Goal: Transaction & Acquisition: Purchase product/service

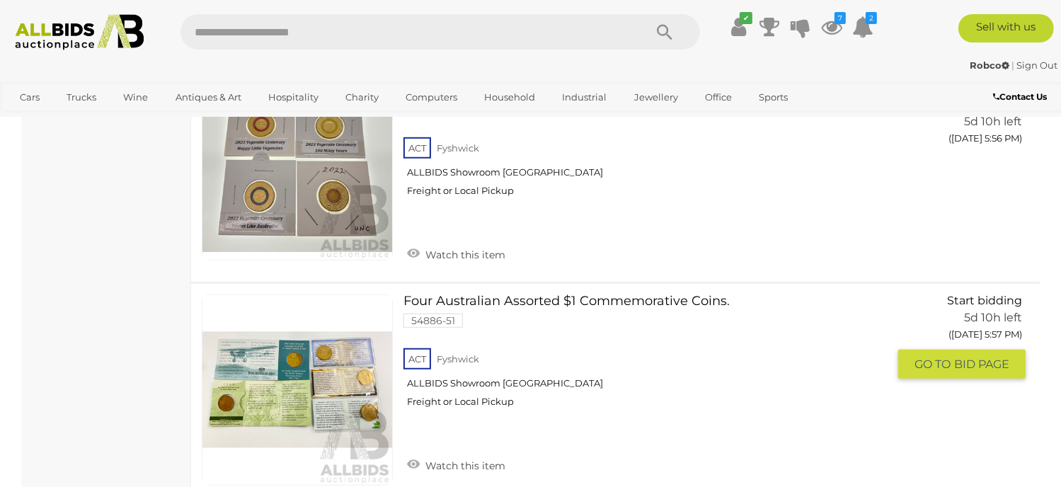
scroll to position [6156, 0]
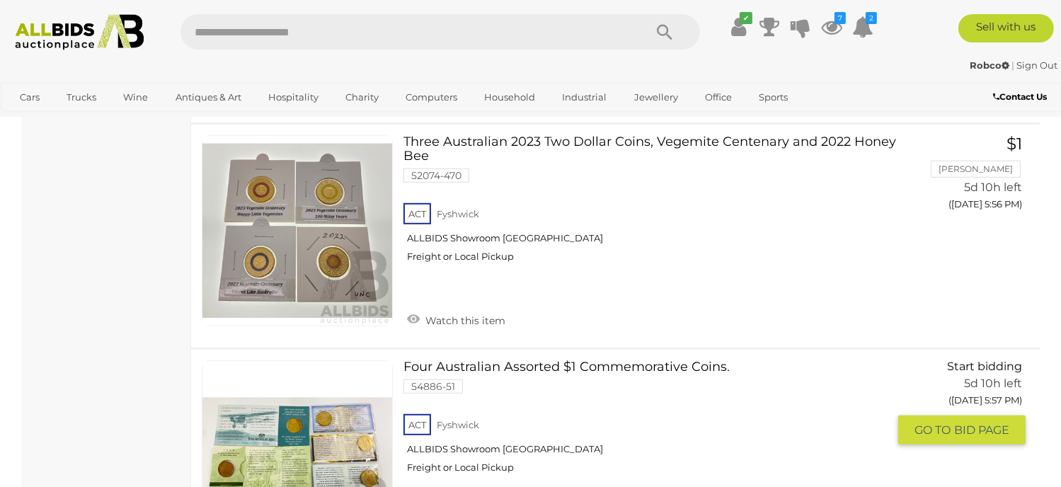
click at [342, 365] on link at bounding box center [297, 455] width 191 height 191
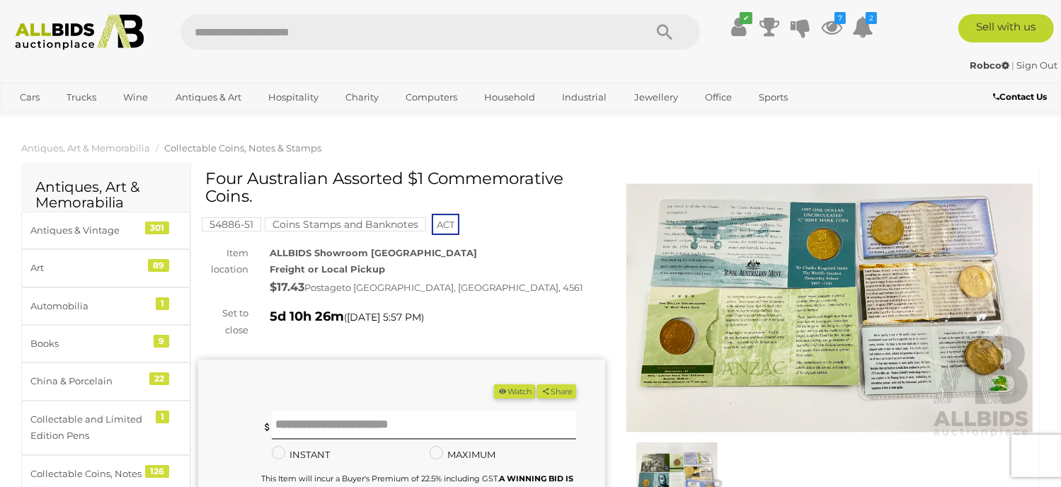
click at [512, 393] on button "Watch" at bounding box center [514, 391] width 41 height 15
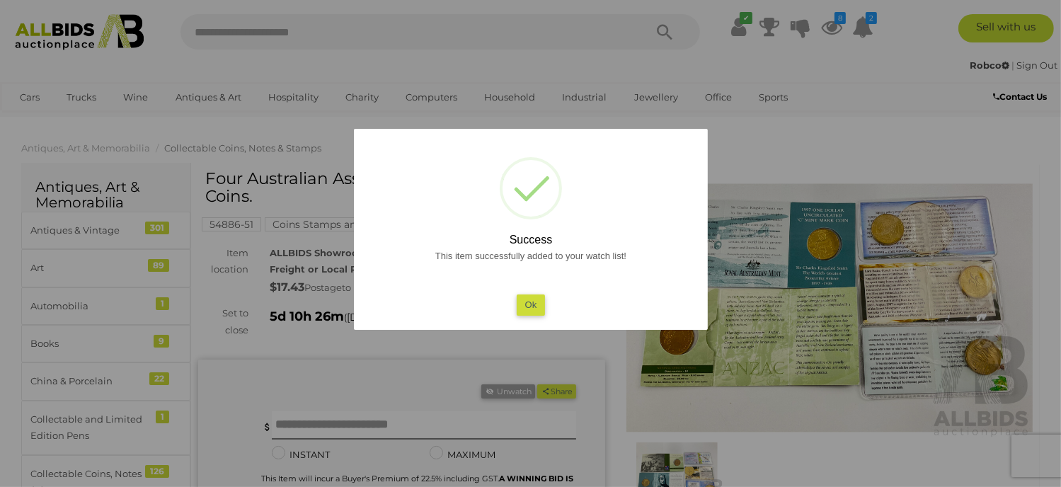
click at [521, 301] on button "Ok" at bounding box center [530, 304] width 29 height 21
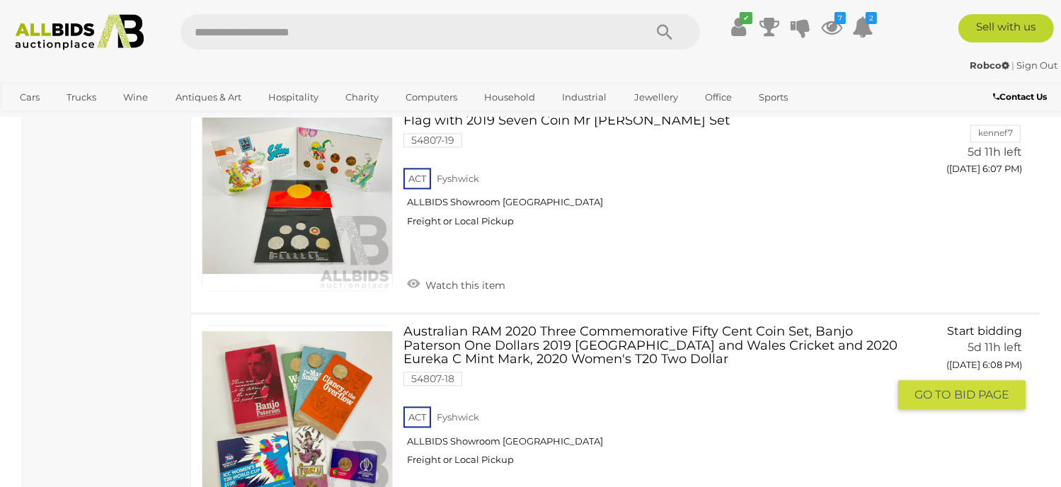
scroll to position [8233, 0]
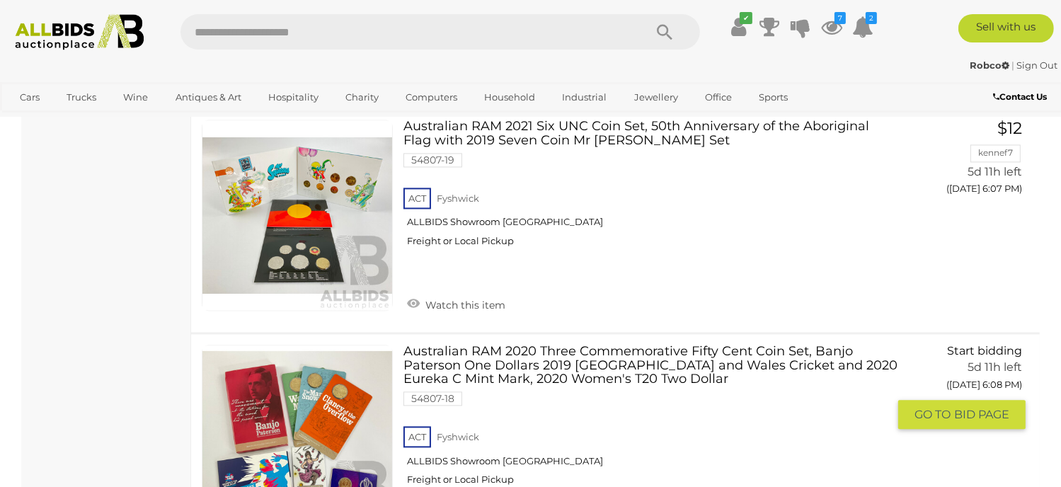
click at [364, 345] on link at bounding box center [297, 440] width 191 height 191
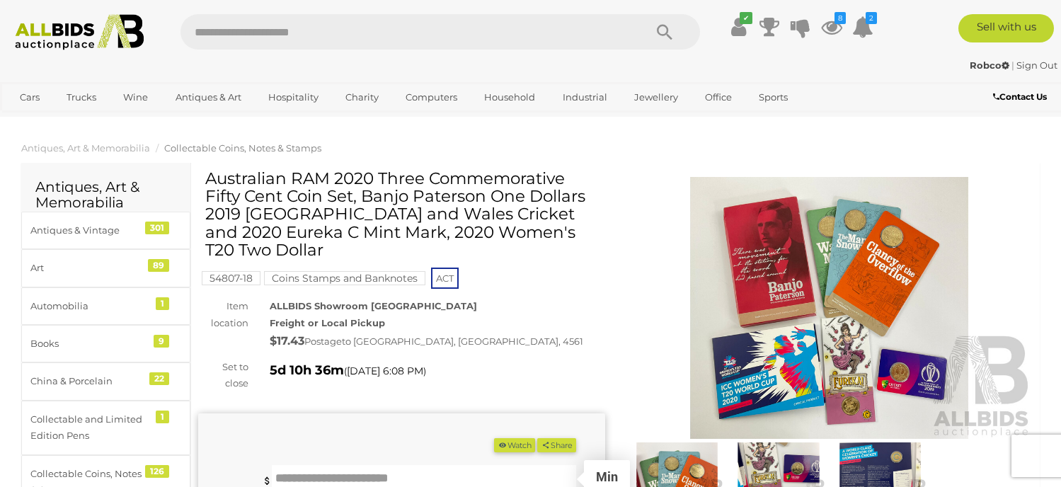
scroll to position [212, 0]
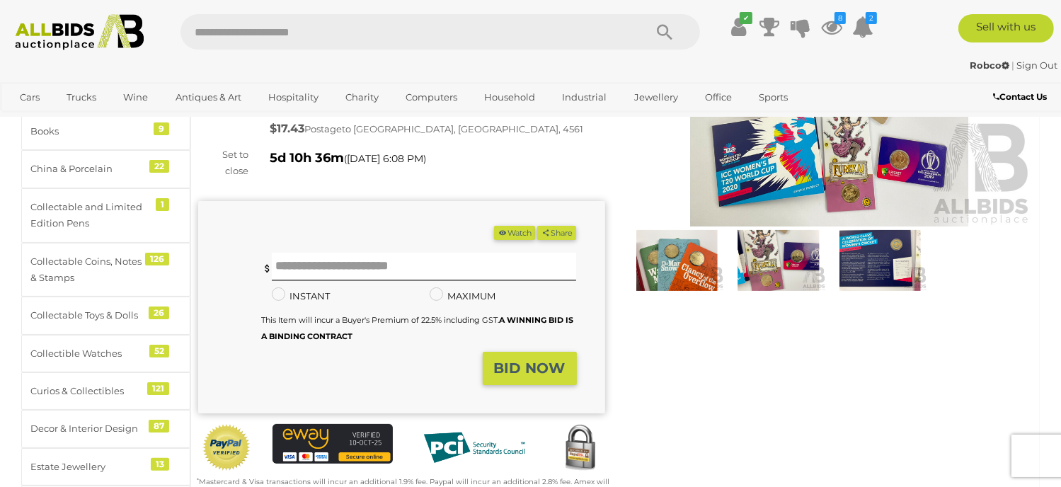
click at [826, 183] on img at bounding box center [829, 96] width 407 height 262
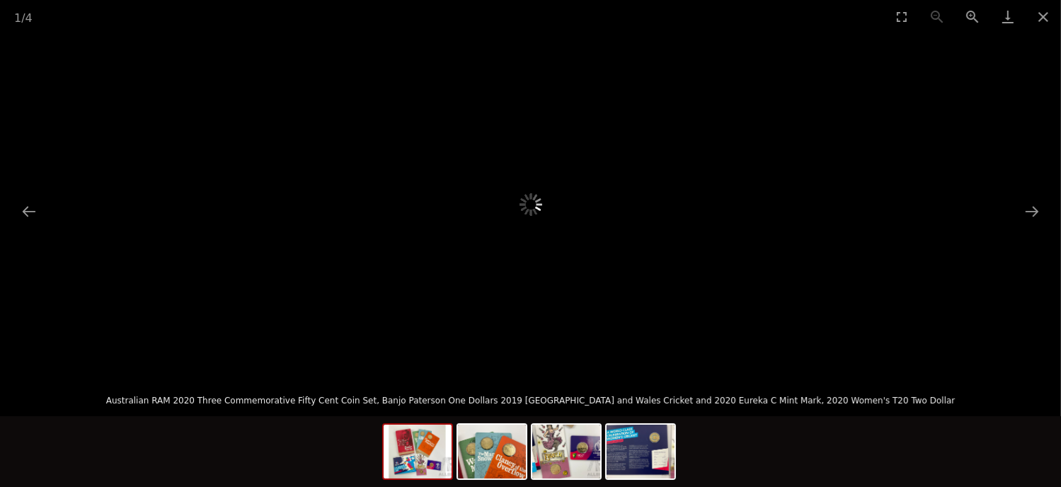
click at [415, 463] on img at bounding box center [417, 452] width 68 height 54
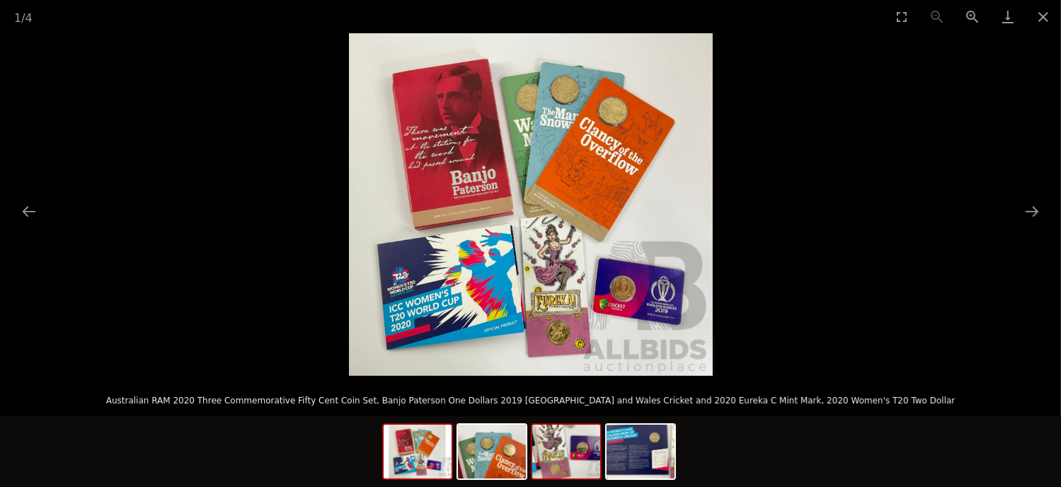
click at [563, 458] on img at bounding box center [566, 452] width 68 height 54
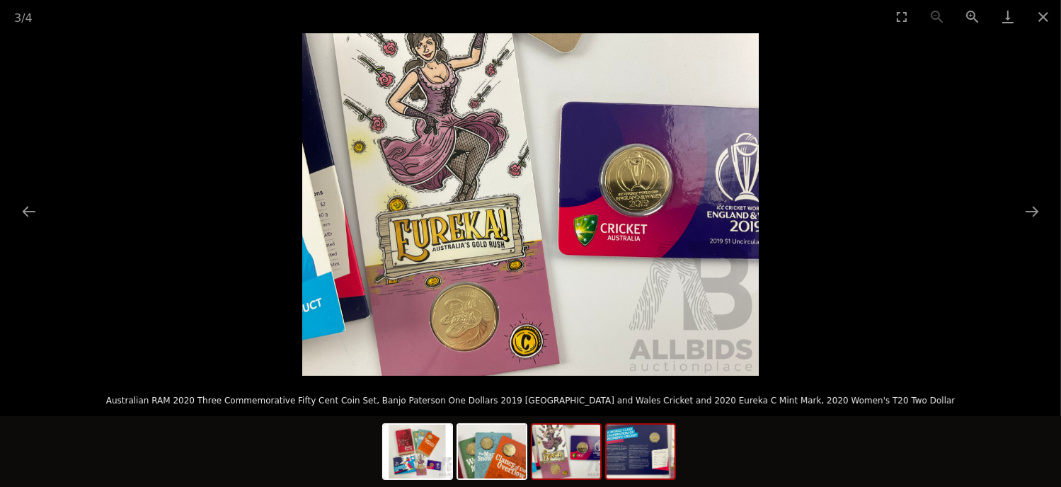
click at [625, 456] on img at bounding box center [640, 452] width 68 height 54
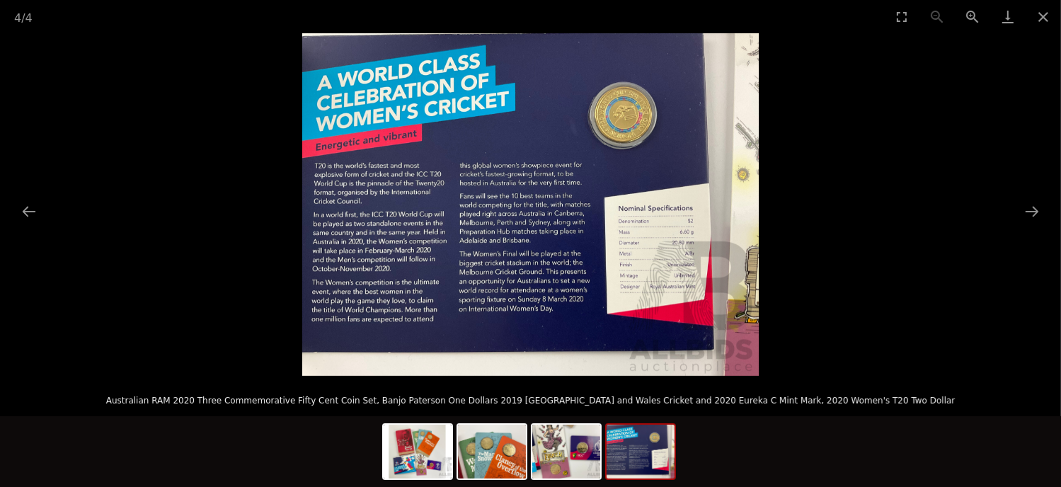
scroll to position [354, 0]
click at [1041, 16] on button "Close gallery" at bounding box center [1042, 16] width 35 height 33
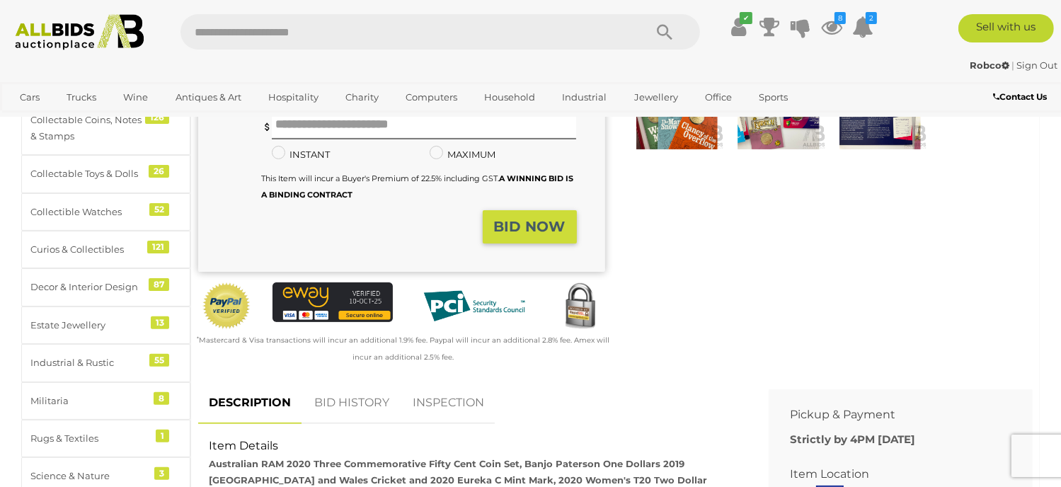
scroll to position [212, 0]
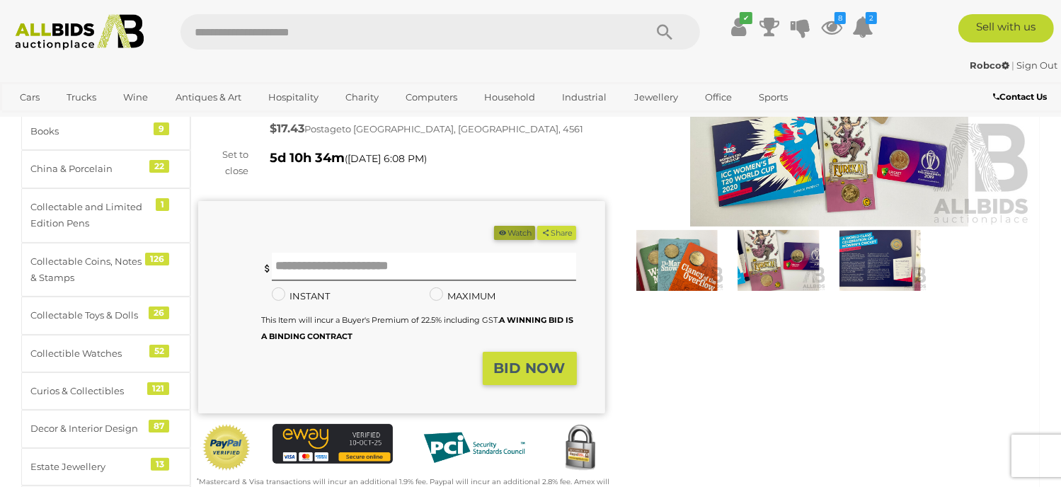
click at [501, 235] on button "Watch" at bounding box center [514, 233] width 41 height 15
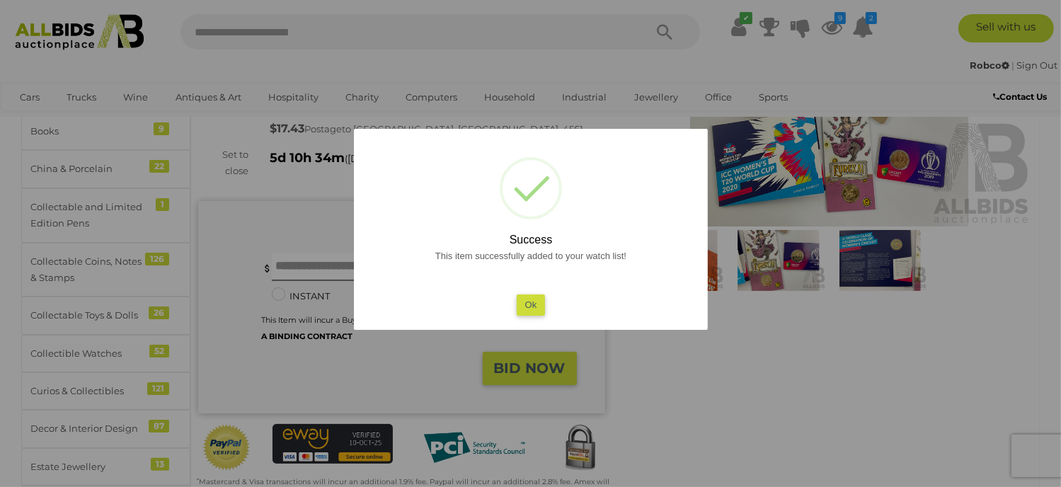
click at [540, 305] on button "Ok" at bounding box center [530, 304] width 29 height 21
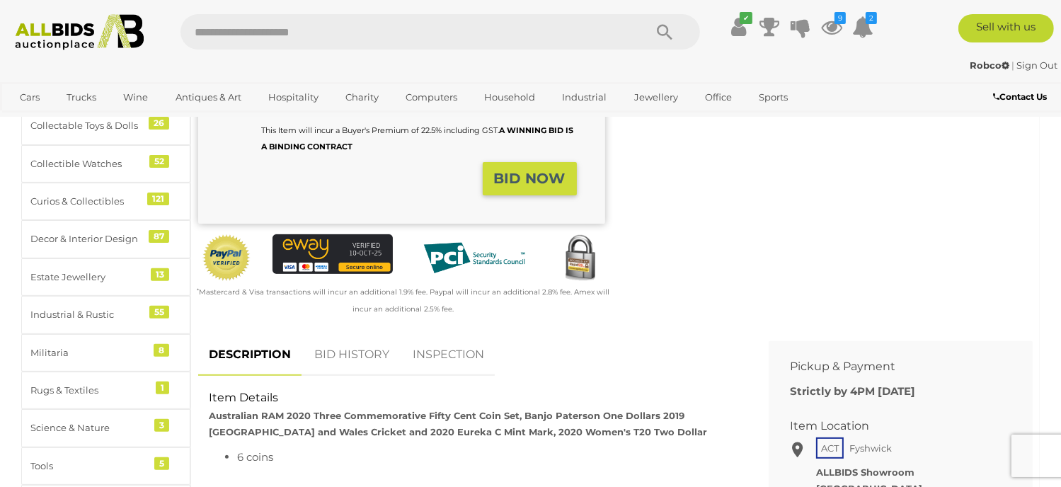
scroll to position [495, 0]
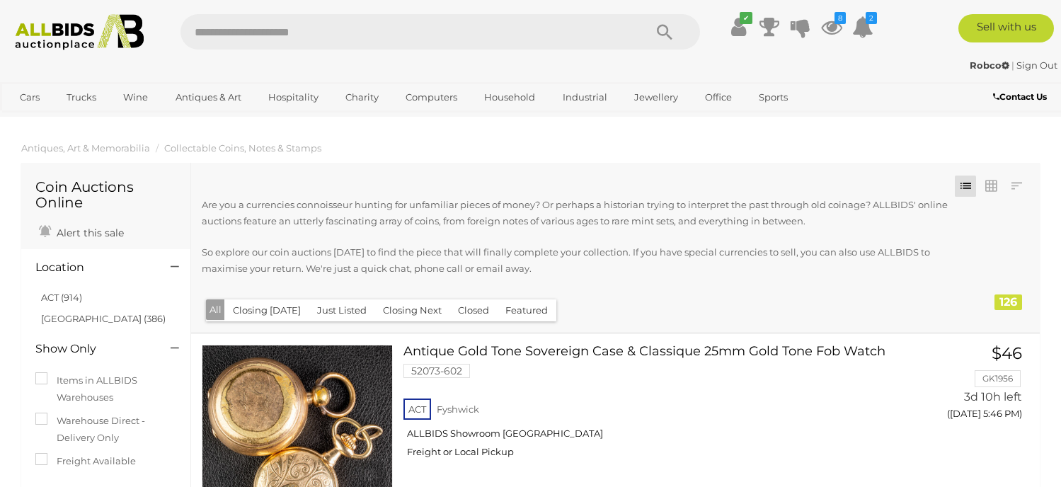
scroll to position [8493, 0]
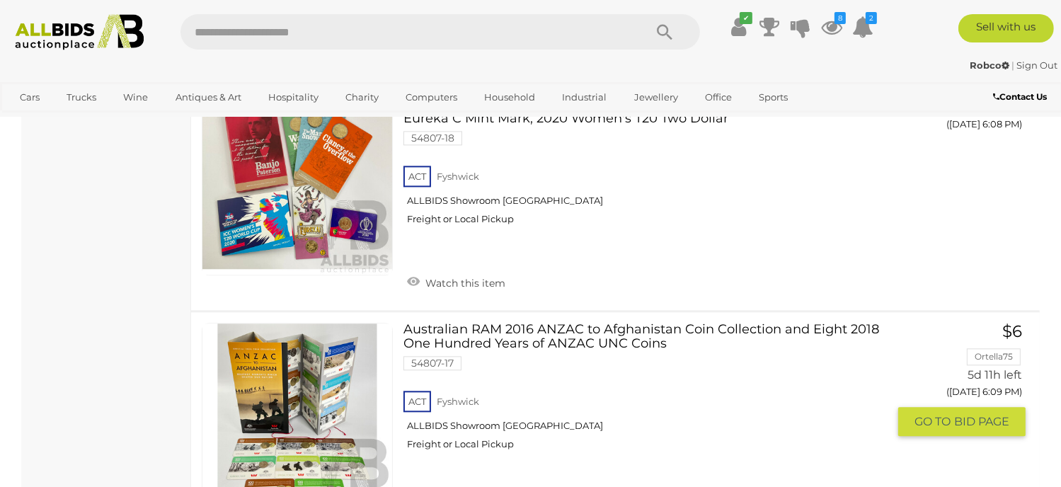
click at [327, 323] on link at bounding box center [297, 418] width 191 height 191
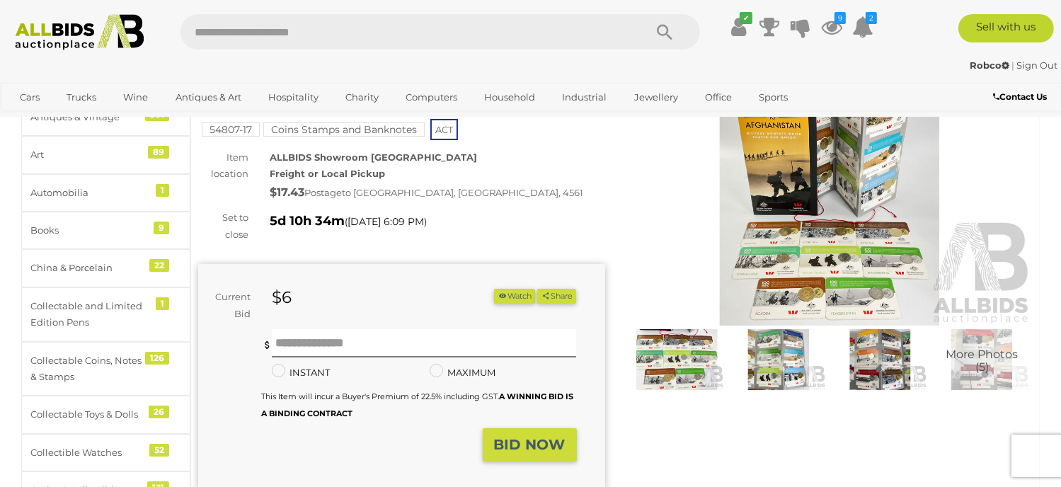
scroll to position [142, 0]
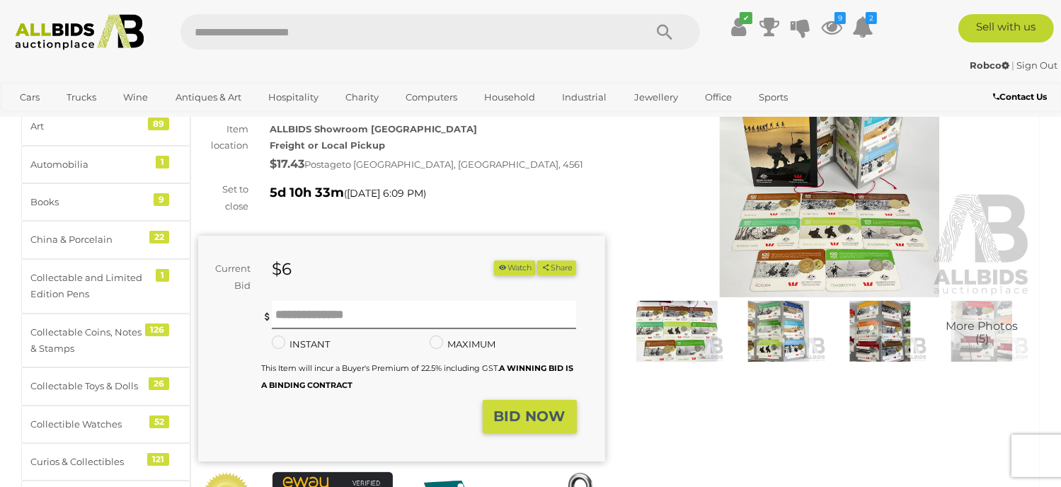
click at [832, 240] on img at bounding box center [829, 166] width 407 height 262
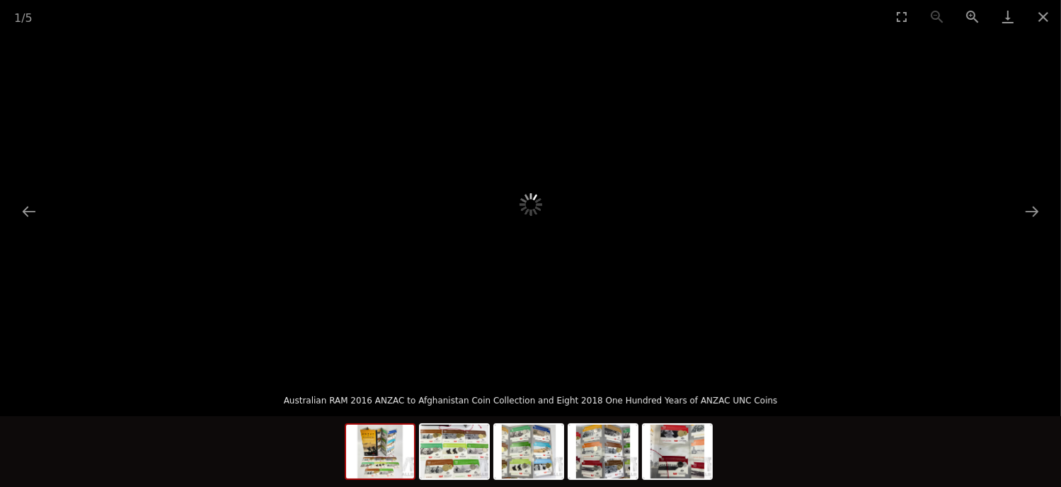
click at [392, 455] on img at bounding box center [380, 452] width 68 height 54
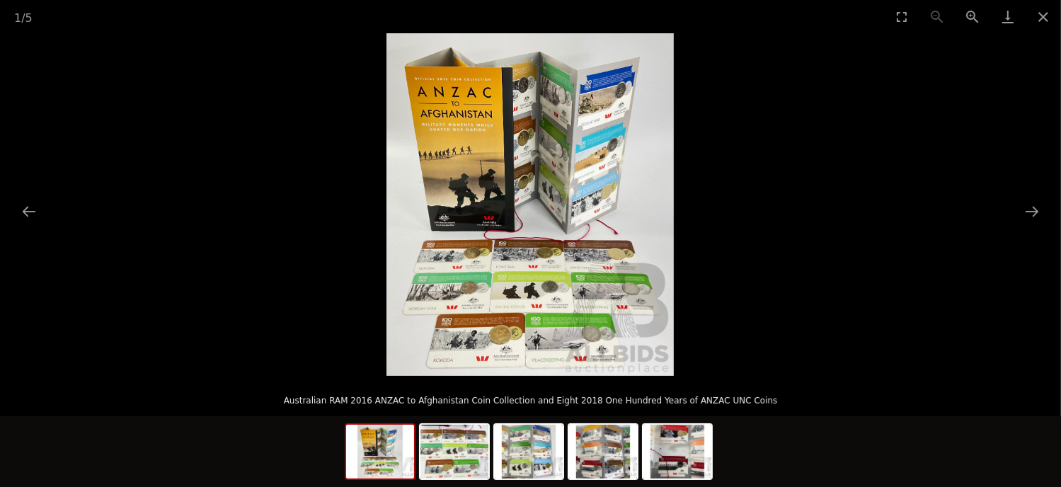
click at [399, 444] on img at bounding box center [380, 452] width 68 height 54
click at [380, 458] on img at bounding box center [380, 452] width 68 height 54
click at [463, 452] on img at bounding box center [454, 452] width 68 height 54
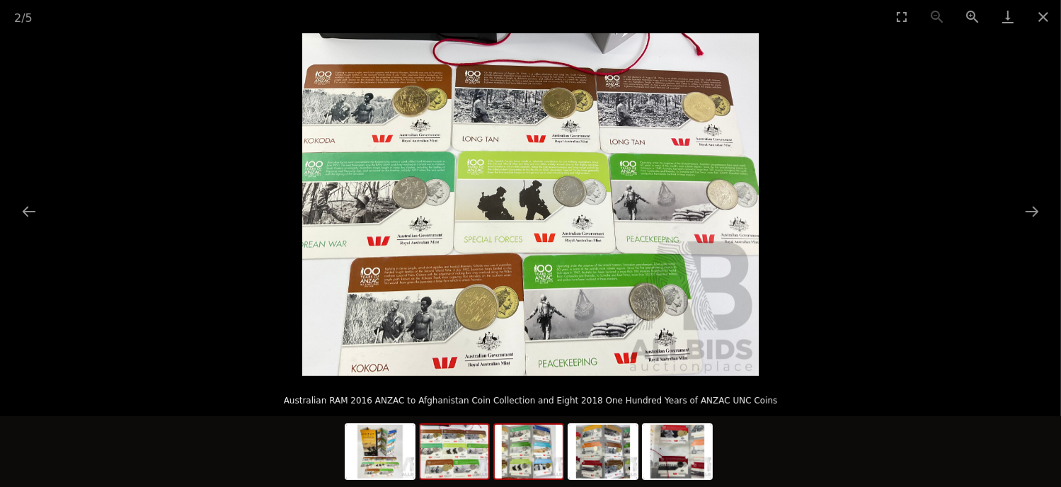
click at [520, 456] on img at bounding box center [529, 452] width 68 height 54
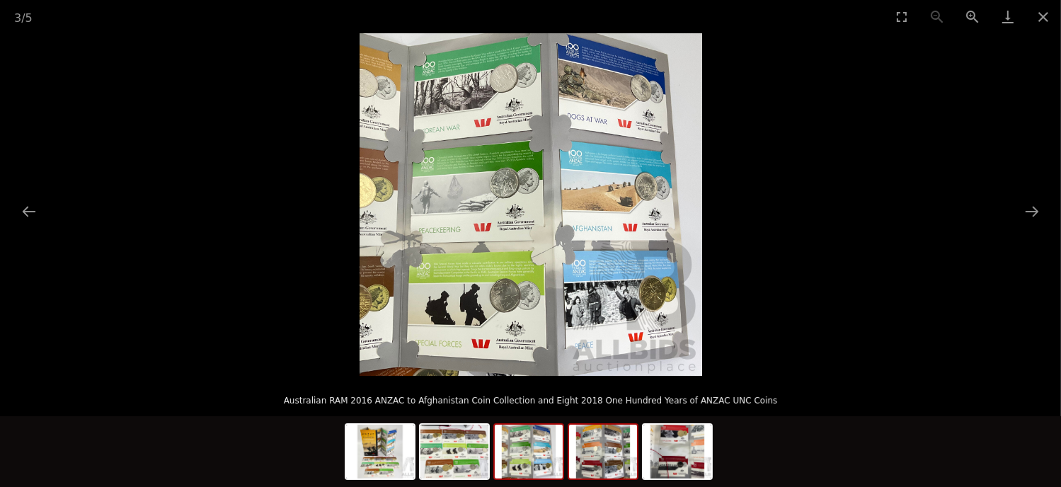
click at [596, 458] on img at bounding box center [603, 452] width 68 height 54
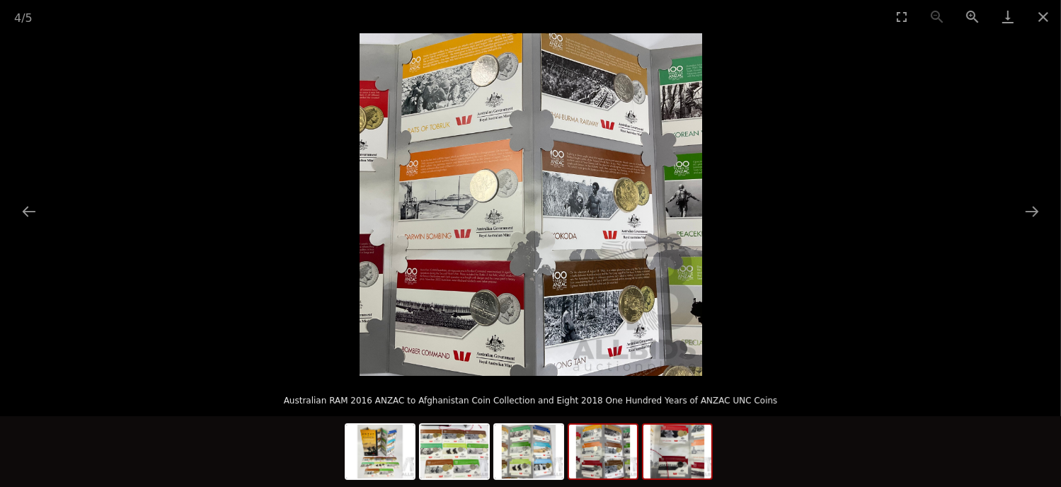
click at [662, 463] on img at bounding box center [677, 452] width 68 height 54
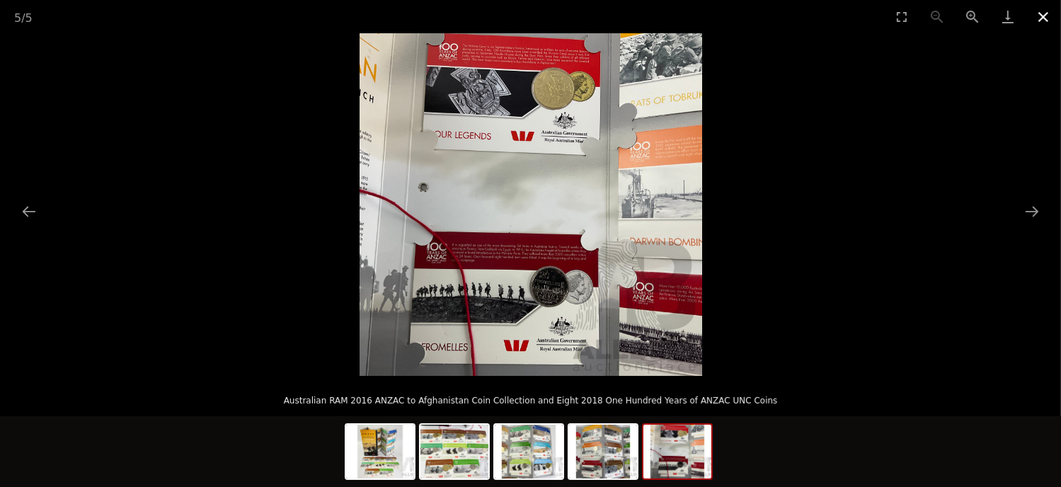
click at [1039, 18] on button "Close gallery" at bounding box center [1042, 16] width 35 height 33
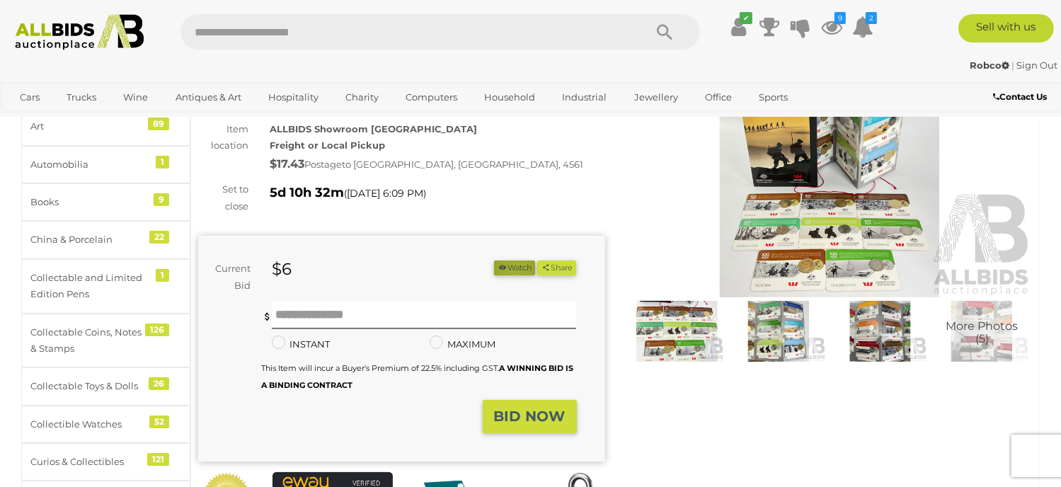
click at [509, 268] on button "Watch" at bounding box center [514, 267] width 41 height 15
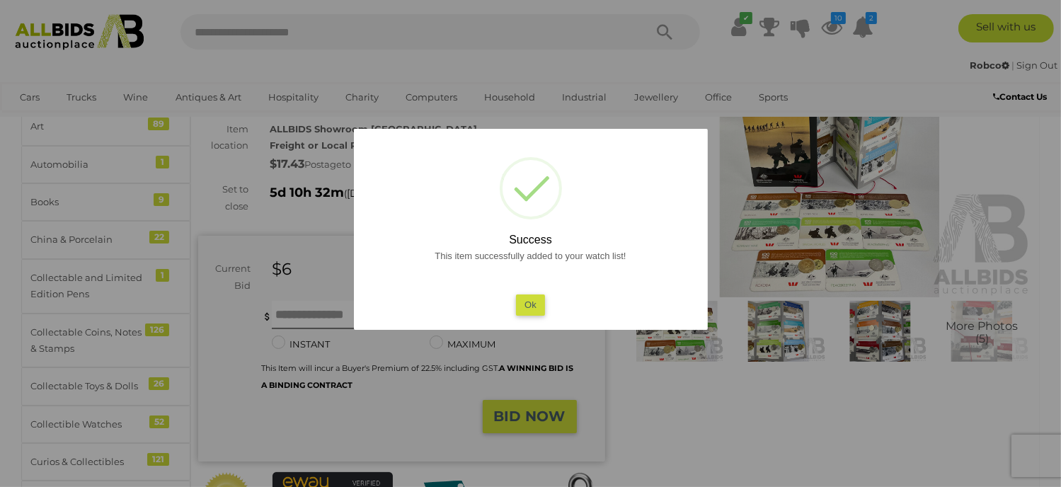
click at [532, 308] on button "Ok" at bounding box center [530, 304] width 29 height 21
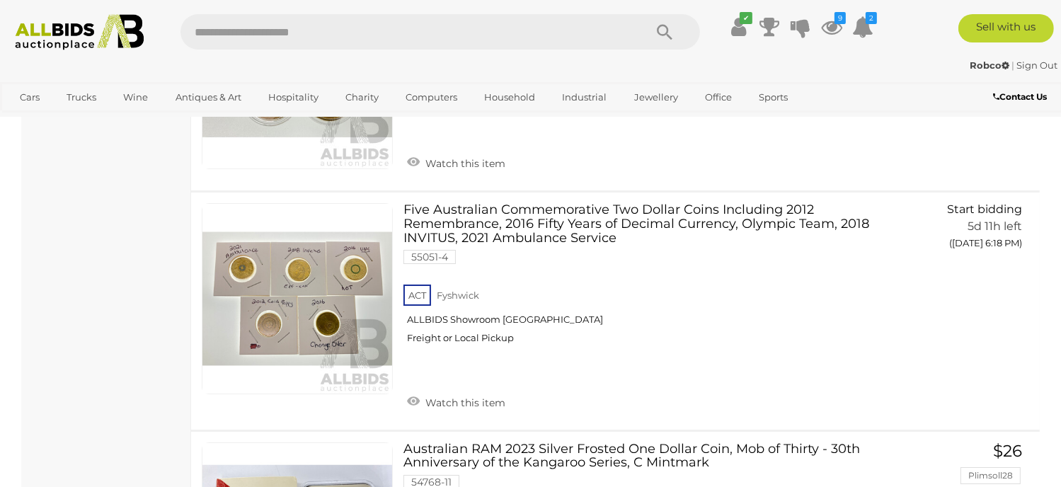
scroll to position [10554, 0]
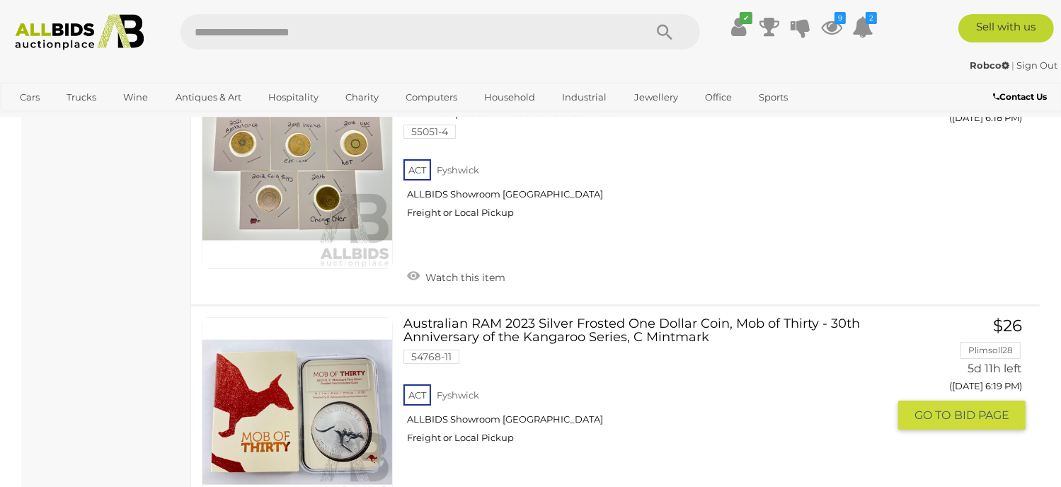
click at [356, 317] on link at bounding box center [297, 412] width 191 height 191
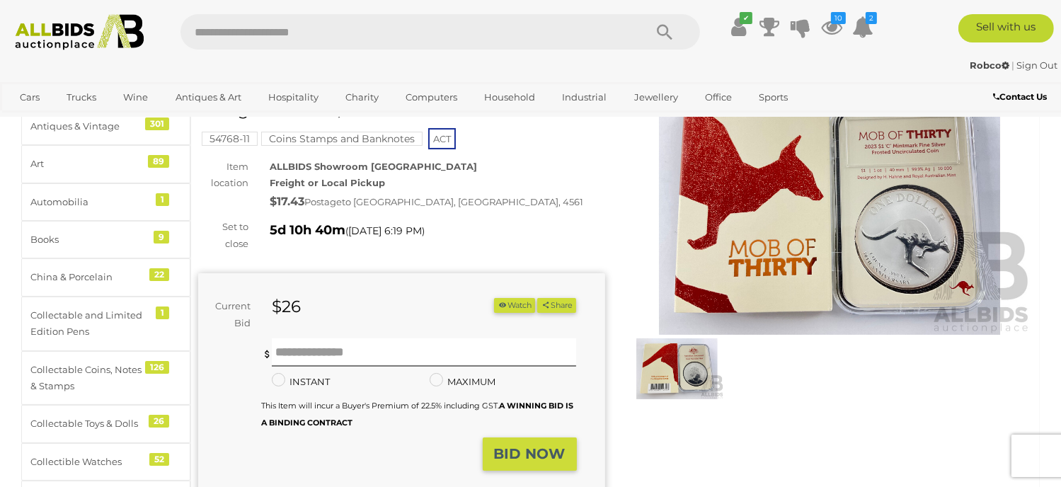
scroll to position [142, 0]
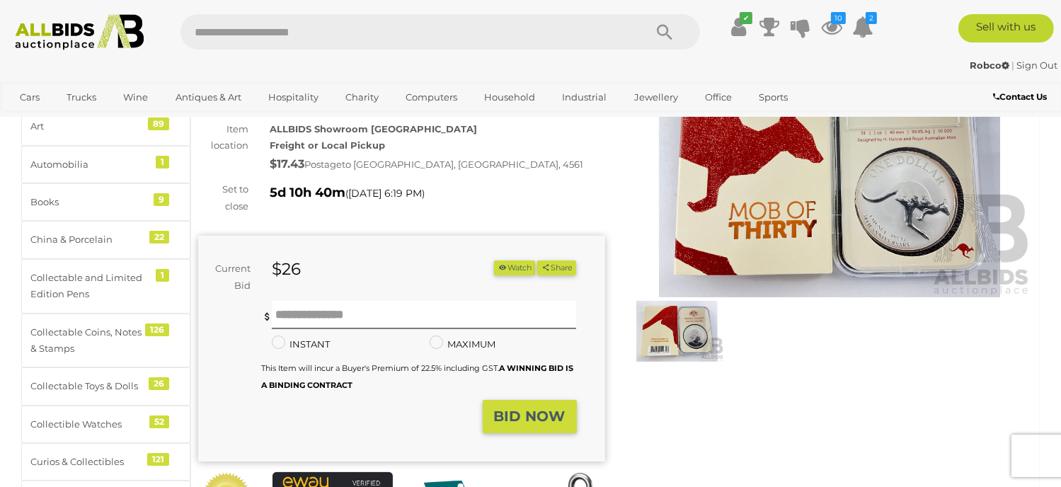
click at [677, 337] on img at bounding box center [677, 331] width 95 height 61
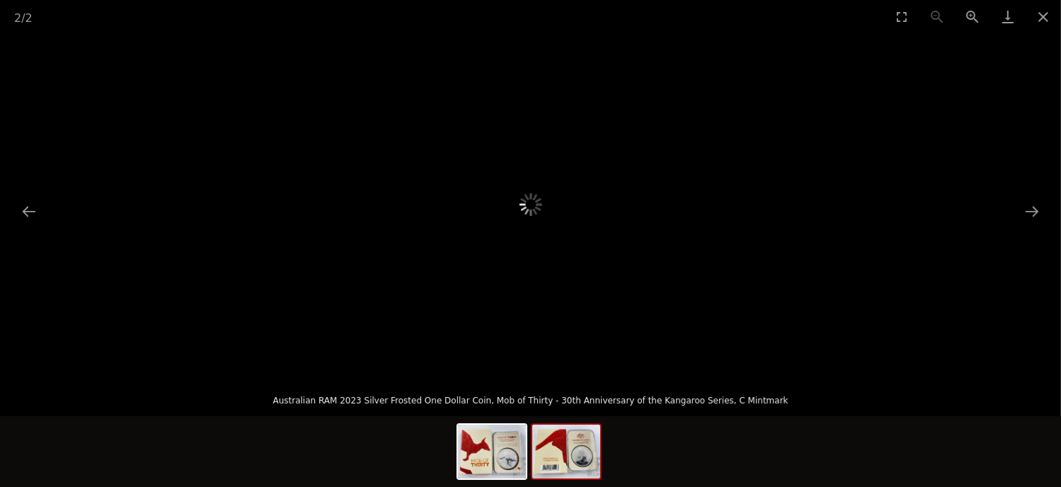
click at [569, 451] on img at bounding box center [566, 452] width 68 height 54
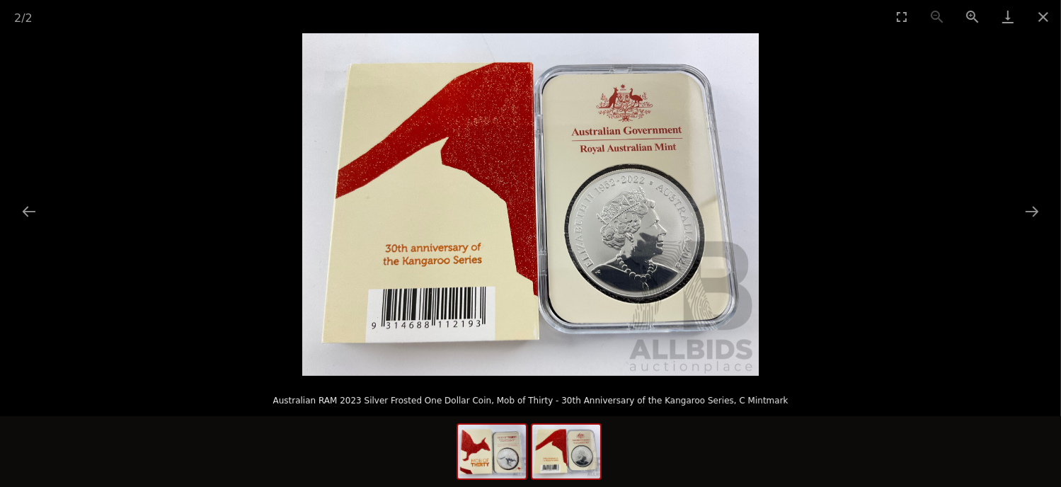
click at [504, 462] on img at bounding box center [492, 452] width 68 height 54
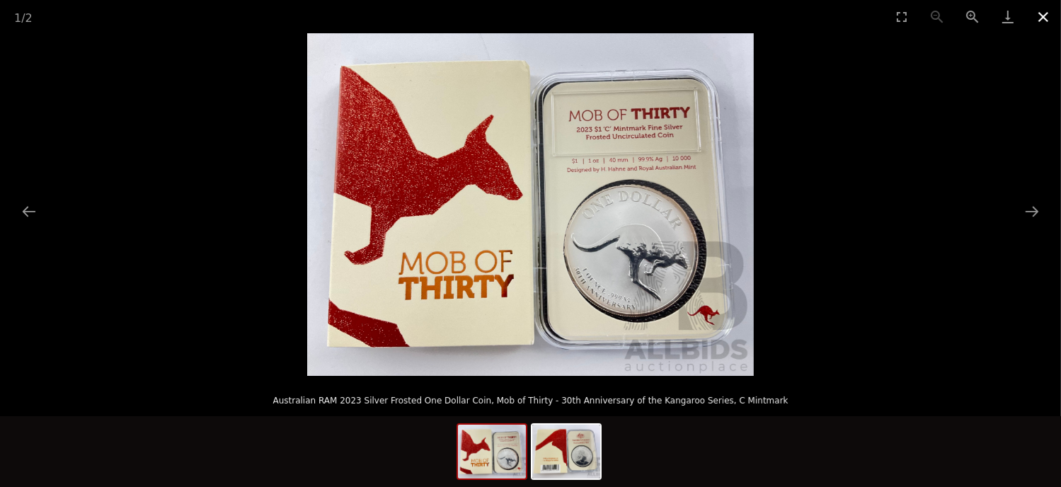
click at [1044, 15] on button "Close gallery" at bounding box center [1042, 16] width 35 height 33
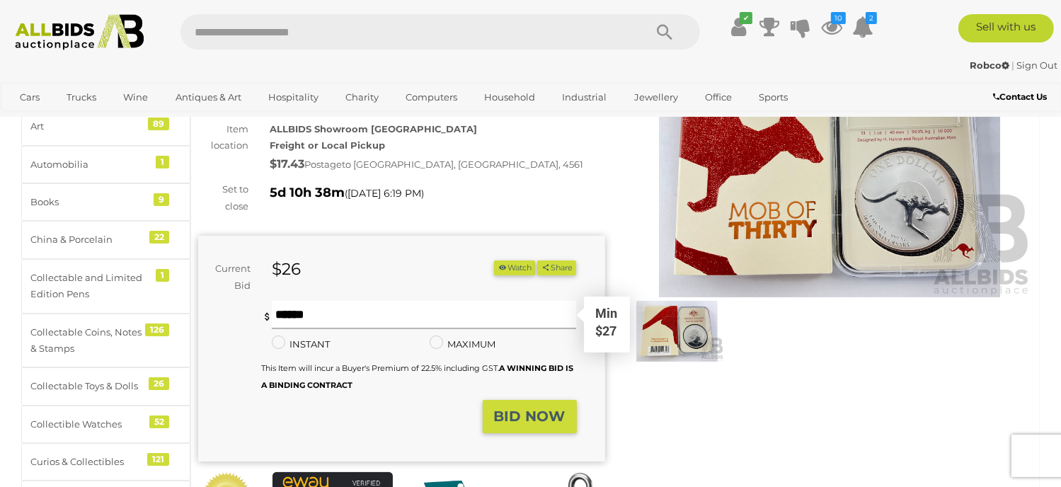
click at [301, 309] on input "text" at bounding box center [424, 315] width 304 height 28
type input "**"
click at [537, 260] on button "Share" at bounding box center [556, 267] width 39 height 15
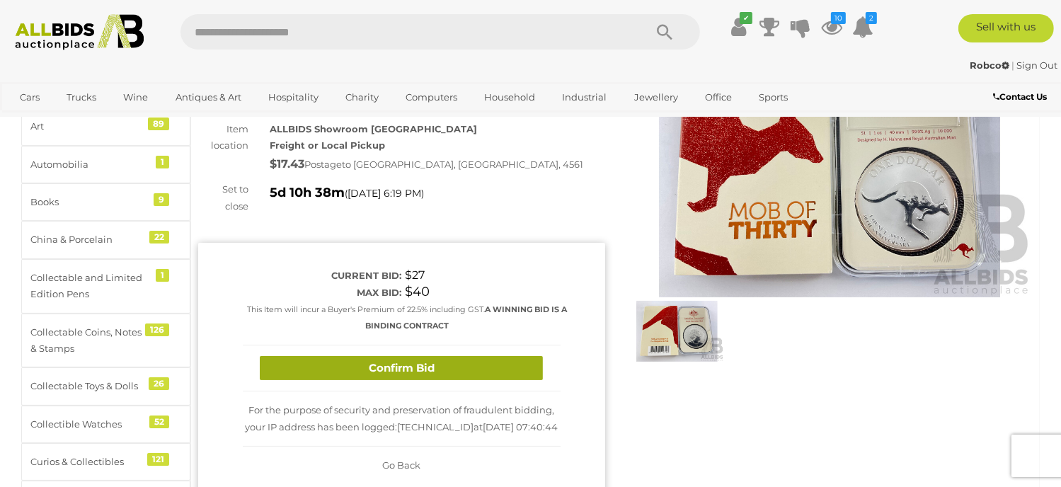
click at [375, 374] on button "Confirm Bid" at bounding box center [401, 368] width 283 height 25
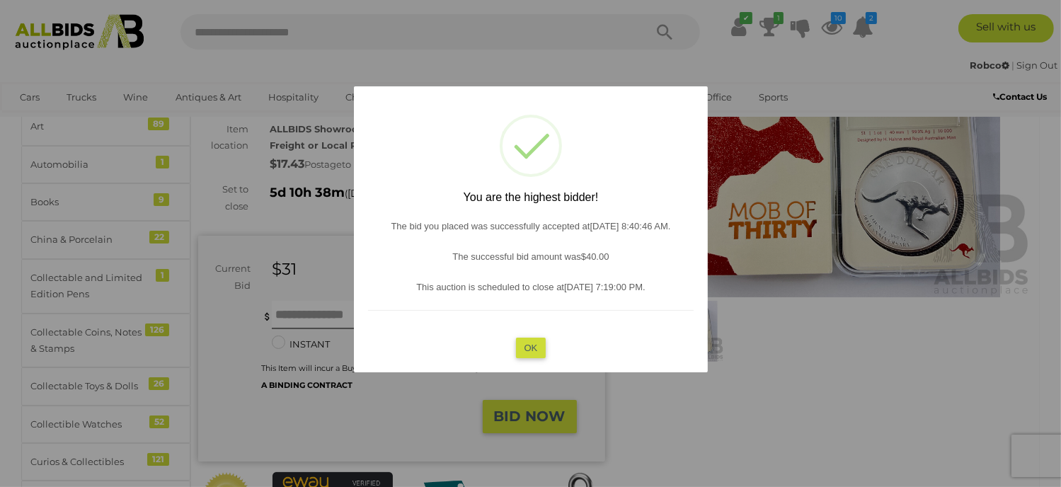
click at [537, 340] on button "OK" at bounding box center [530, 347] width 30 height 21
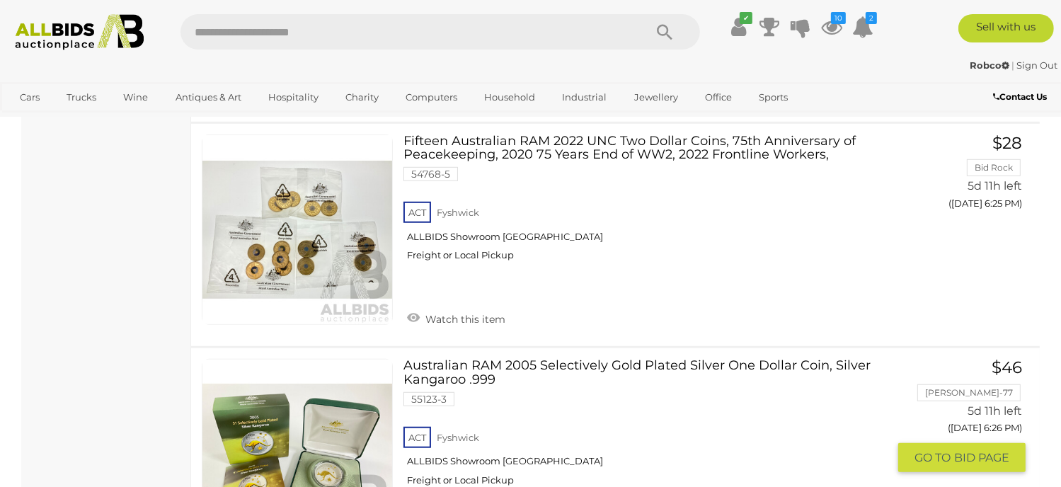
scroll to position [11679, 0]
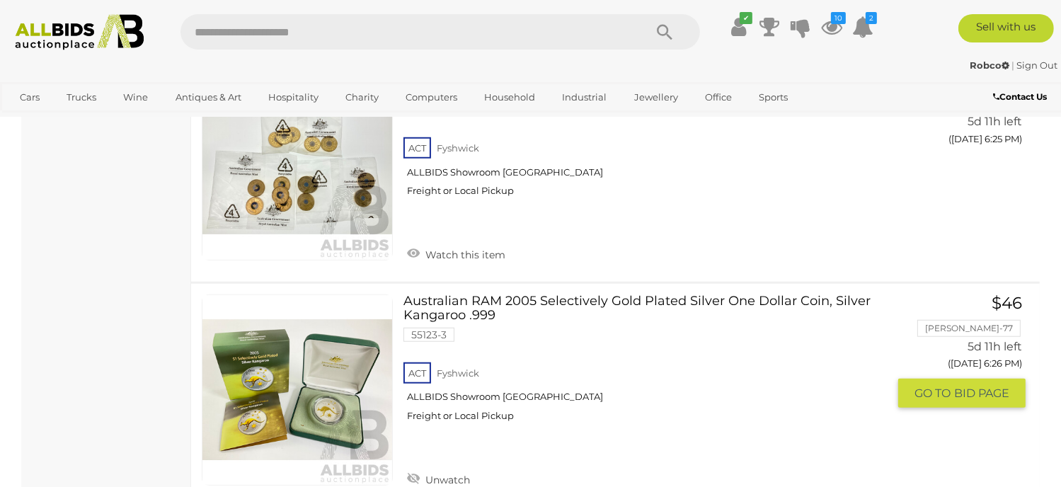
click at [957, 386] on span "BID PAGE" at bounding box center [981, 393] width 55 height 15
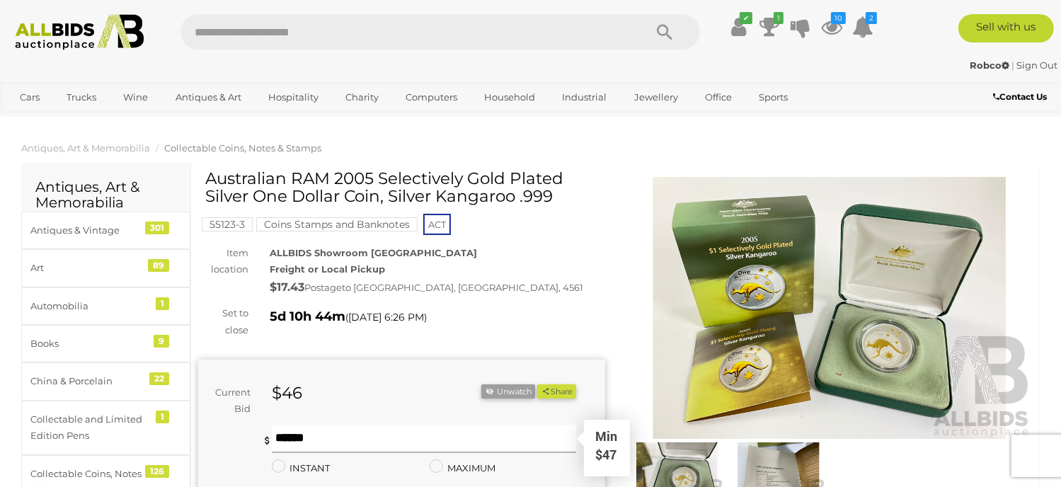
click at [286, 441] on input "text" at bounding box center [424, 439] width 304 height 28
type input "**"
click at [537, 384] on button "Share" at bounding box center [556, 391] width 39 height 15
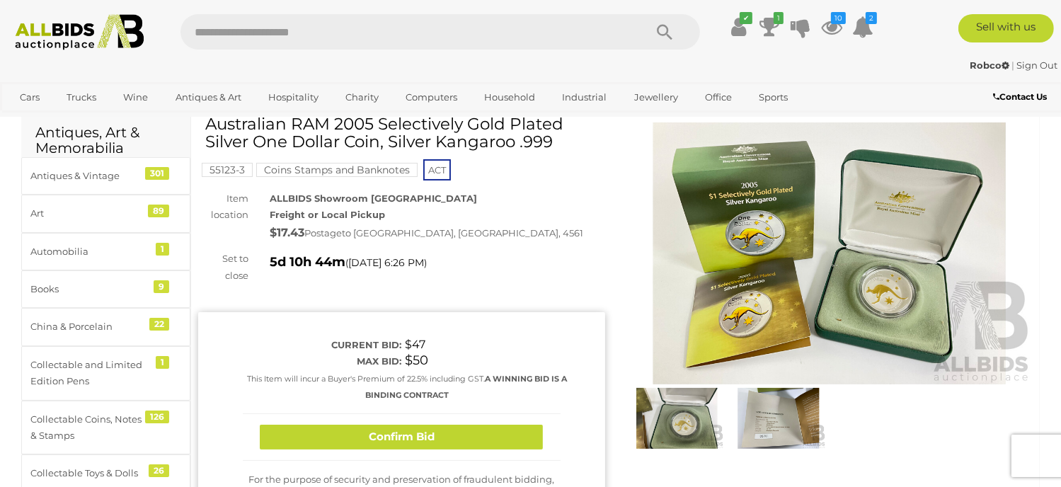
scroll to position [142, 0]
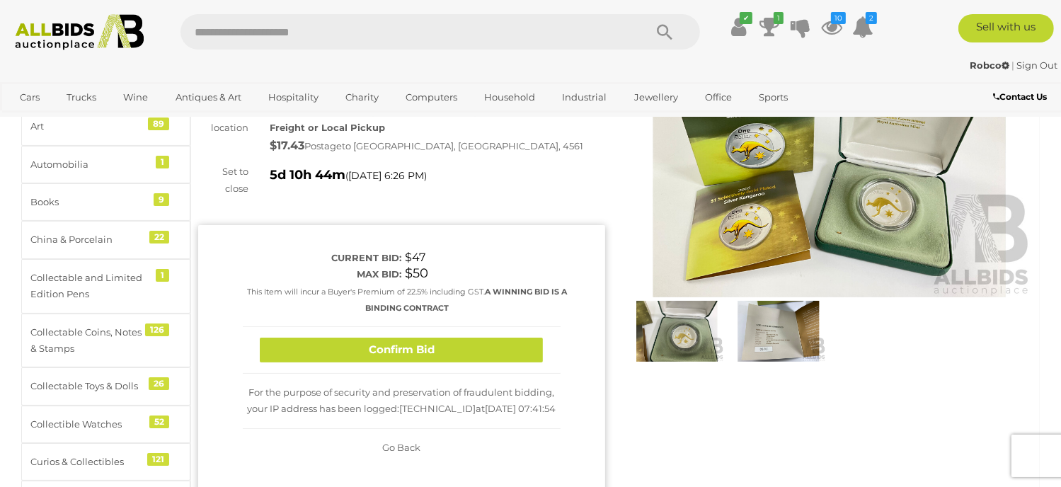
click at [454, 352] on button "Confirm Bid" at bounding box center [401, 349] width 283 height 25
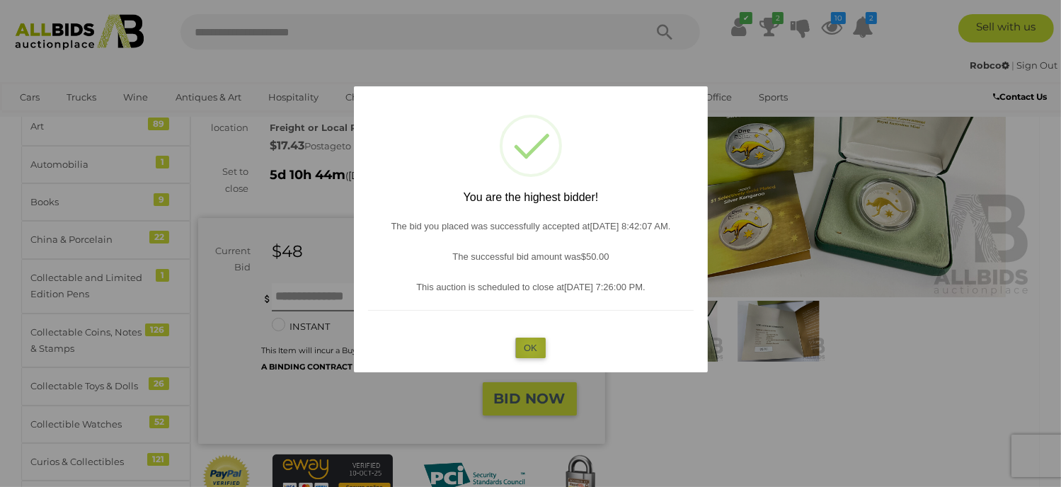
click at [531, 347] on button "OK" at bounding box center [530, 347] width 30 height 21
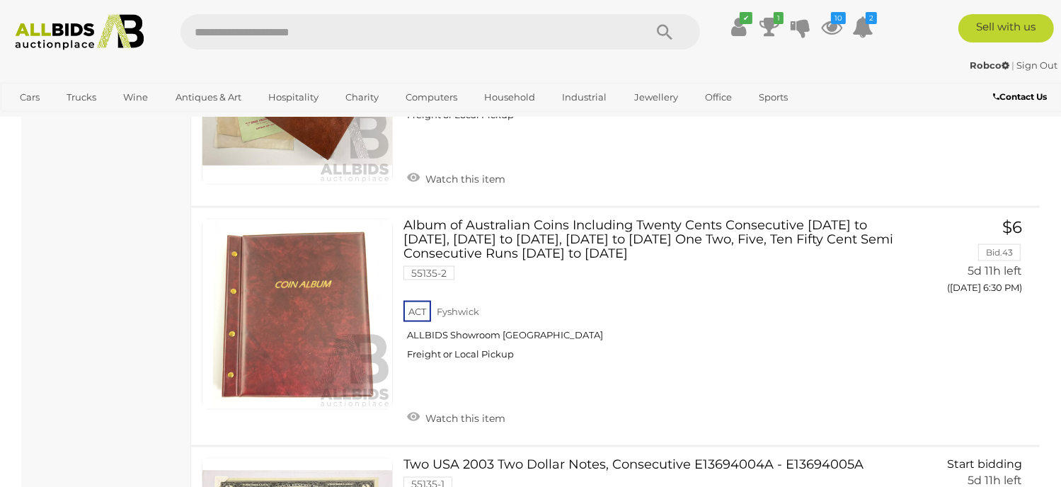
scroll to position [12497, 0]
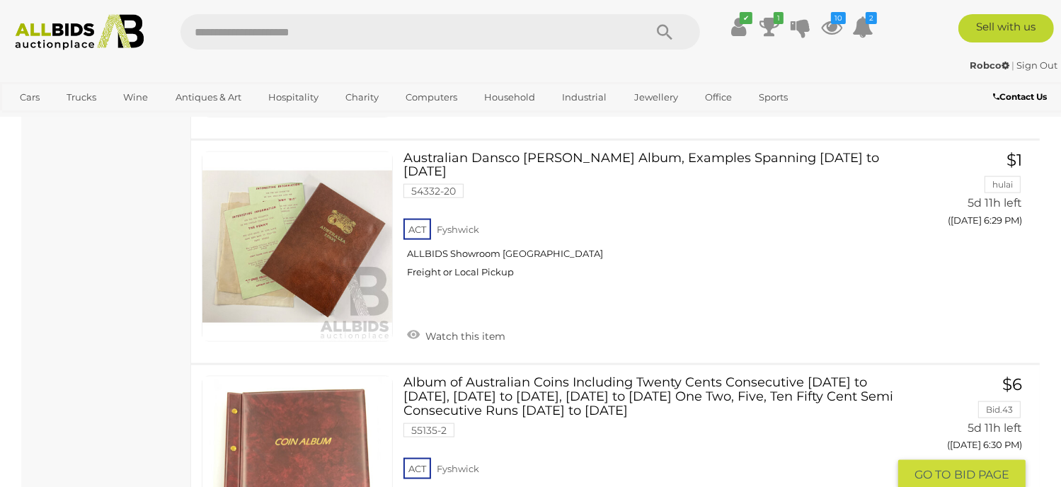
click at [292, 376] on link at bounding box center [297, 471] width 191 height 191
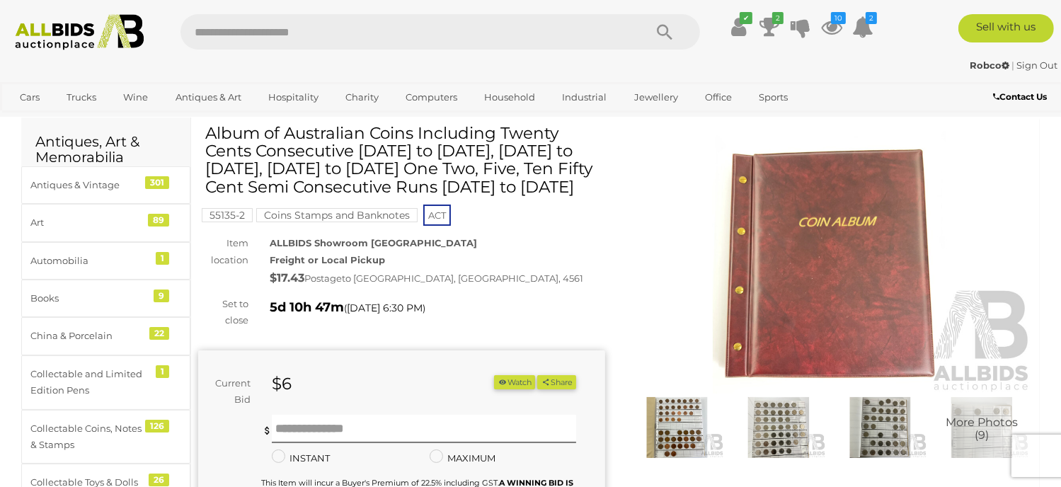
scroll to position [71, 0]
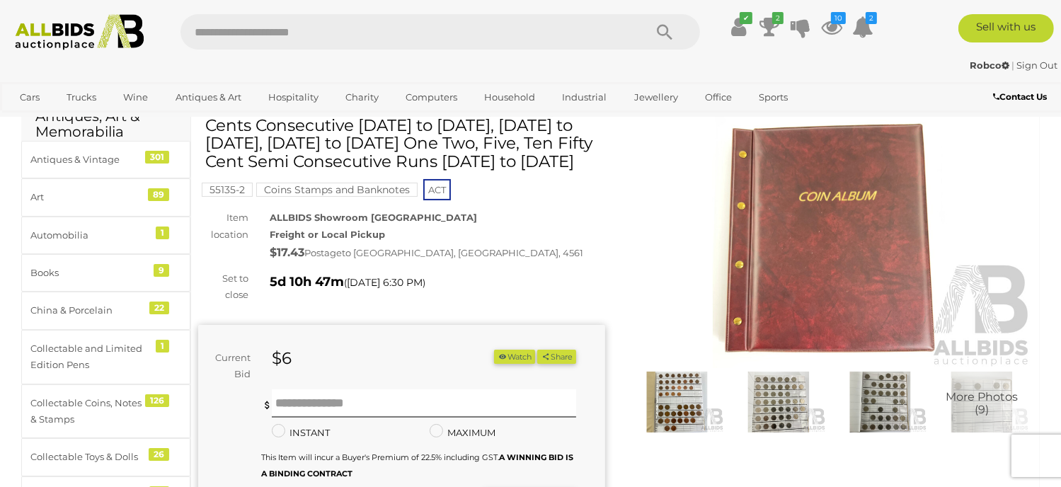
click at [683, 401] on img at bounding box center [677, 401] width 95 height 61
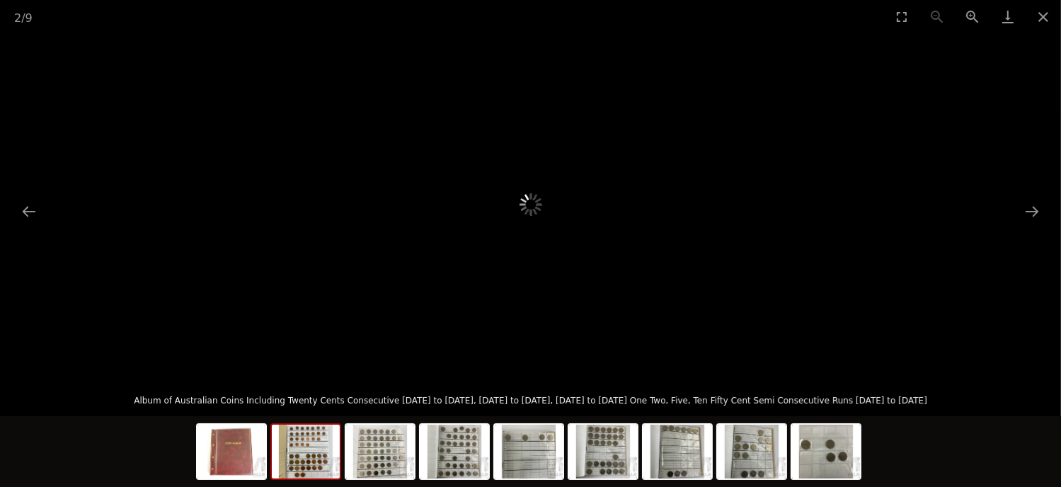
click at [319, 441] on img at bounding box center [306, 452] width 68 height 54
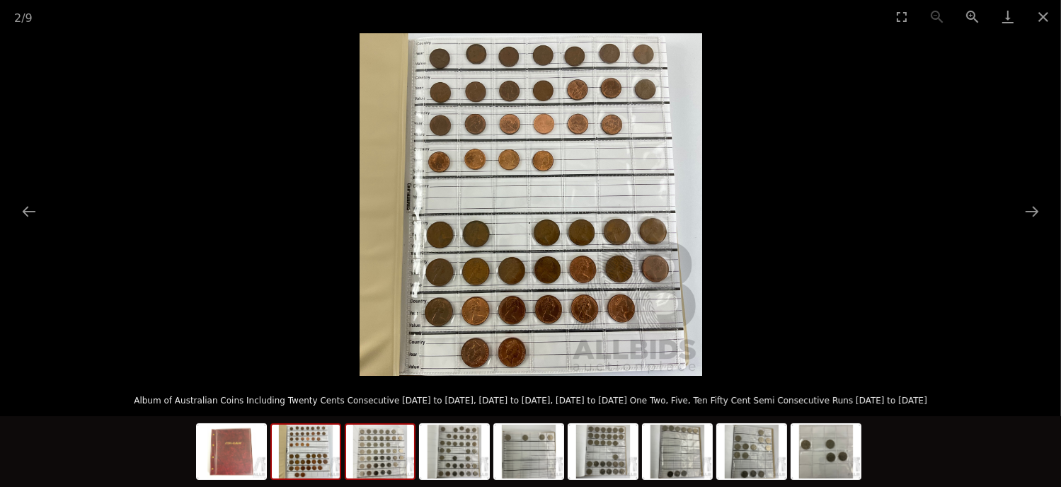
click at [385, 441] on img at bounding box center [380, 452] width 68 height 54
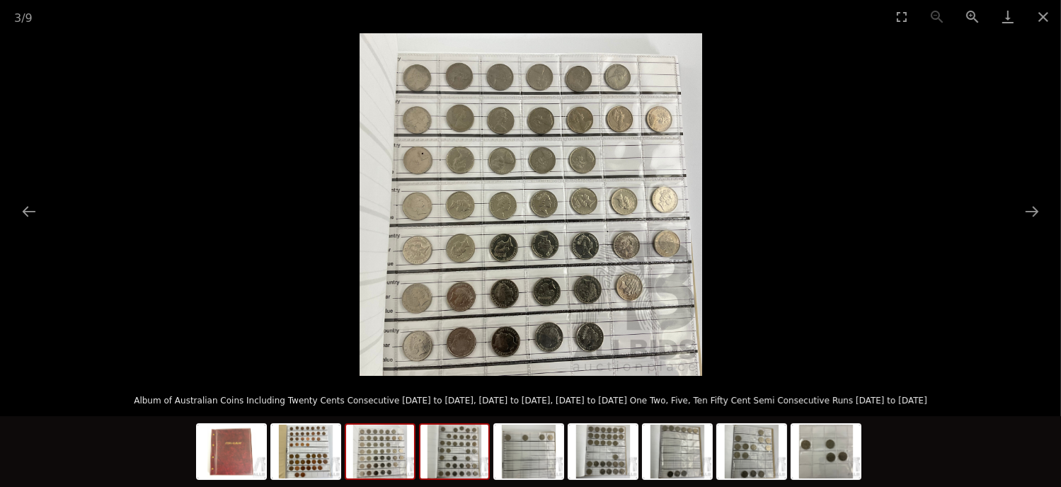
click at [456, 451] on img at bounding box center [454, 452] width 68 height 54
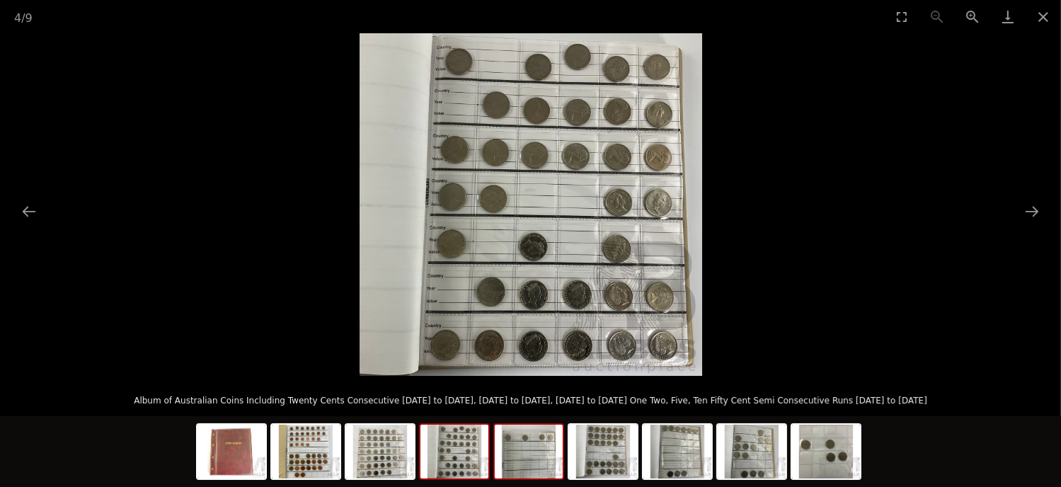
click at [513, 448] on img at bounding box center [529, 452] width 68 height 54
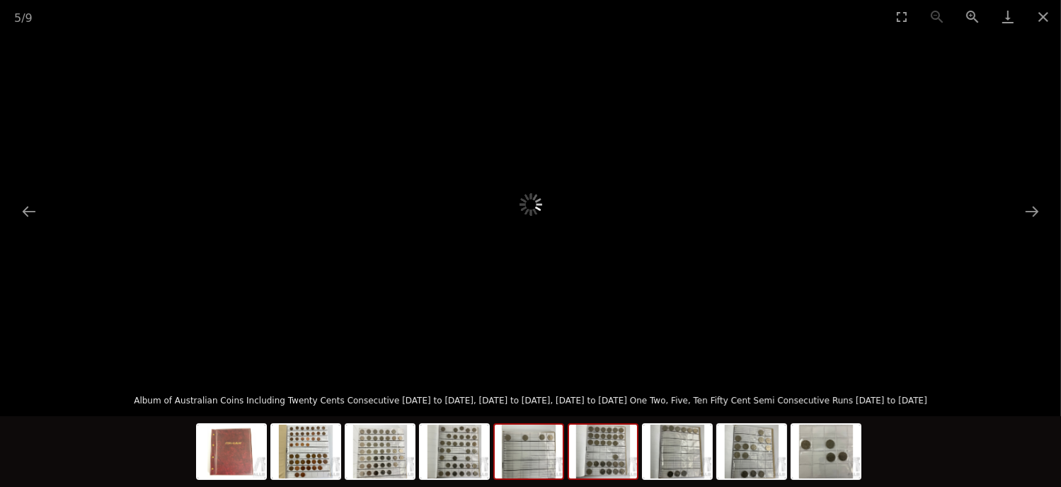
click at [596, 448] on img at bounding box center [603, 452] width 68 height 54
click at [602, 449] on img at bounding box center [603, 452] width 68 height 54
click at [1043, 16] on button "Close gallery" at bounding box center [1042, 16] width 35 height 33
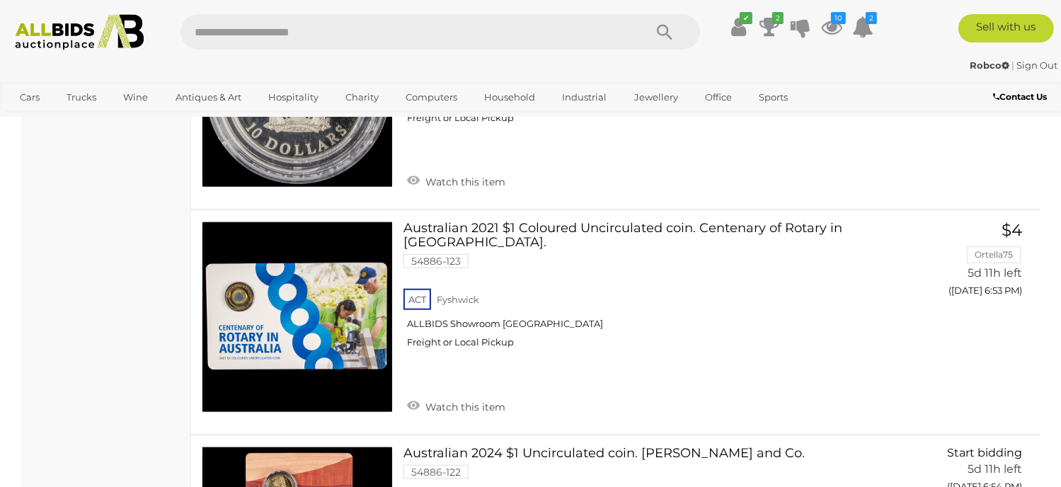
scroll to position [17336, 0]
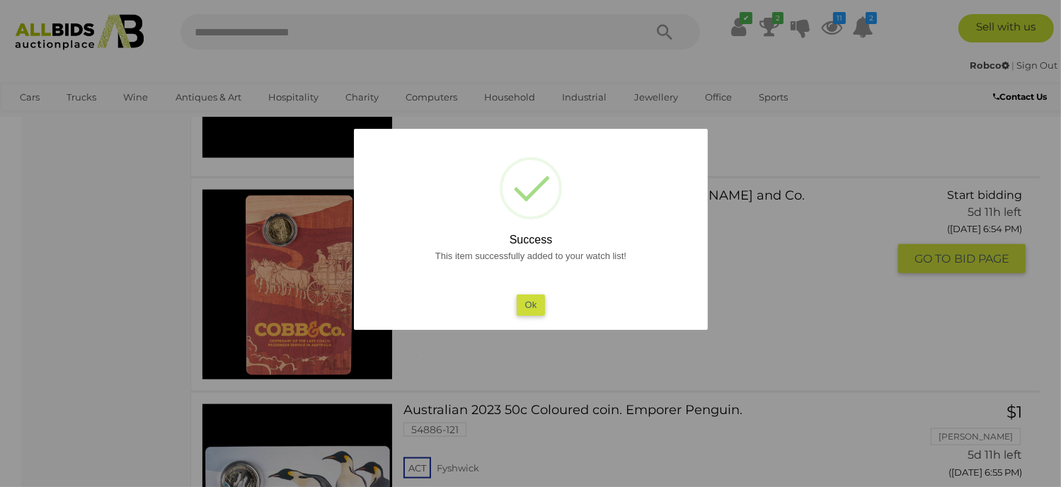
click at [533, 304] on button "Ok" at bounding box center [530, 304] width 29 height 21
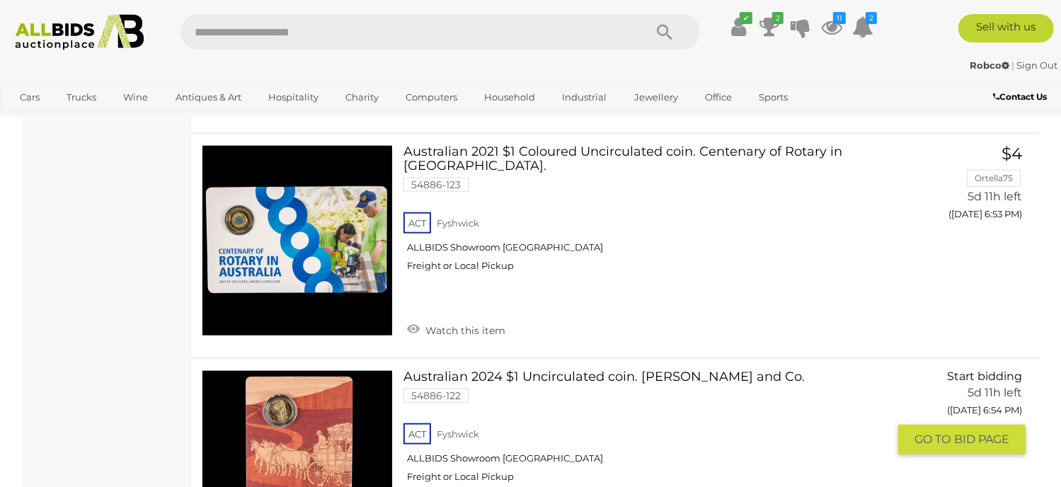
click at [955, 432] on span "BID PAGE" at bounding box center [981, 439] width 55 height 15
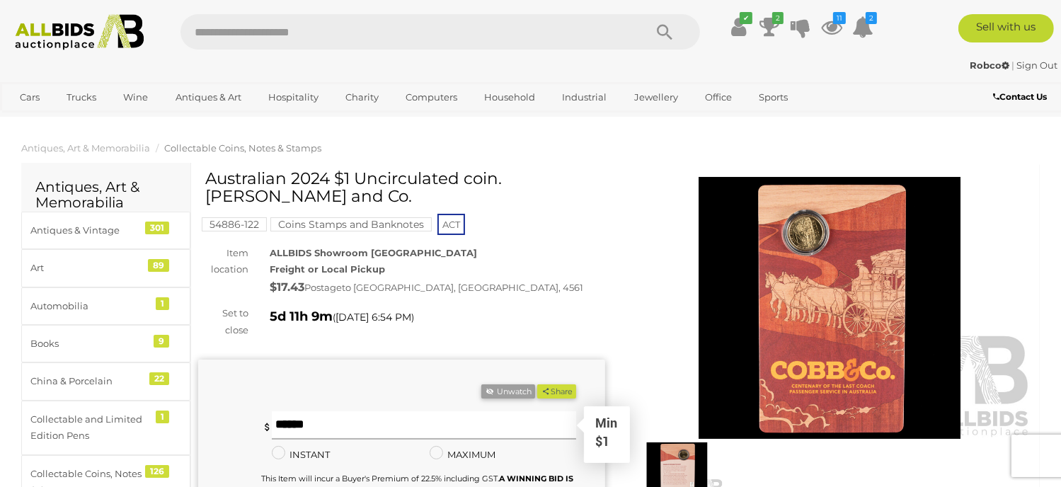
click at [286, 421] on input "text" at bounding box center [424, 425] width 304 height 28
type input "*"
click at [537, 384] on button "Share" at bounding box center [556, 391] width 39 height 15
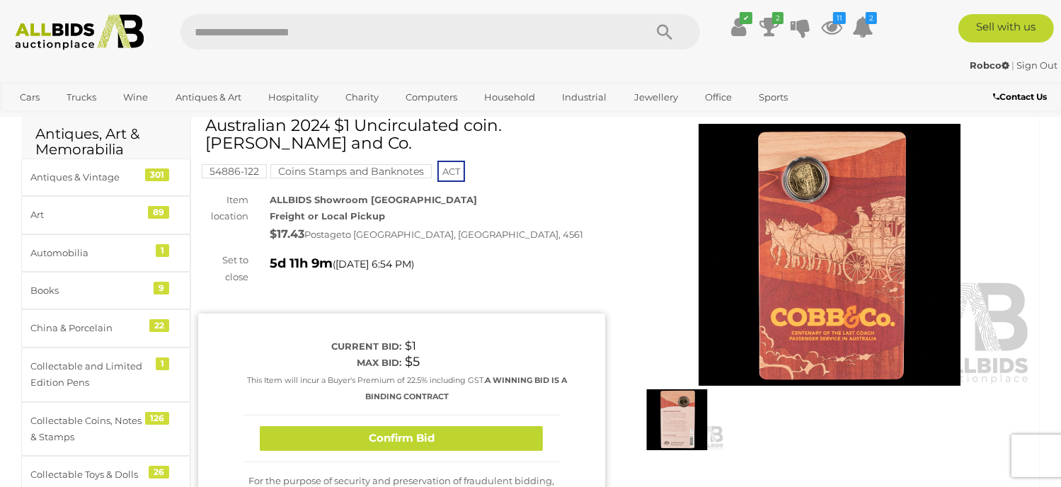
scroll to position [142, 0]
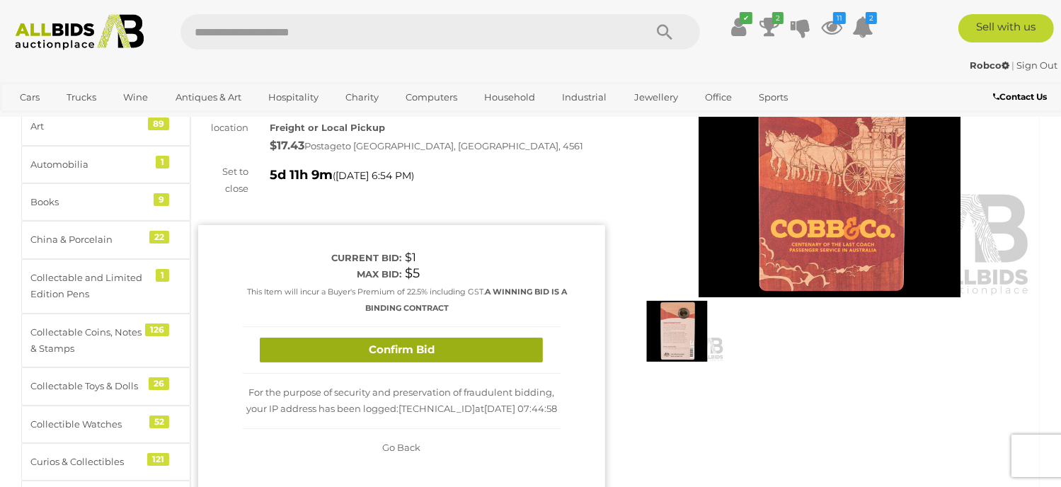
click at [324, 354] on button "Confirm Bid" at bounding box center [401, 349] width 283 height 25
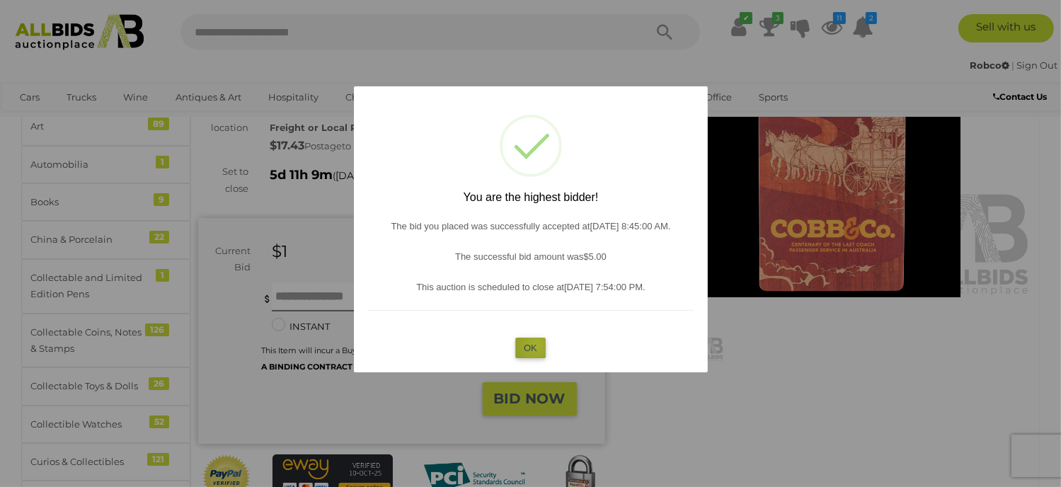
click at [535, 345] on button "OK" at bounding box center [530, 347] width 30 height 21
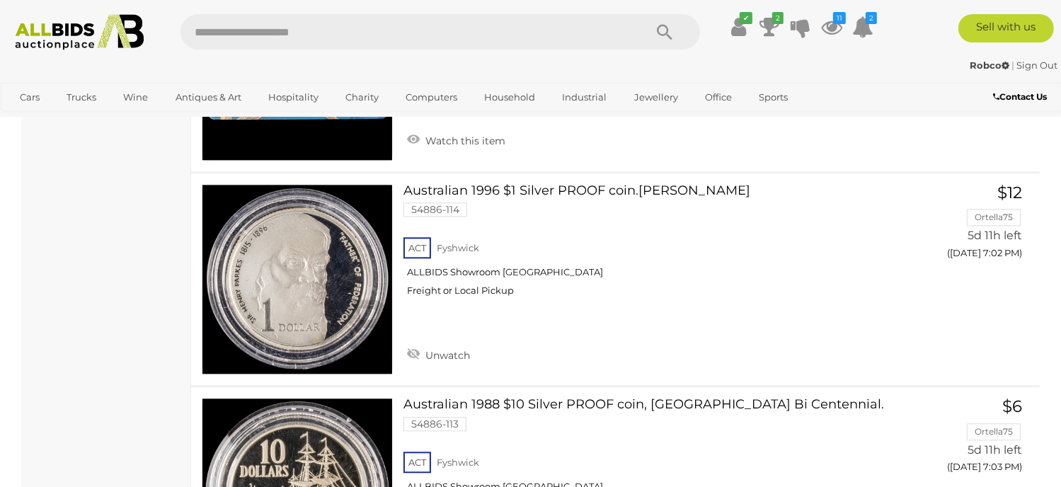
scroll to position [19136, 0]
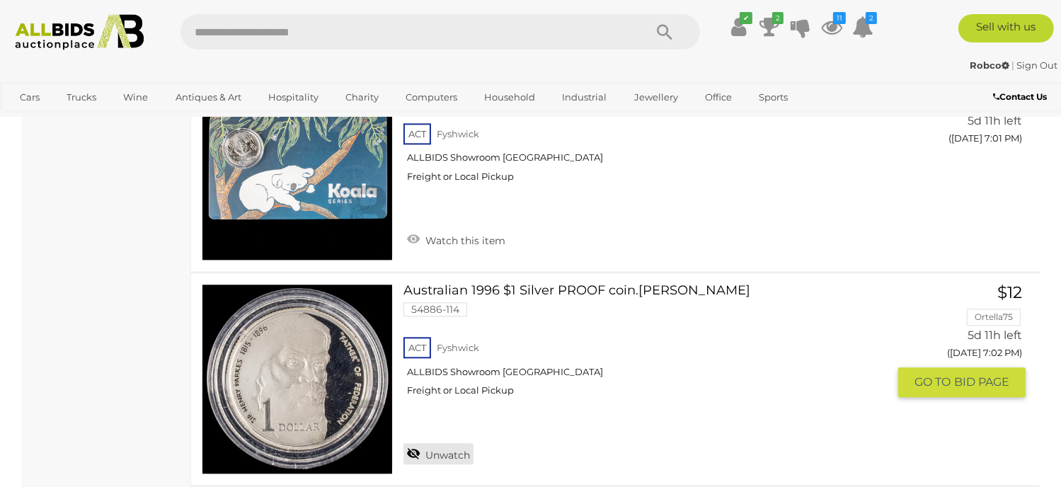
click at [434, 443] on link "Unwatch" at bounding box center [438, 453] width 70 height 21
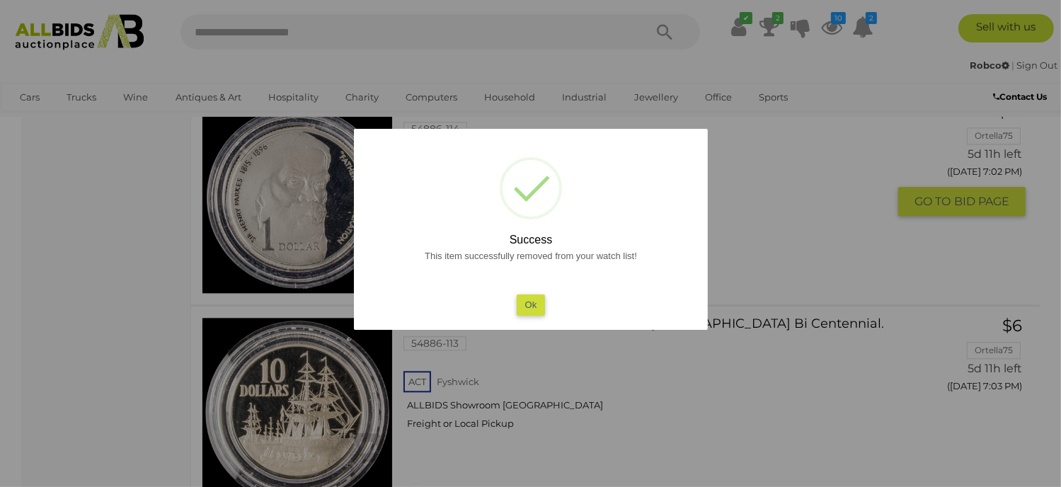
click at [520, 308] on button "Ok" at bounding box center [530, 304] width 29 height 21
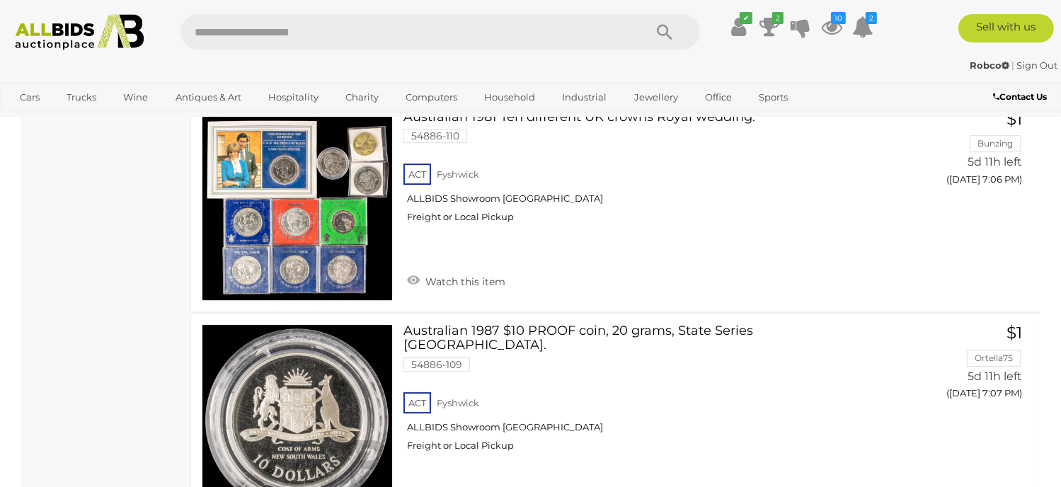
scroll to position [20268, 0]
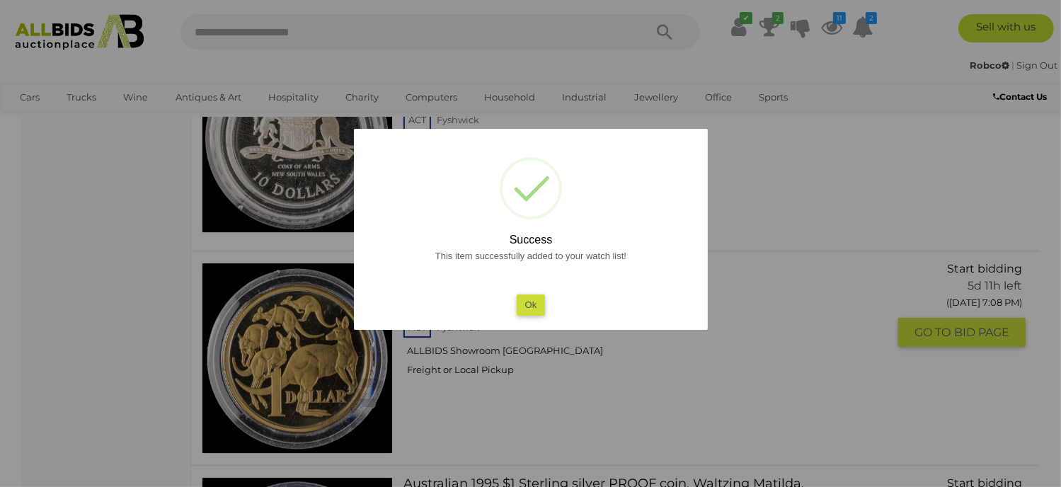
click at [529, 304] on button "Ok" at bounding box center [530, 304] width 29 height 21
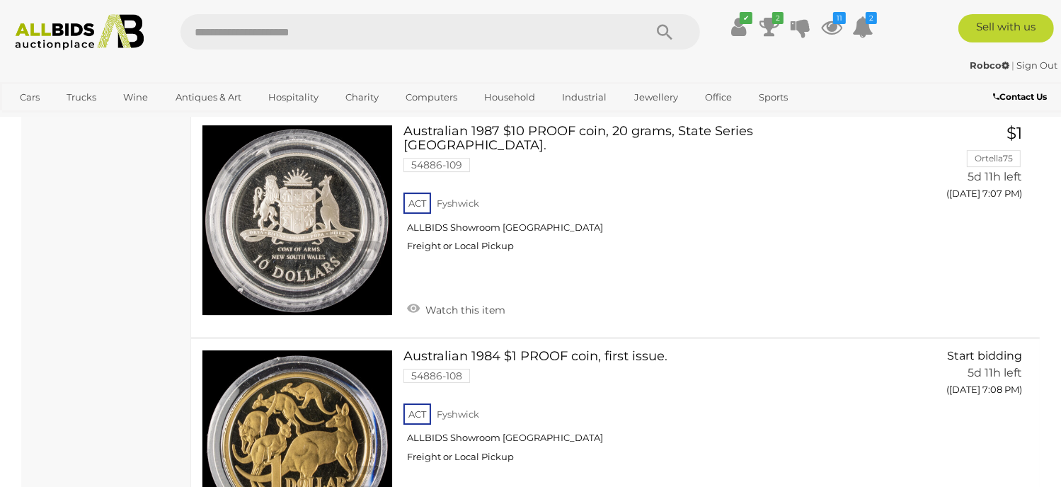
scroll to position [20409, 0]
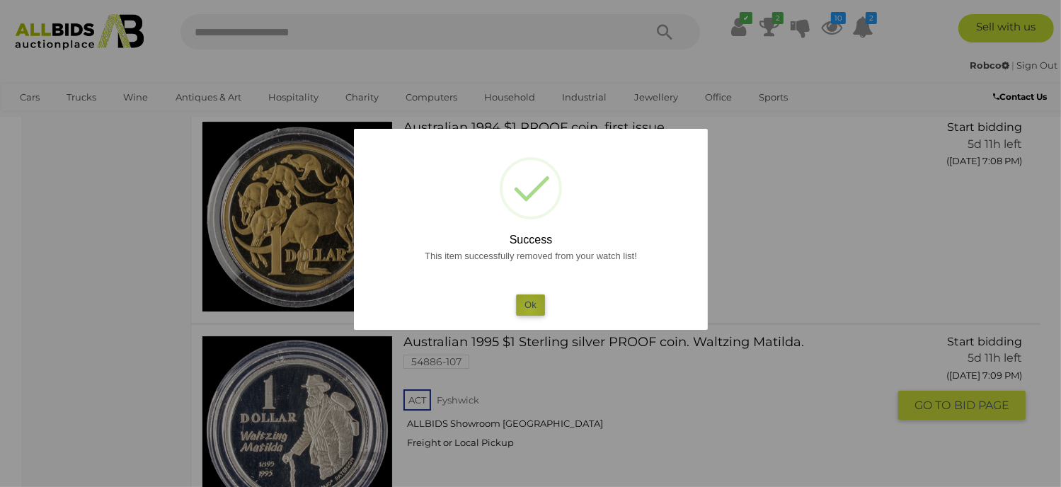
click at [529, 310] on button "Ok" at bounding box center [530, 304] width 29 height 21
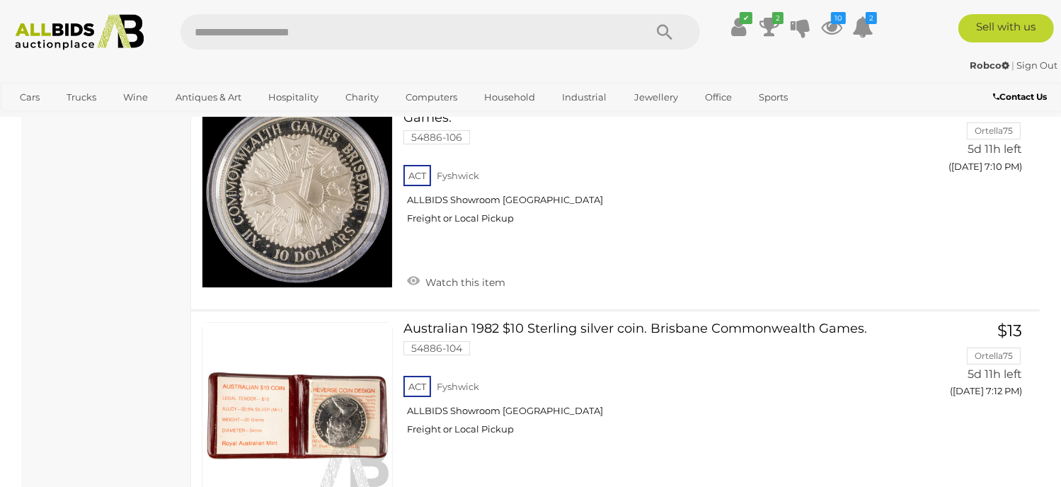
scroll to position [21117, 0]
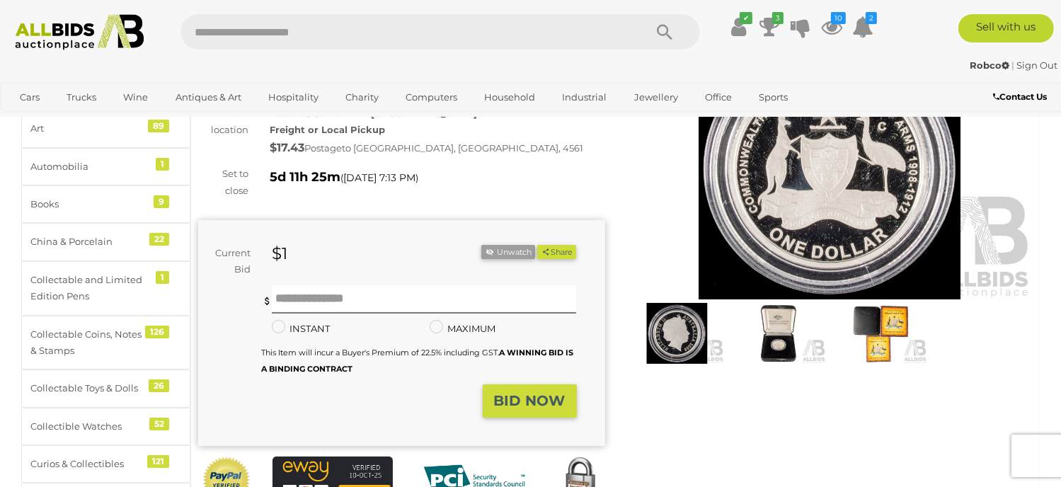
scroll to position [142, 0]
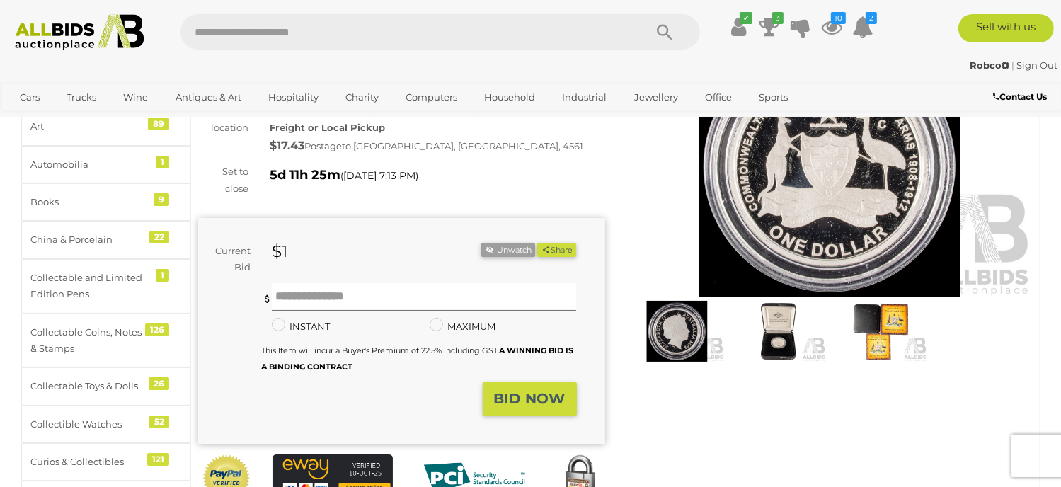
click at [503, 395] on strong "BID NOW" at bounding box center [529, 398] width 71 height 17
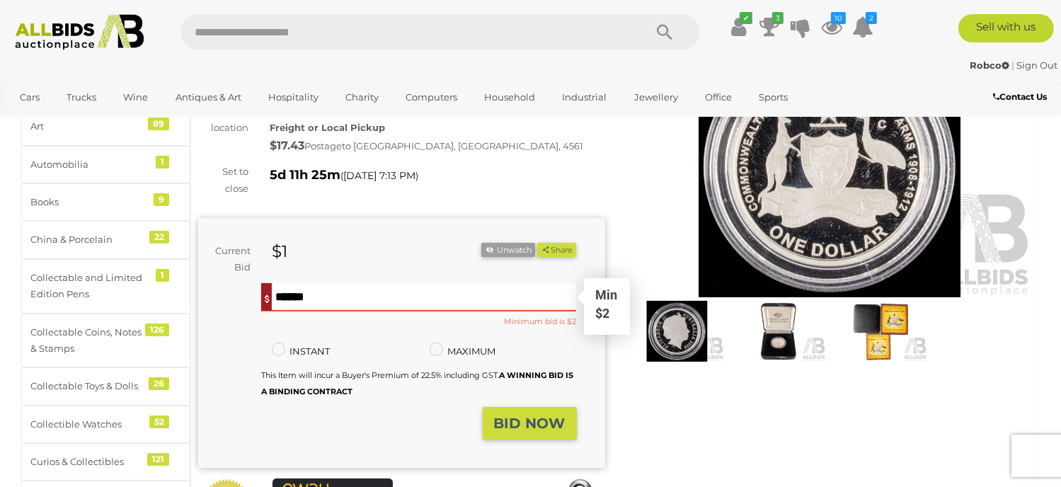
click at [301, 298] on input "text" at bounding box center [424, 297] width 304 height 28
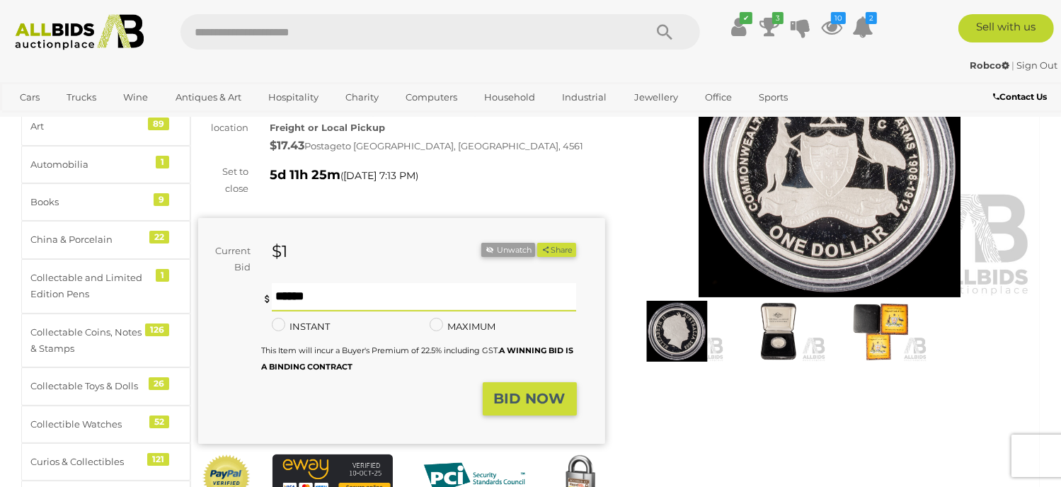
type input "**"
click at [537, 243] on button "Share" at bounding box center [556, 250] width 39 height 15
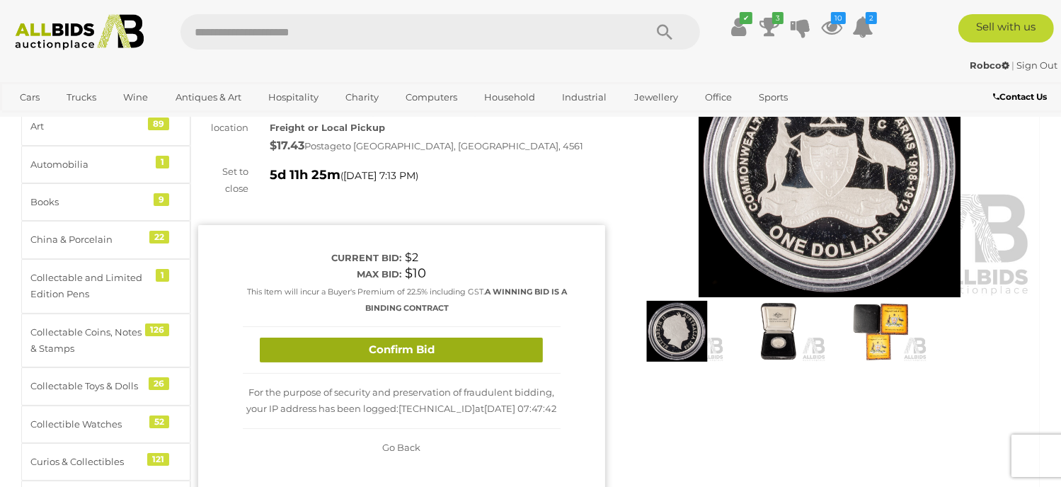
click at [393, 345] on button "Confirm Bid" at bounding box center [401, 349] width 283 height 25
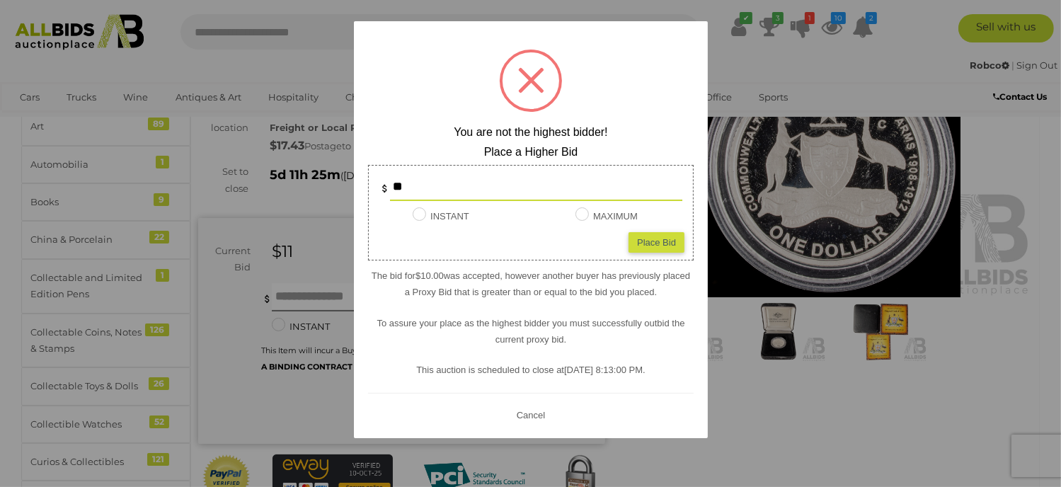
click at [538, 414] on button "Cancel" at bounding box center [530, 415] width 37 height 18
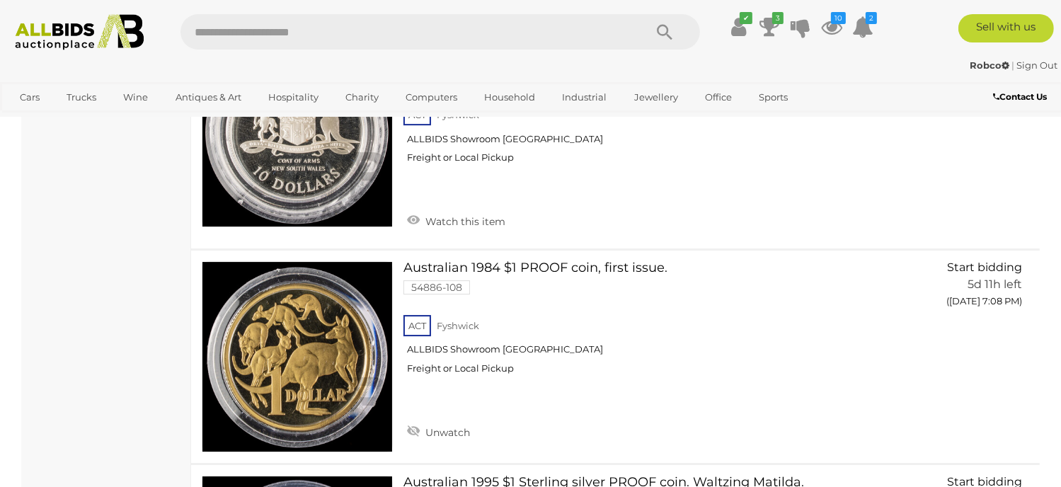
scroll to position [20448, 0]
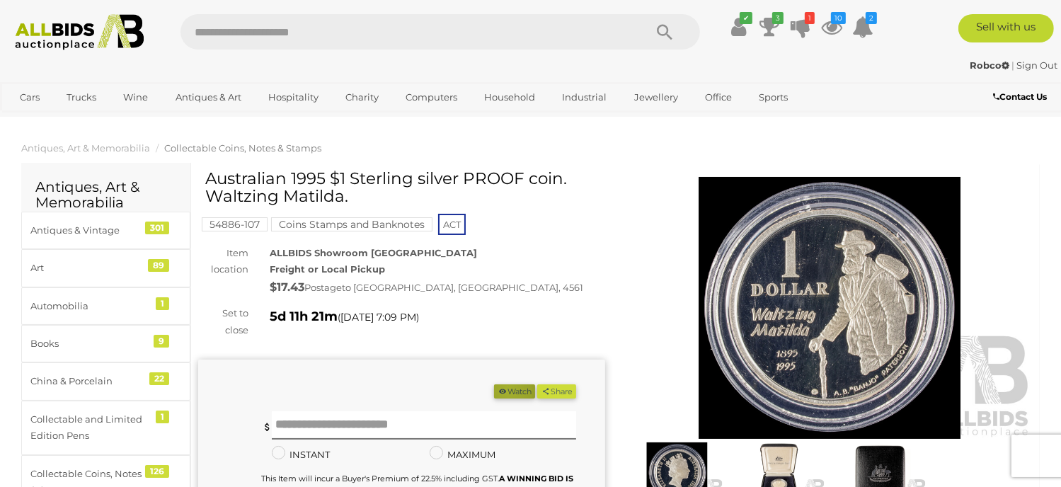
click at [502, 390] on button "Watch" at bounding box center [514, 391] width 41 height 15
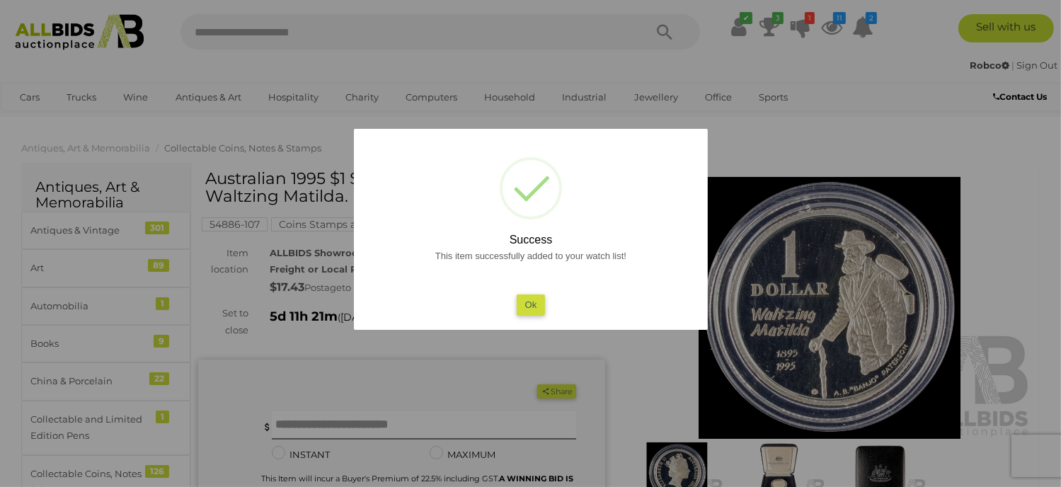
click at [529, 301] on button "Ok" at bounding box center [530, 304] width 29 height 21
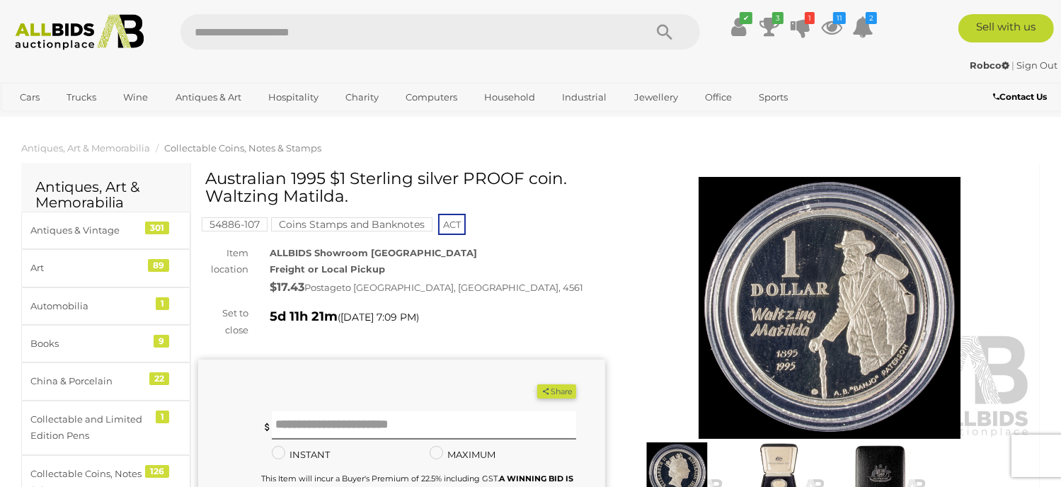
scroll to position [142, 0]
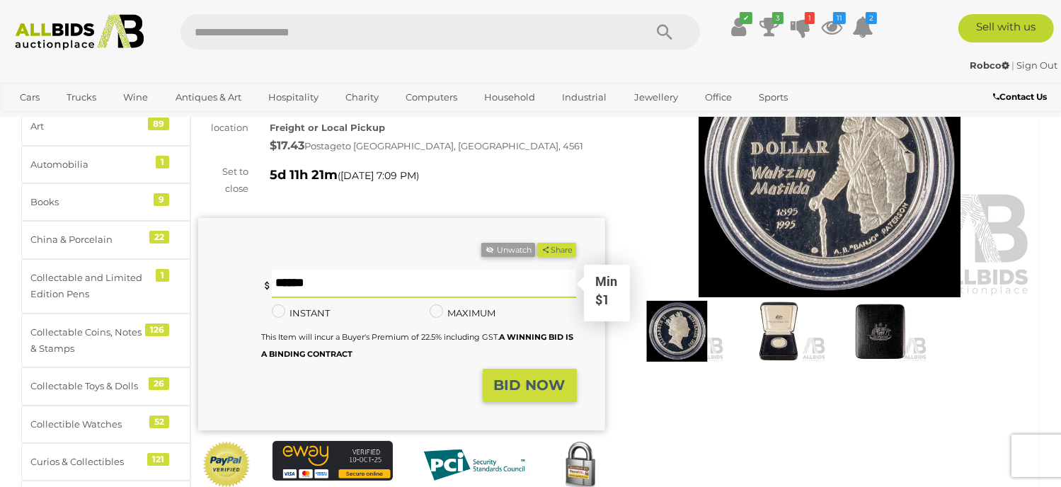
click at [279, 285] on input "text" at bounding box center [424, 284] width 304 height 28
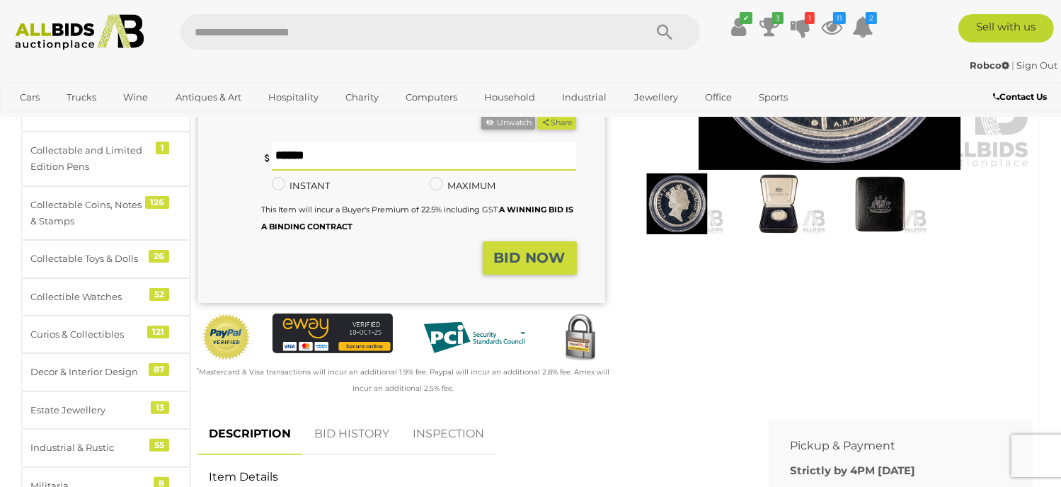
scroll to position [283, 0]
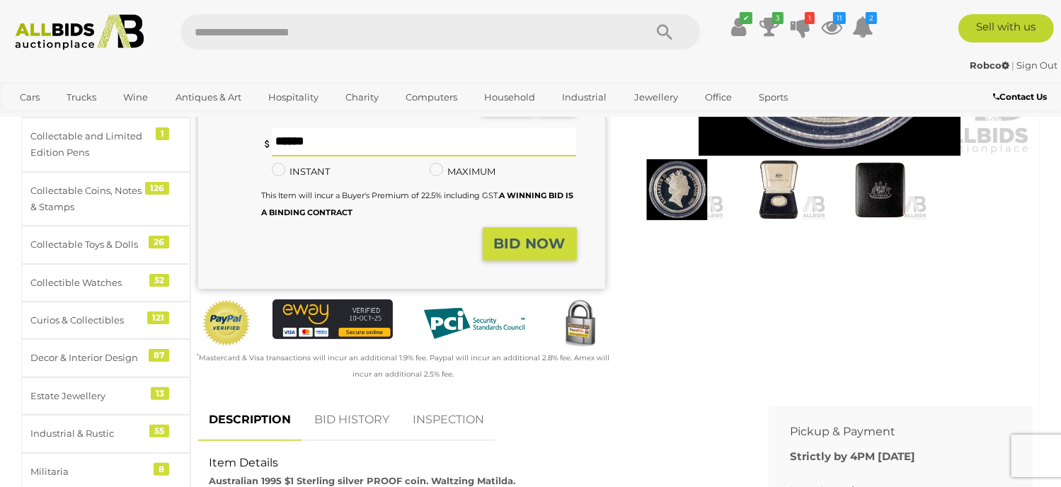
type input "**"
click at [537, 101] on button "Share" at bounding box center [556, 108] width 39 height 15
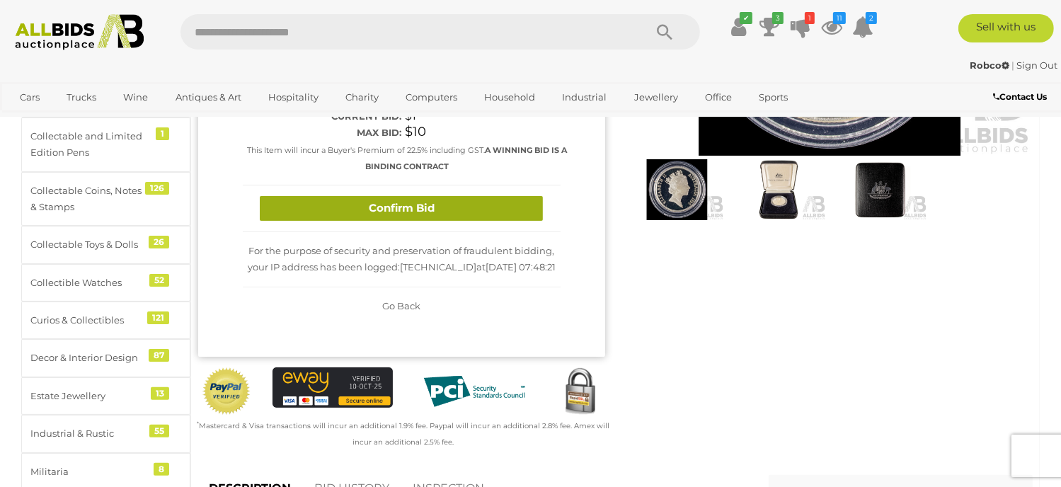
click at [383, 209] on button "Confirm Bid" at bounding box center [401, 208] width 283 height 25
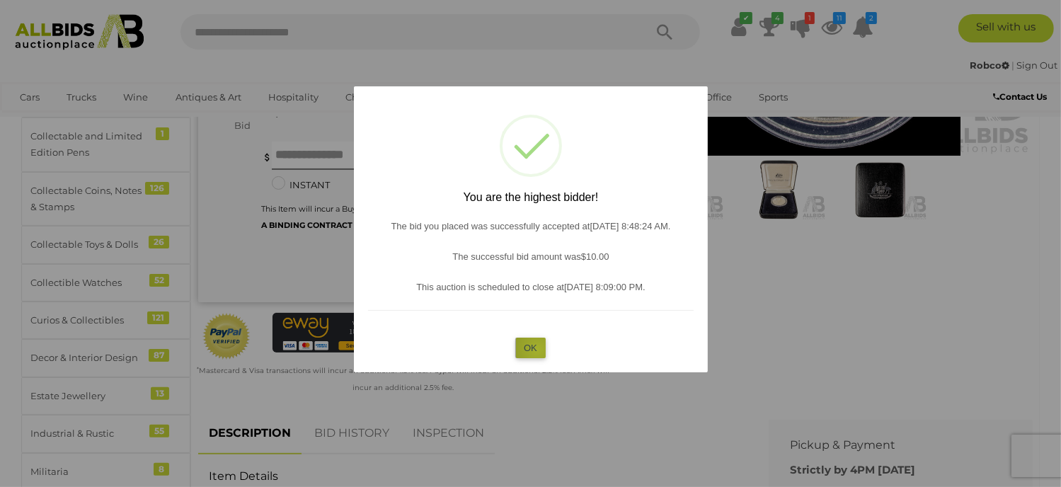
click at [537, 349] on button "OK" at bounding box center [530, 347] width 30 height 21
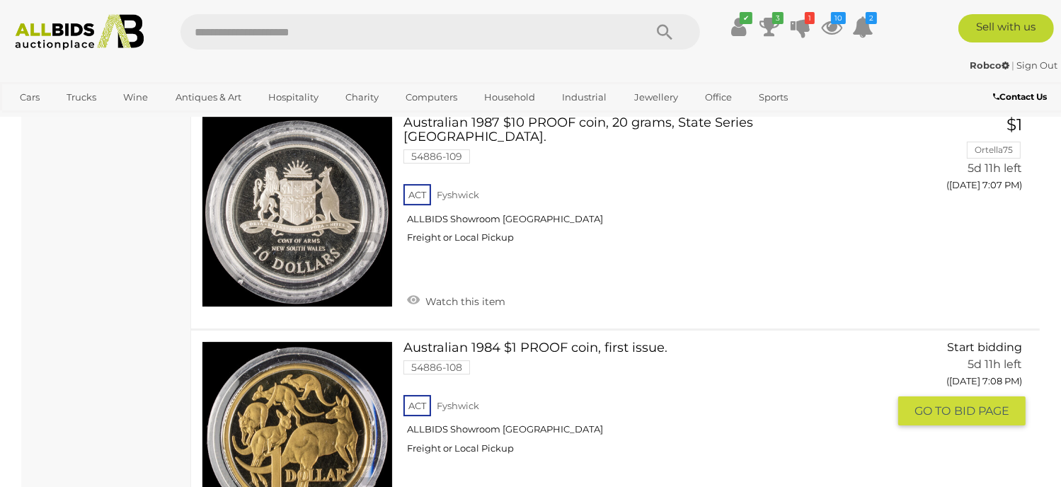
scroll to position [20221, 0]
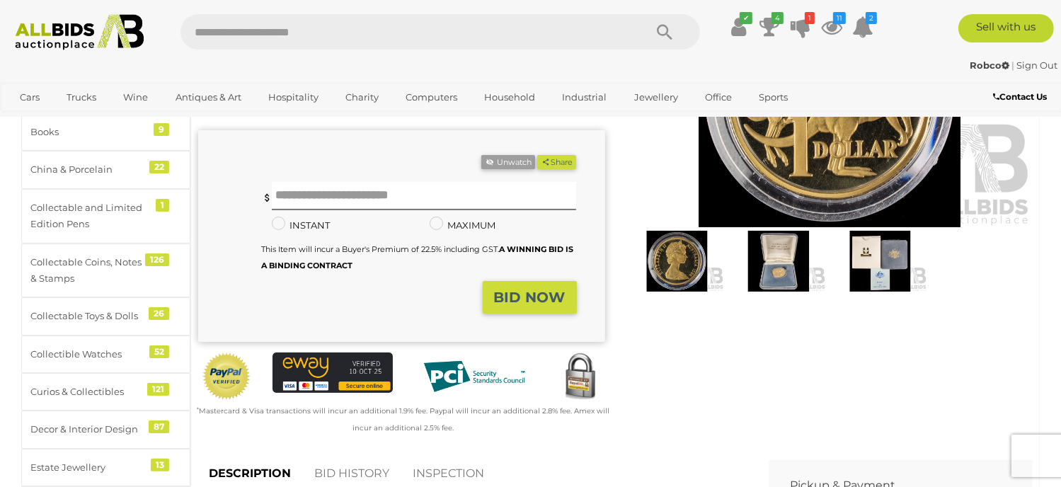
scroll to position [212, 0]
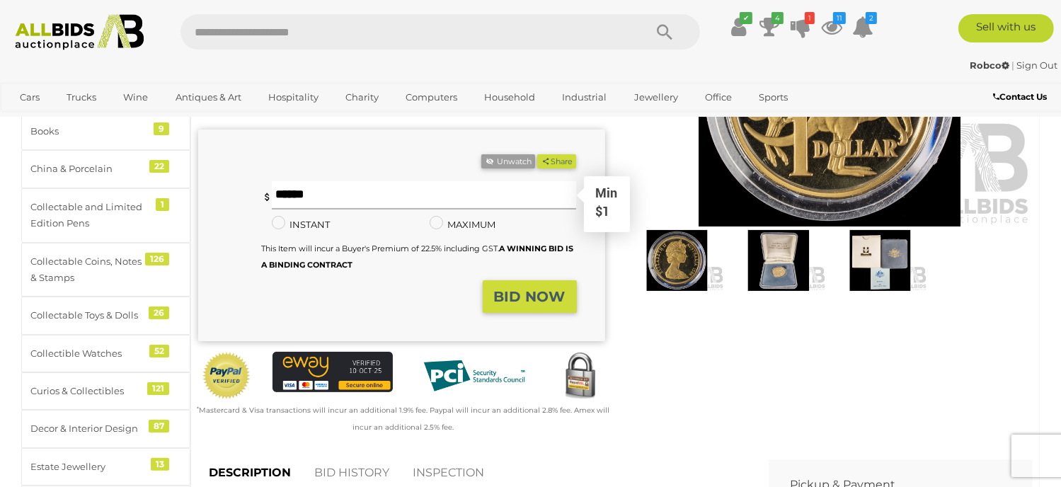
click at [288, 202] on input "text" at bounding box center [424, 195] width 304 height 28
type input "**"
click at [537, 154] on button "Share" at bounding box center [556, 161] width 39 height 15
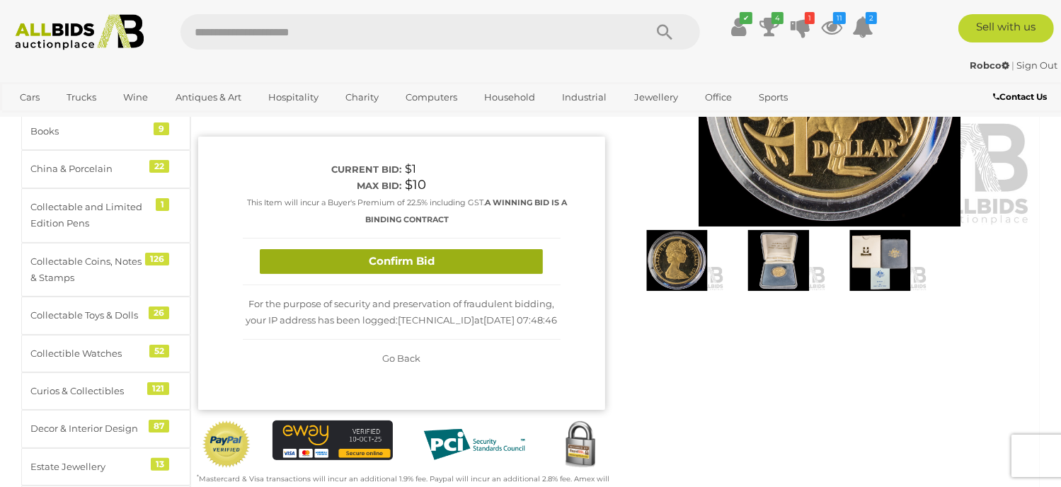
click at [306, 258] on button "Confirm Bid" at bounding box center [401, 261] width 283 height 25
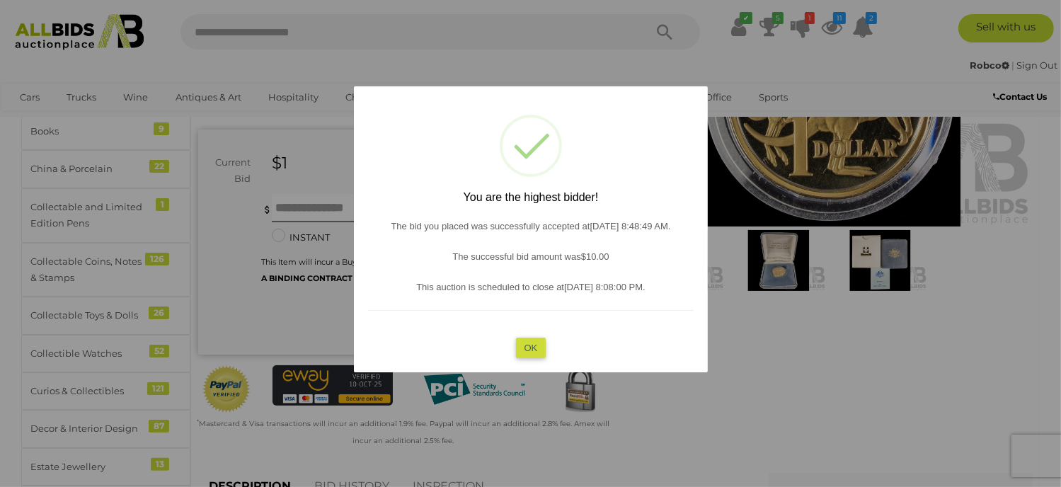
click at [523, 345] on button "OK" at bounding box center [530, 347] width 30 height 21
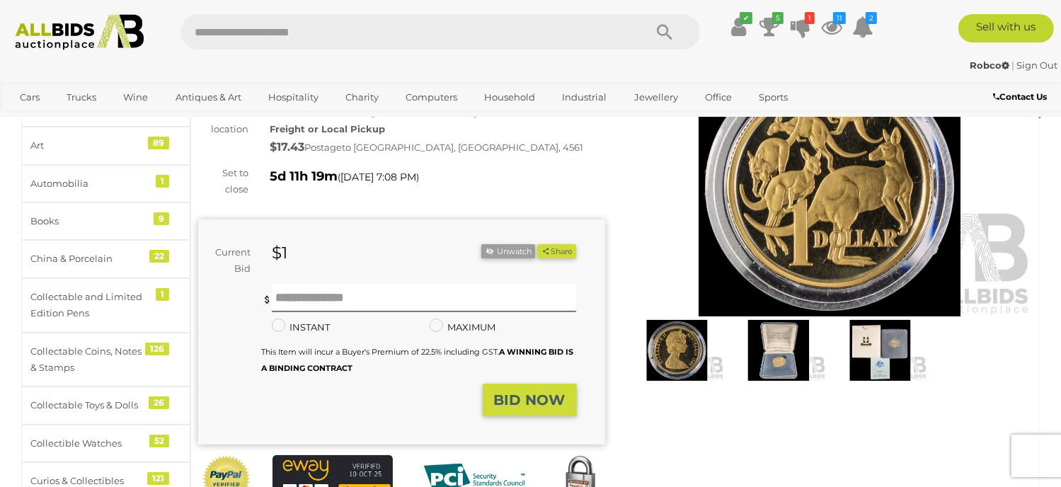
scroll to position [0, 0]
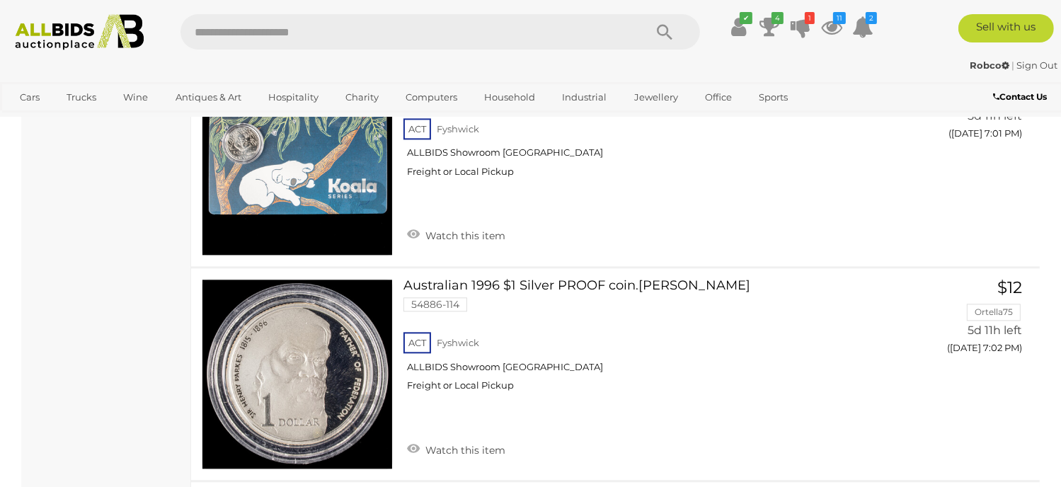
scroll to position [19016, 0]
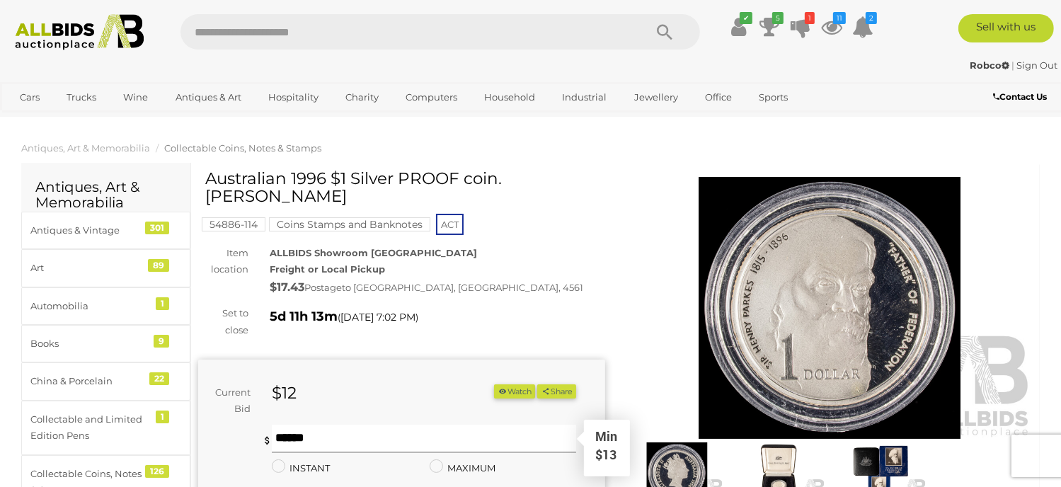
click at [318, 441] on input "text" at bounding box center [424, 439] width 304 height 28
type input "**"
click at [537, 384] on button "Share" at bounding box center [556, 391] width 39 height 15
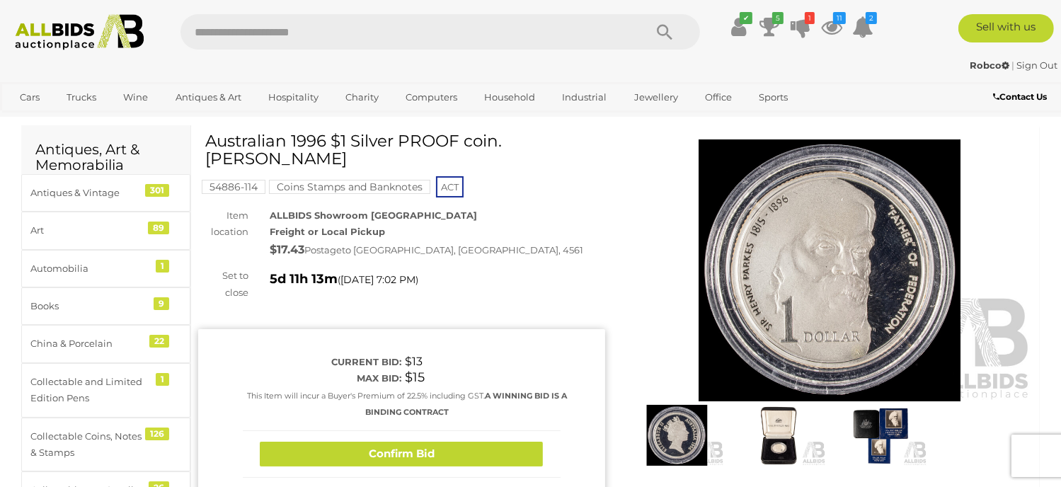
scroll to position [71, 0]
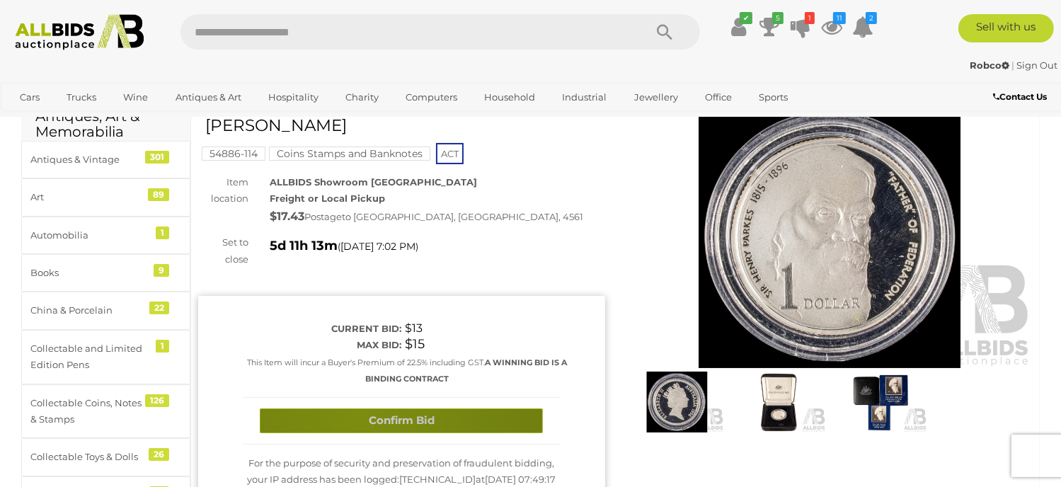
click at [360, 412] on button "Confirm Bid" at bounding box center [401, 420] width 283 height 25
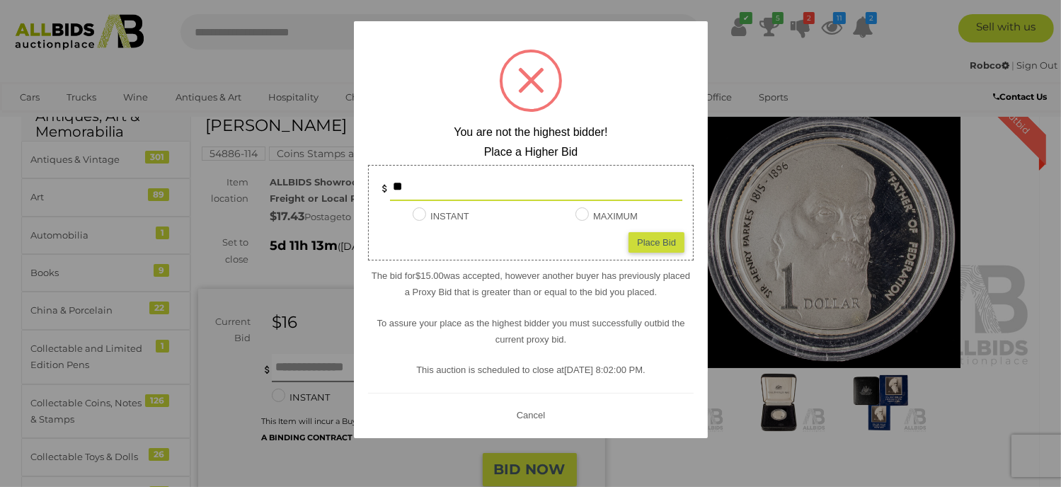
click at [526, 412] on button "Cancel" at bounding box center [530, 415] width 37 height 18
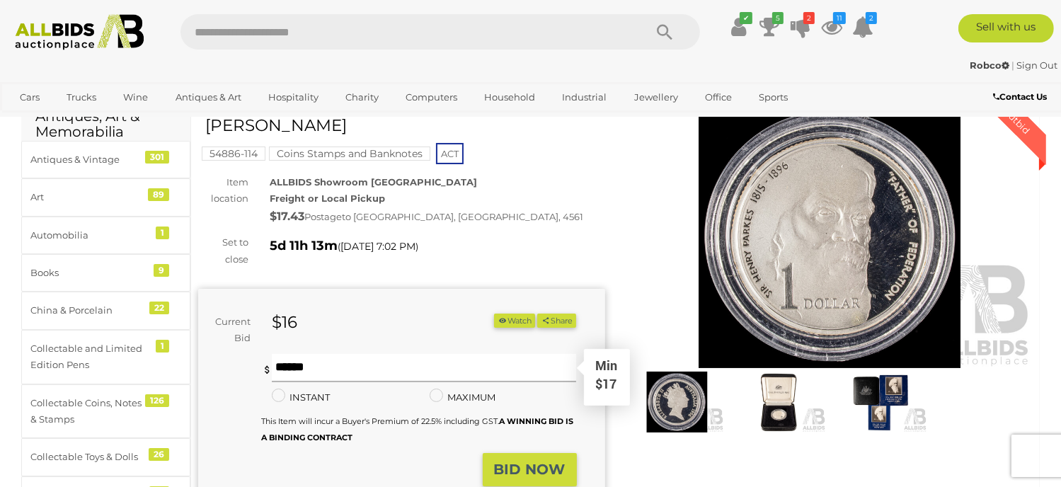
click at [301, 373] on input "text" at bounding box center [424, 368] width 304 height 28
type input "**"
click at [537, 313] on button "Share" at bounding box center [556, 320] width 39 height 15
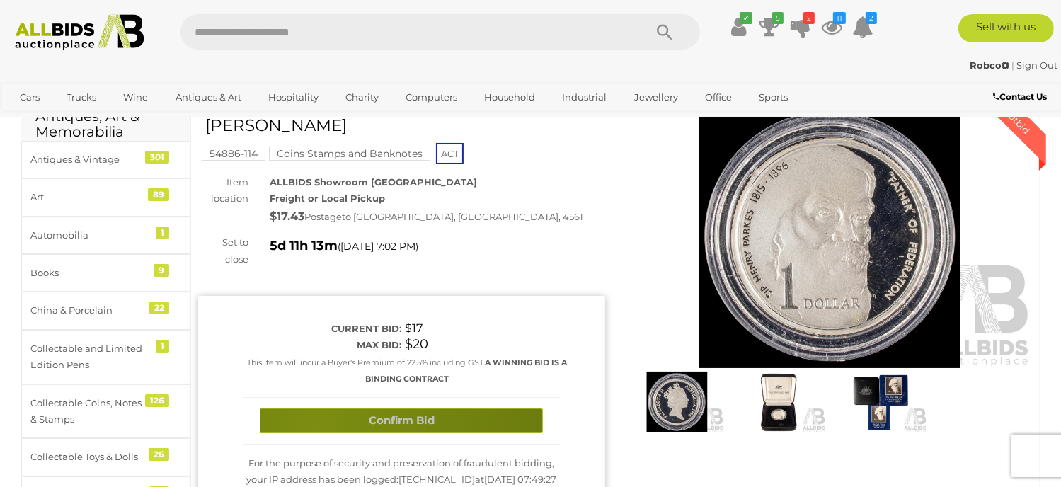
click at [315, 427] on button "Confirm Bid" at bounding box center [401, 420] width 283 height 25
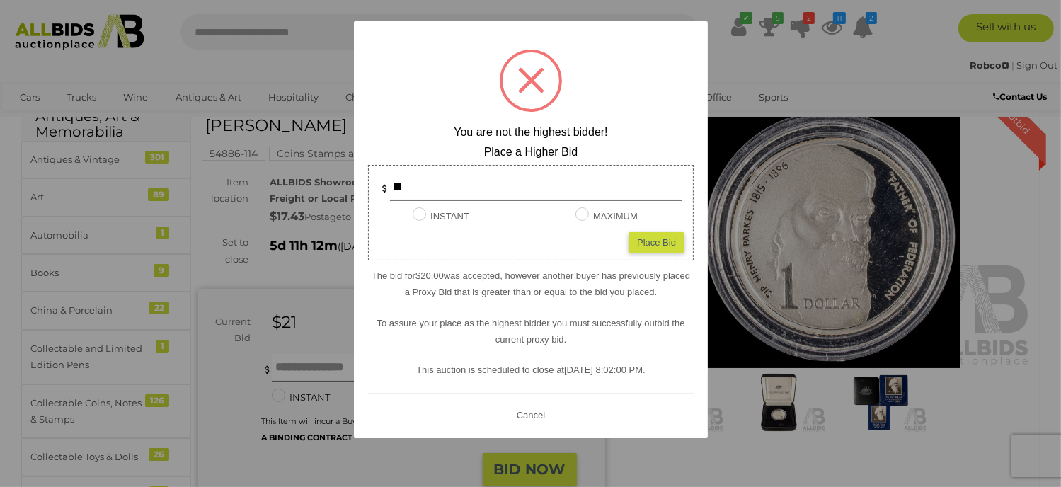
click at [528, 410] on button "Cancel" at bounding box center [530, 415] width 37 height 18
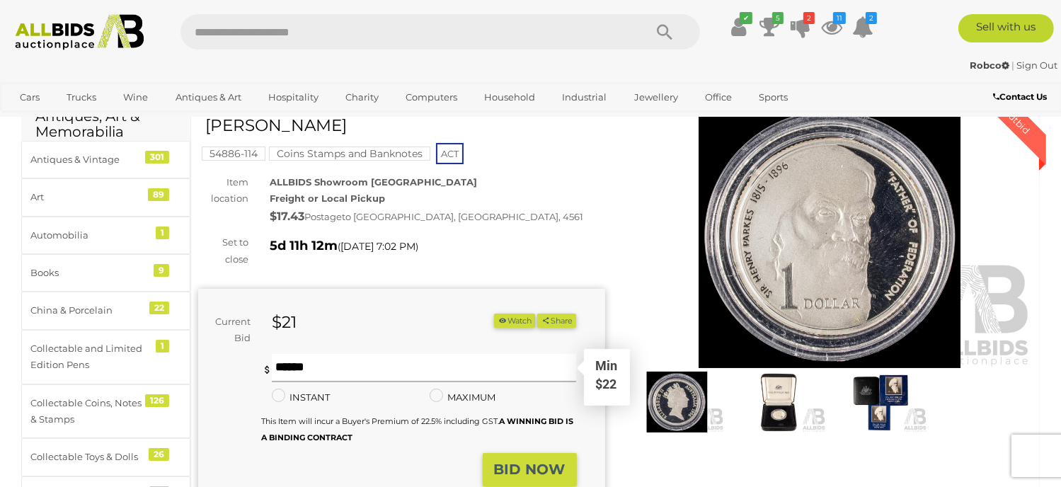
click at [294, 359] on input "text" at bounding box center [424, 368] width 304 height 28
type input "**"
click at [537, 313] on button "Share" at bounding box center [556, 320] width 39 height 15
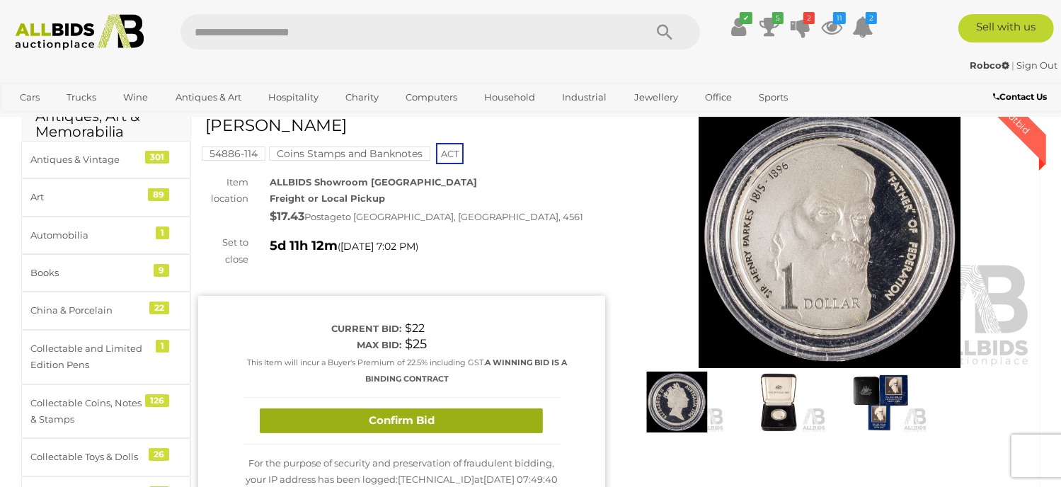
click at [345, 417] on button "Confirm Bid" at bounding box center [401, 420] width 283 height 25
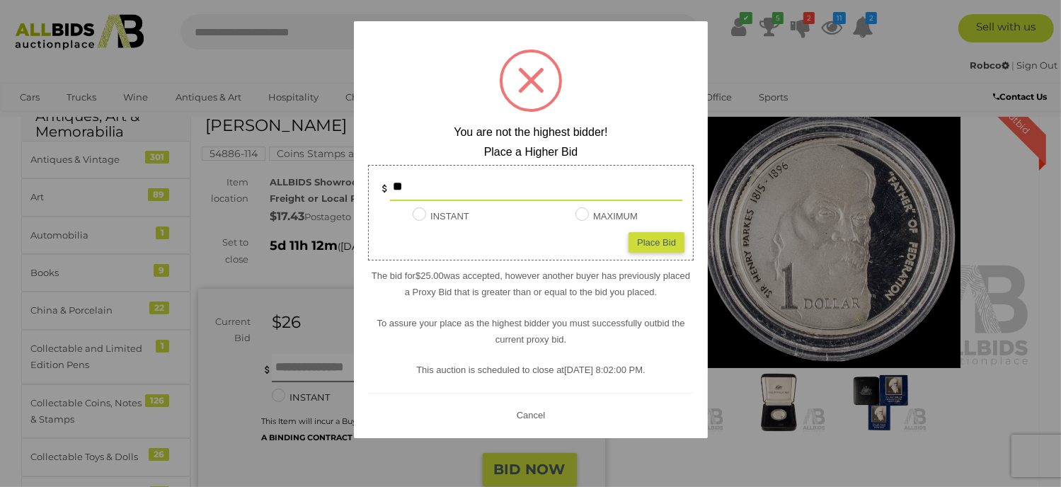
click at [523, 417] on button "Cancel" at bounding box center [530, 415] width 37 height 18
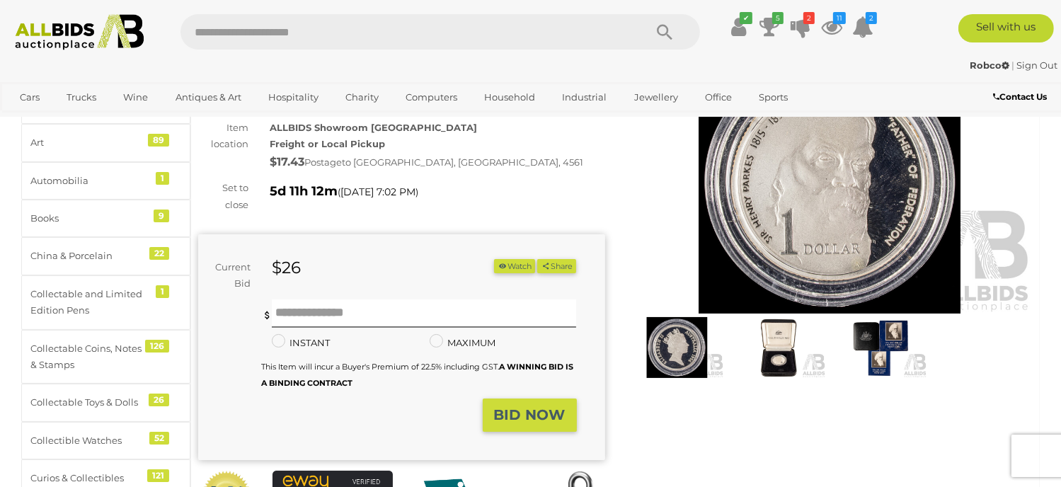
scroll to position [142, 0]
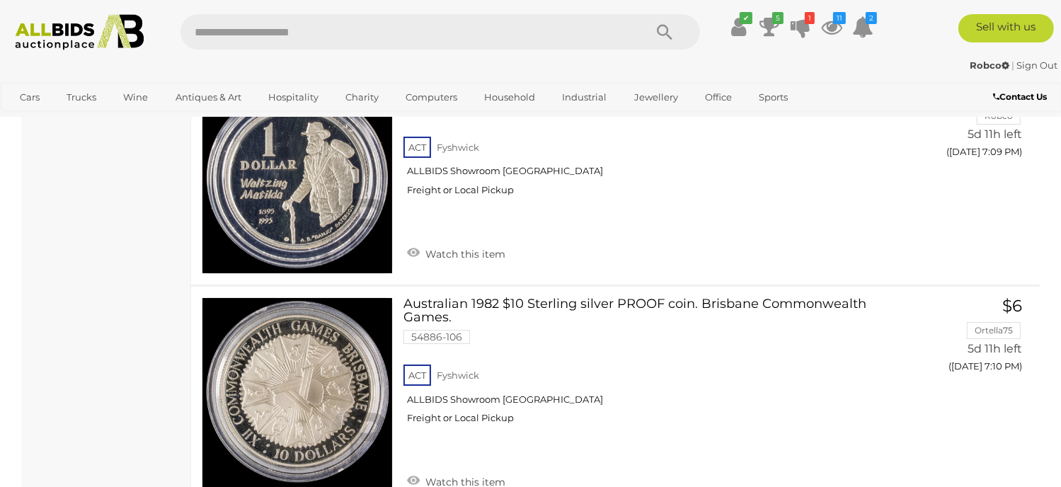
scroll to position [21059, 0]
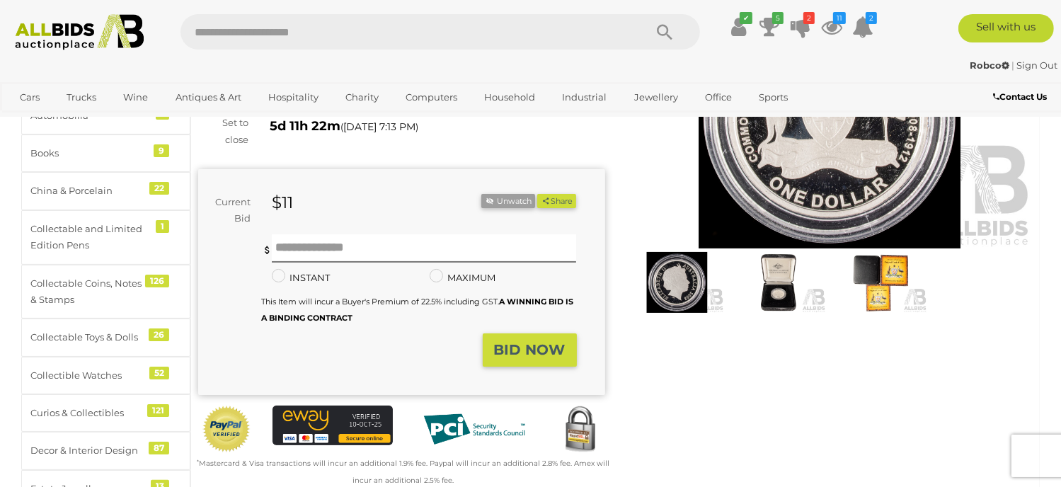
scroll to position [212, 0]
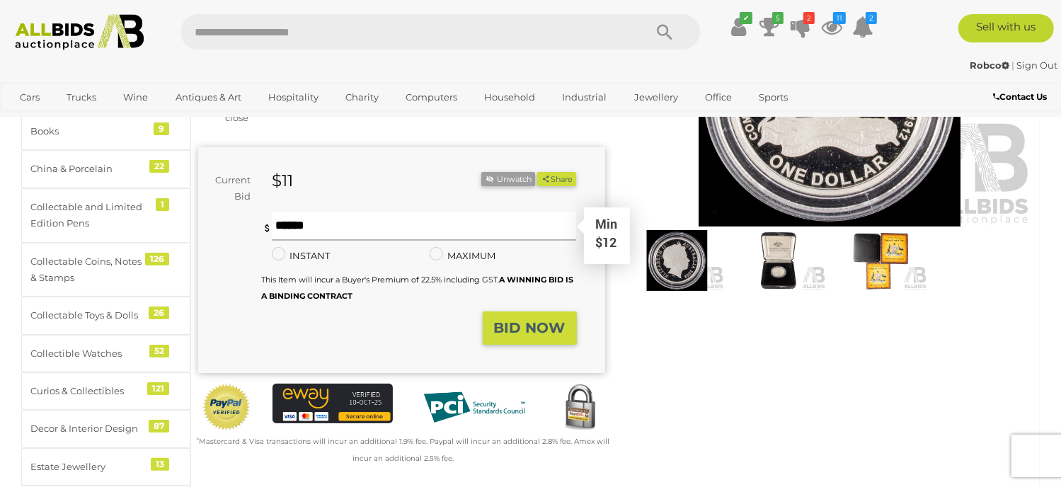
click at [280, 227] on input "text" at bounding box center [424, 226] width 304 height 28
type input "**"
click at [537, 172] on button "Share" at bounding box center [556, 179] width 39 height 15
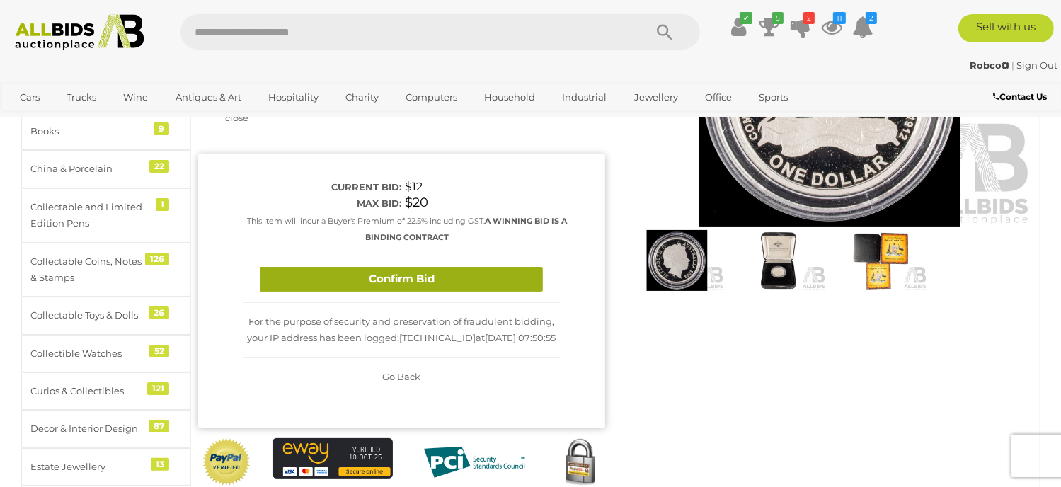
click at [412, 274] on button "Confirm Bid" at bounding box center [401, 279] width 283 height 25
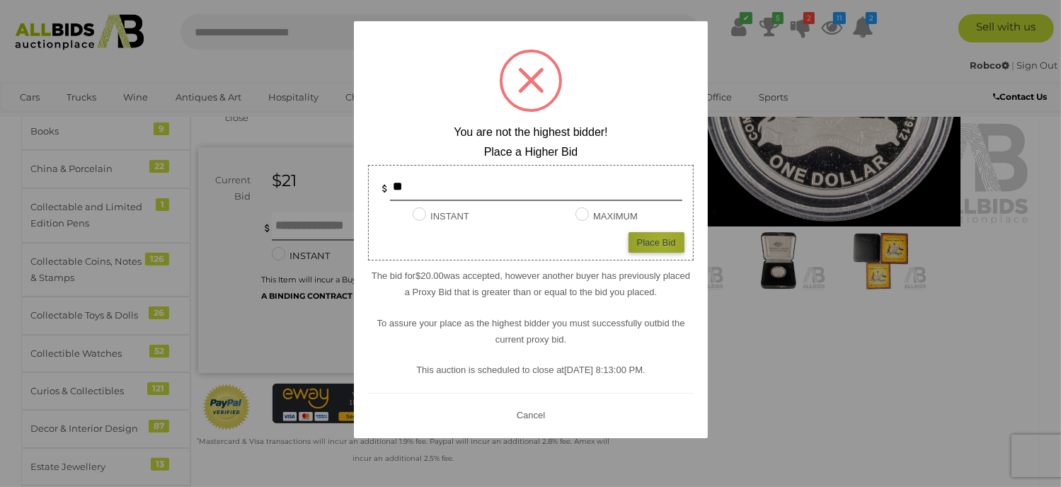
click at [662, 241] on div "Place Bid" at bounding box center [656, 242] width 56 height 21
type input "**"
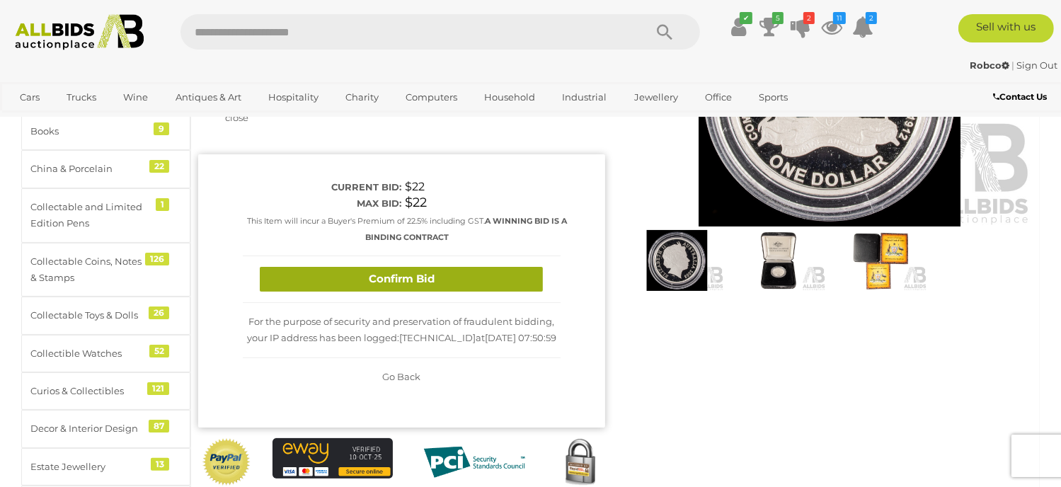
click at [308, 273] on button "Confirm Bid" at bounding box center [401, 279] width 283 height 25
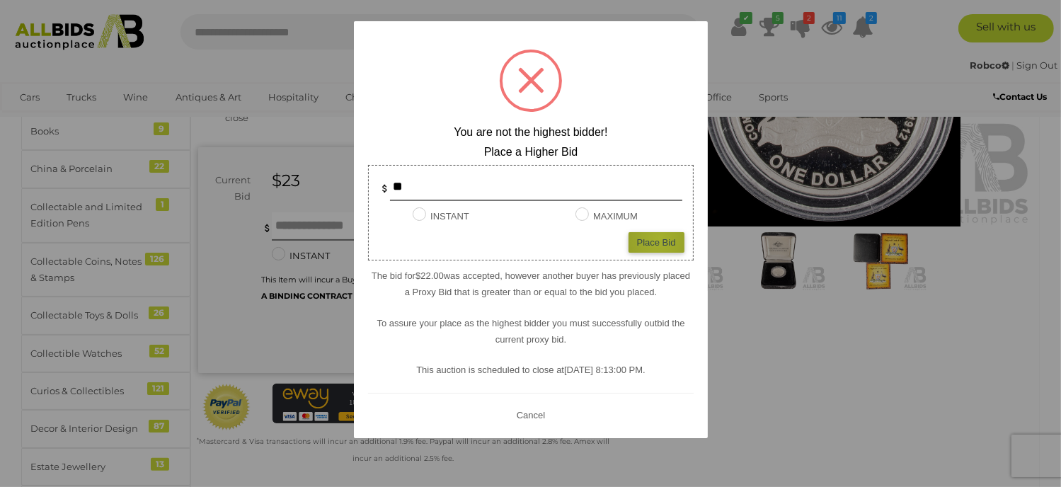
drag, startPoint x: 659, startPoint y: 238, endPoint x: 648, endPoint y: 238, distance: 10.6
click at [659, 238] on div "Place Bid" at bounding box center [656, 242] width 56 height 21
type input "**"
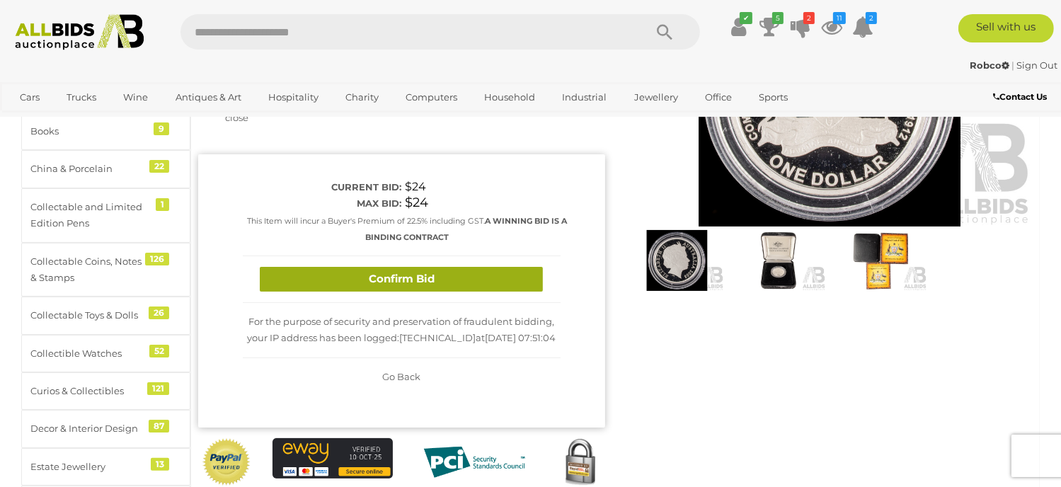
click at [324, 281] on button "Confirm Bid" at bounding box center [401, 279] width 283 height 25
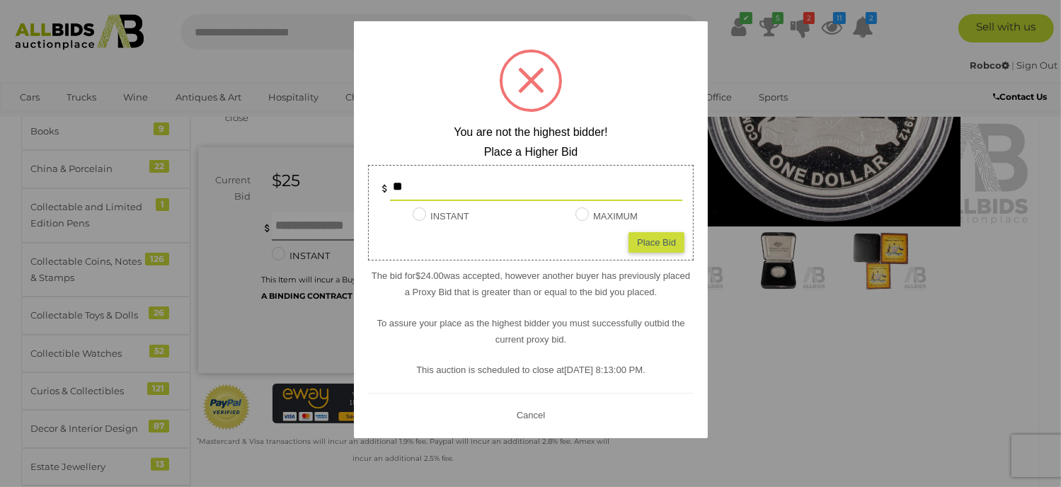
drag, startPoint x: 521, startPoint y: 412, endPoint x: 499, endPoint y: 396, distance: 27.7
click at [521, 412] on button "Cancel" at bounding box center [530, 415] width 37 height 18
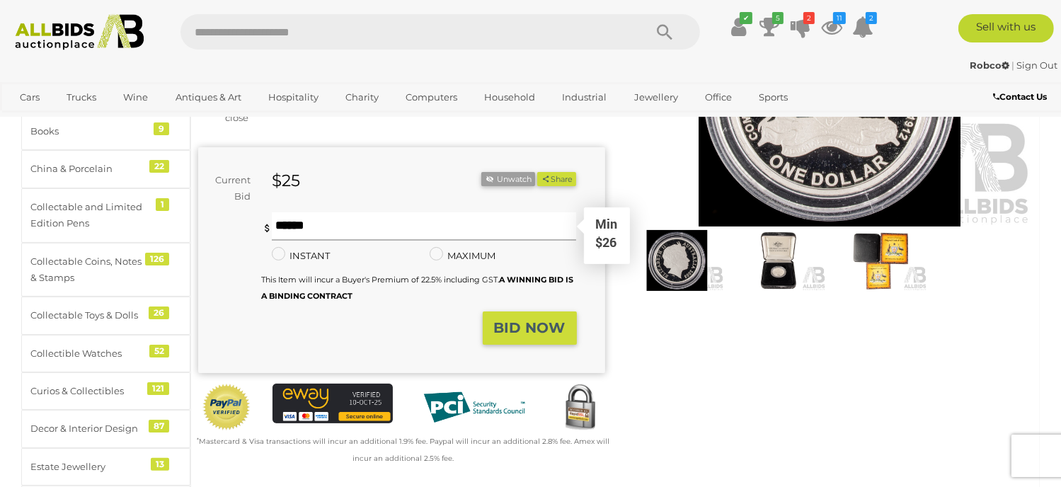
click at [304, 225] on input "text" at bounding box center [424, 226] width 304 height 28
type input "**"
click at [537, 172] on button "Share" at bounding box center [556, 179] width 39 height 15
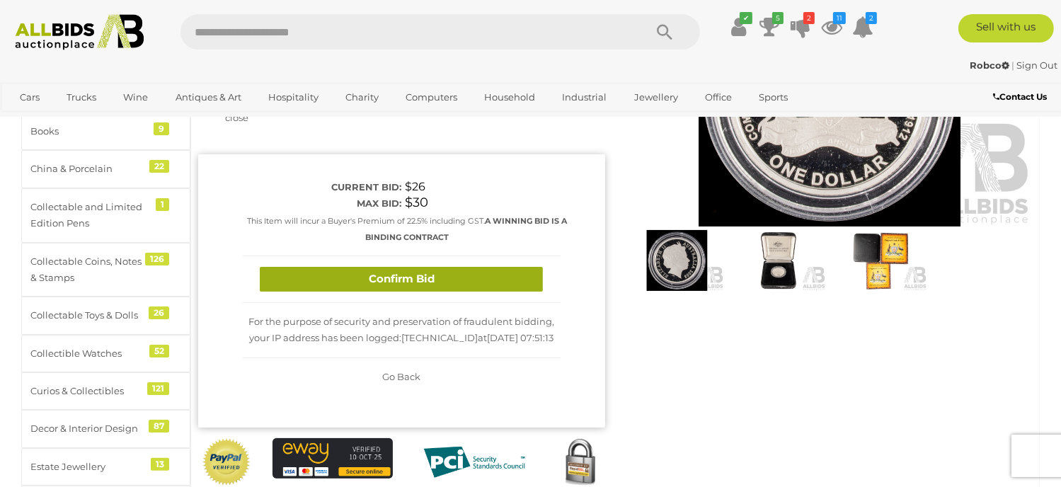
click at [475, 270] on button "Confirm Bid" at bounding box center [401, 279] width 283 height 25
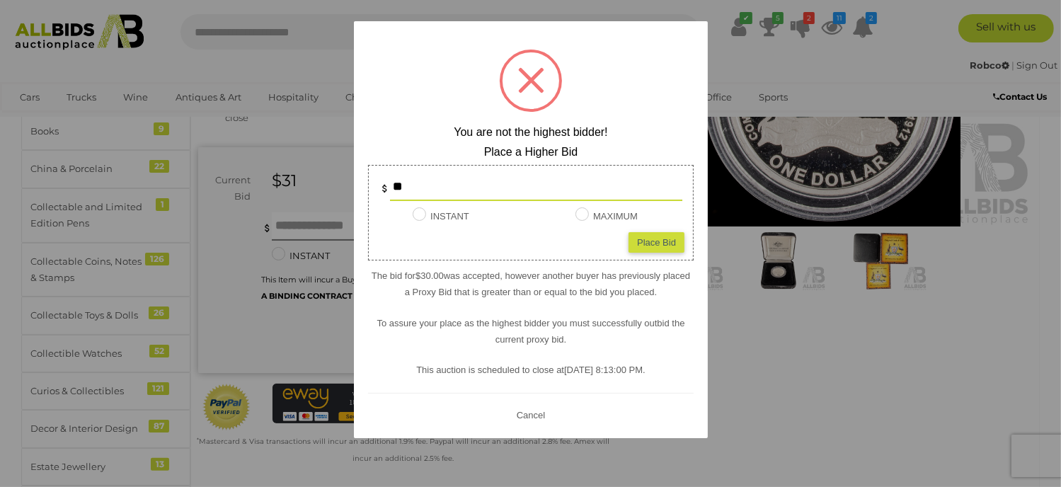
click at [516, 415] on button "Cancel" at bounding box center [530, 415] width 37 height 18
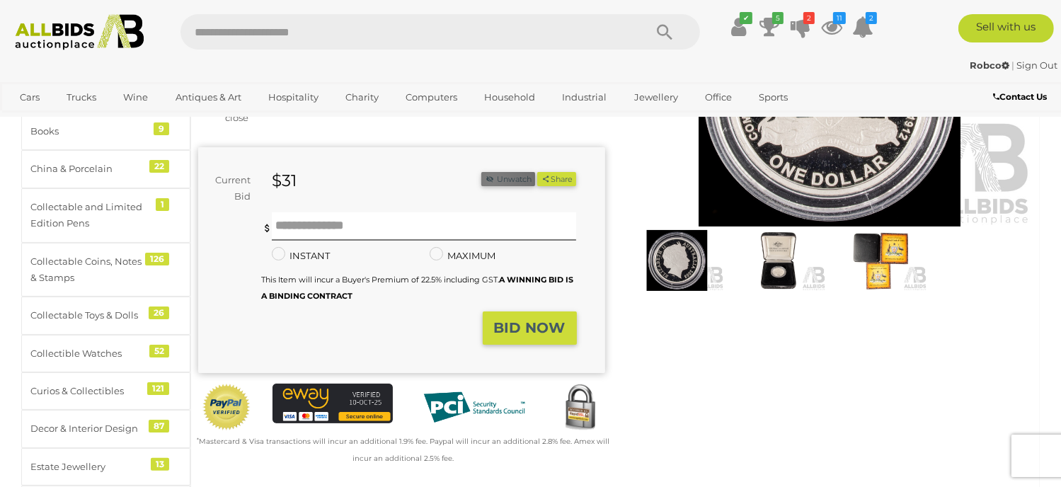
click at [488, 180] on icon "button" at bounding box center [490, 179] width 10 height 8
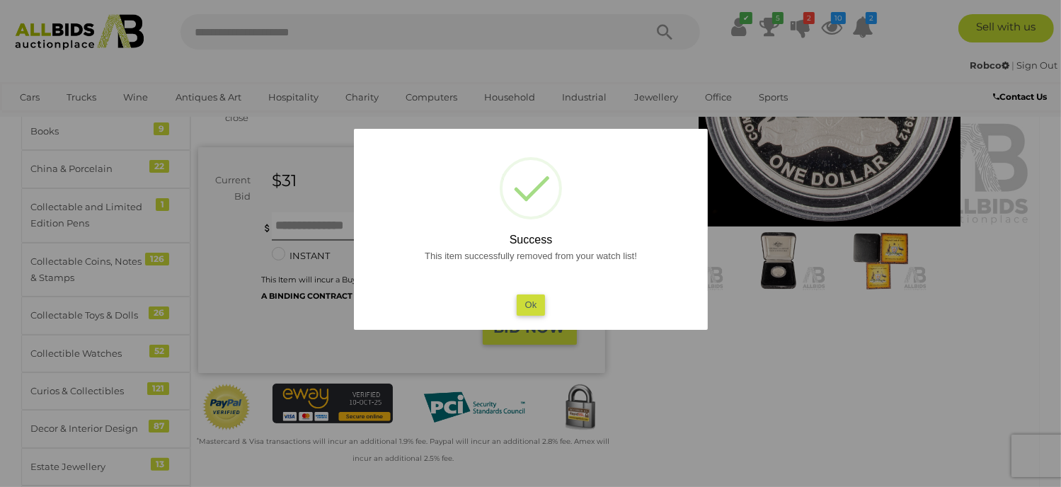
click at [454, 186] on div "? ! i Success This item successfully removed from your watch list! Ok OK Cancel…" at bounding box center [531, 229] width 354 height 201
click at [530, 313] on button "Ok" at bounding box center [530, 304] width 29 height 21
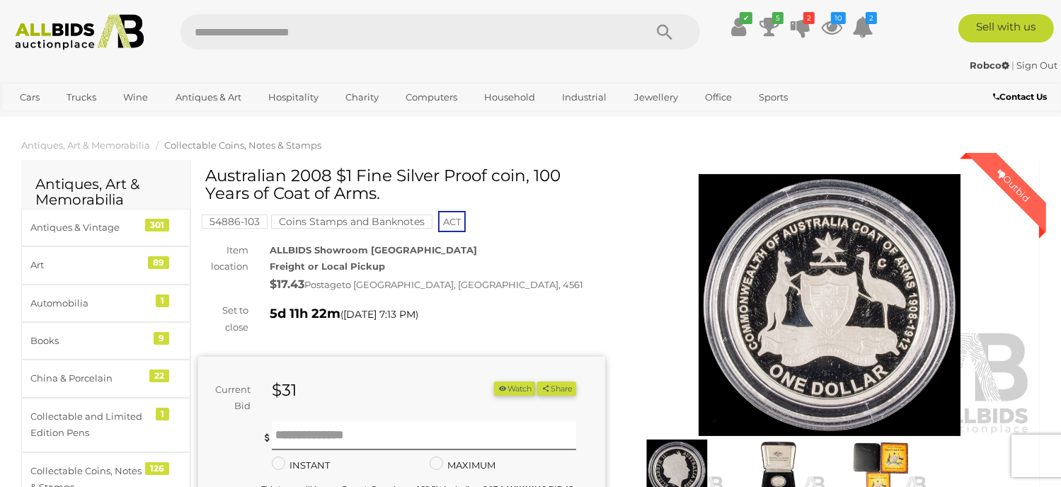
scroll to position [0, 0]
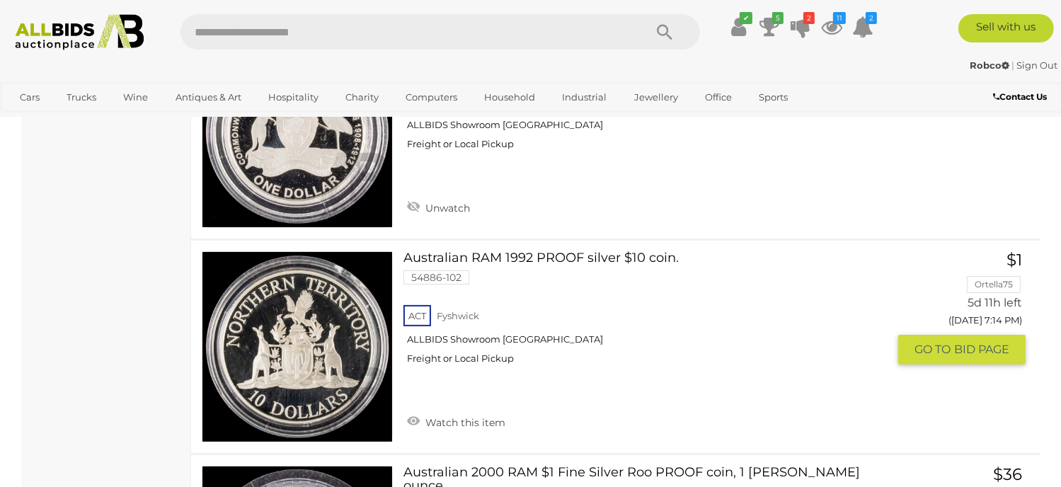
scroll to position [21554, 0]
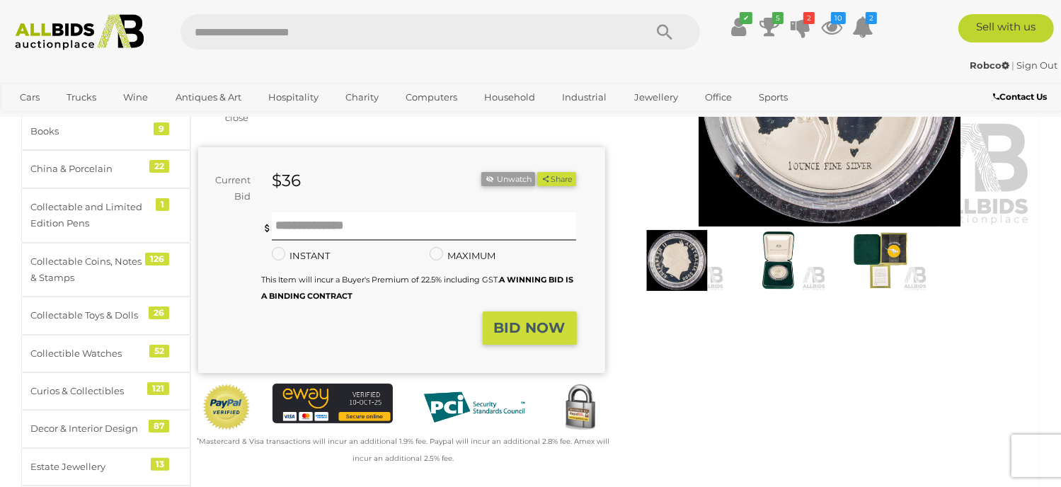
scroll to position [71, 0]
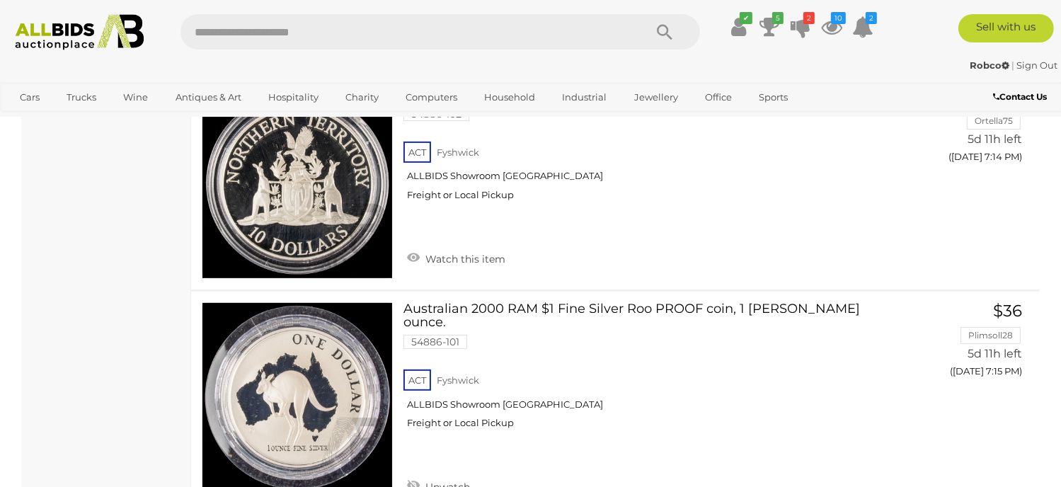
scroll to position [21795, 0]
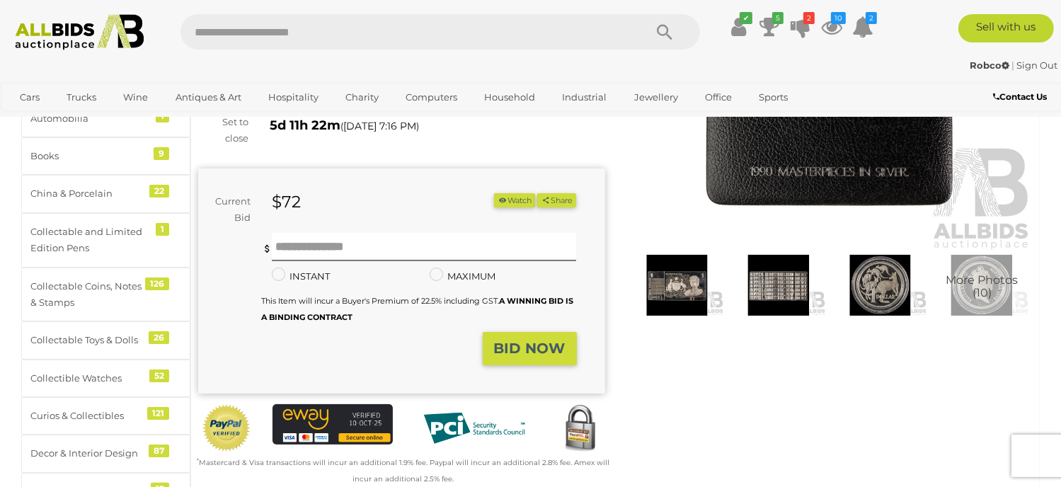
scroll to position [212, 0]
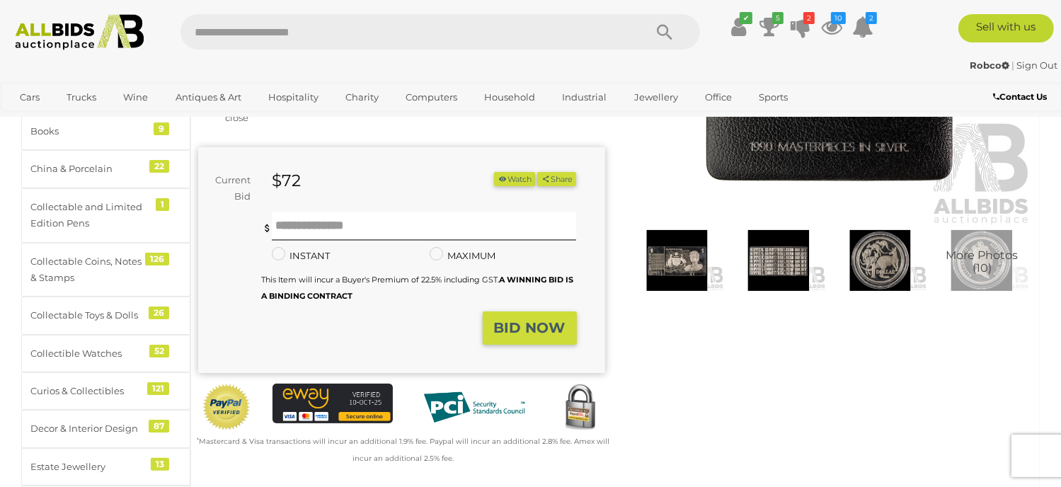
click at [994, 263] on span "More Photos (10)" at bounding box center [981, 262] width 72 height 25
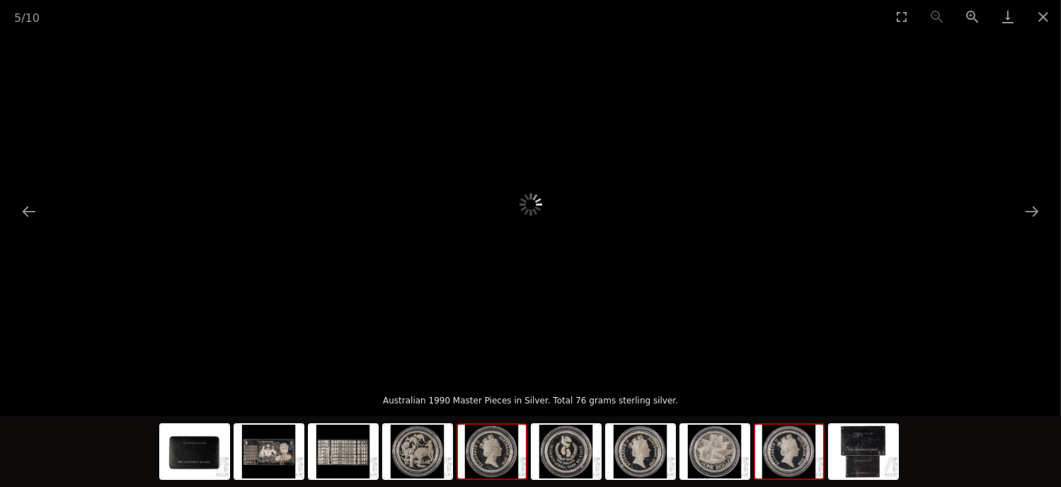
click at [804, 460] on img at bounding box center [789, 452] width 68 height 54
click at [707, 456] on img at bounding box center [715, 452] width 68 height 54
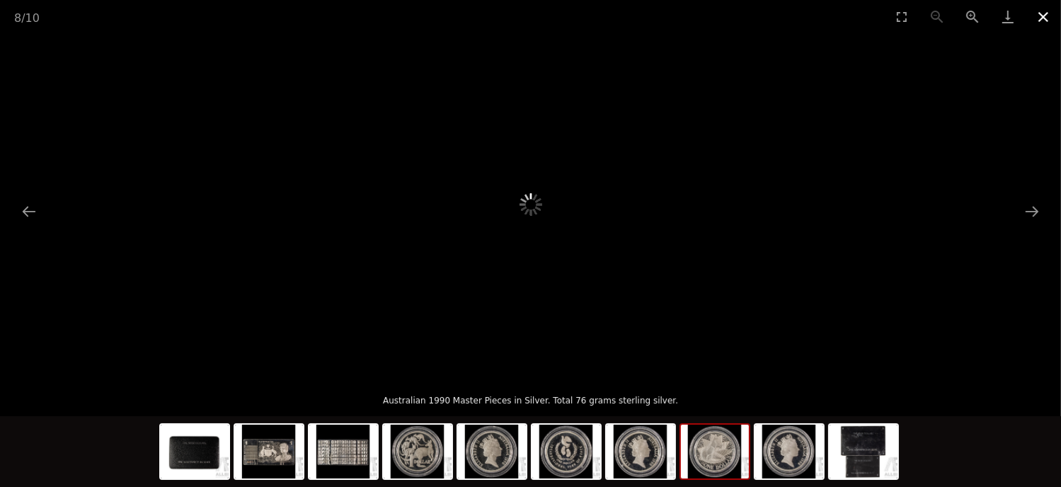
click at [1044, 13] on button "Close gallery" at bounding box center [1042, 16] width 35 height 33
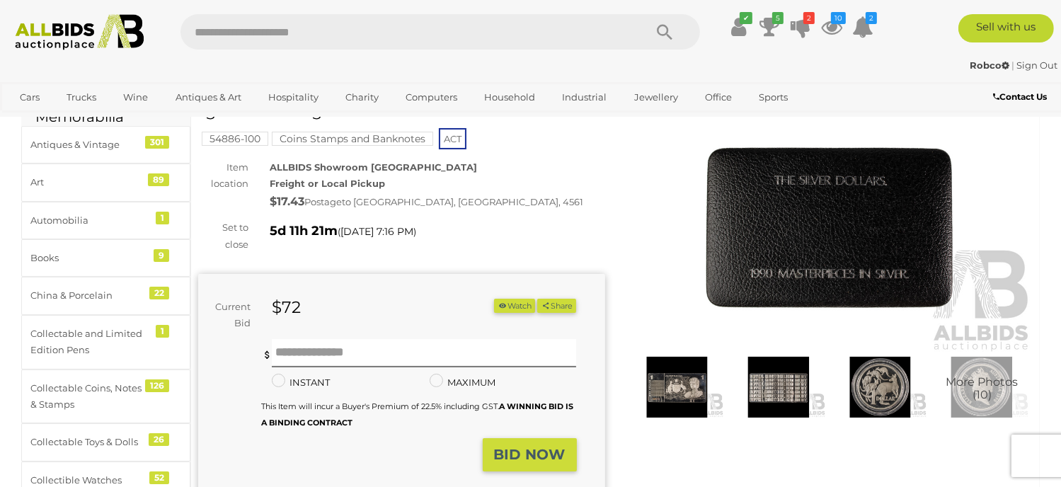
scroll to position [212, 0]
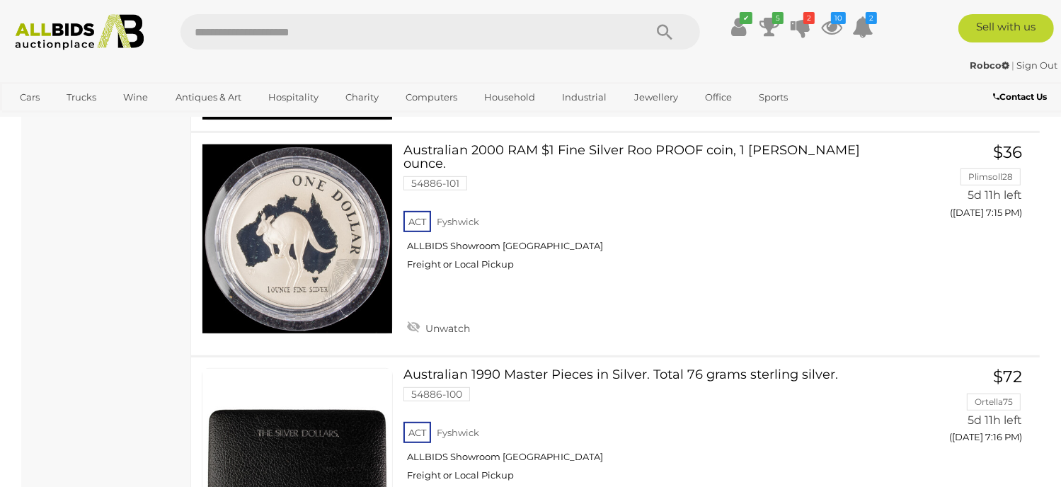
scroll to position [21868, 0]
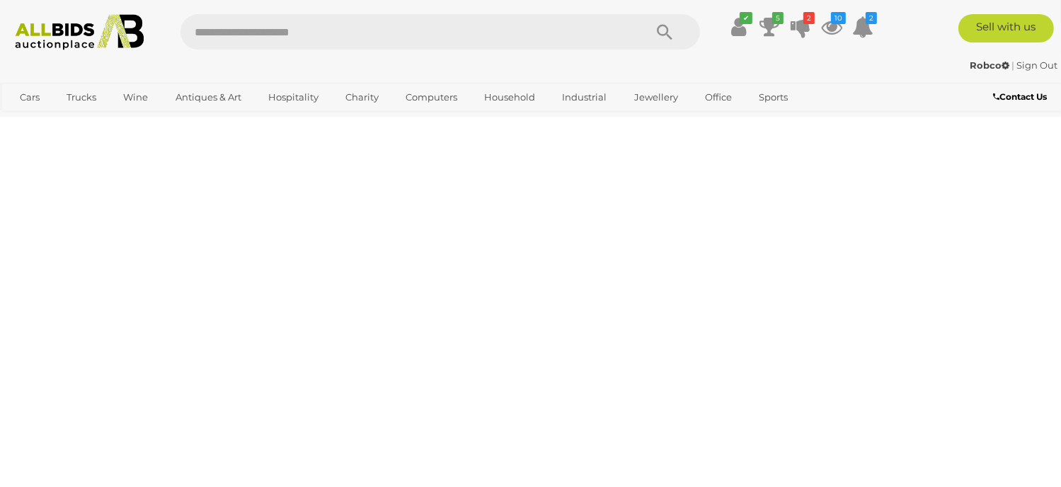
scroll to position [190, 0]
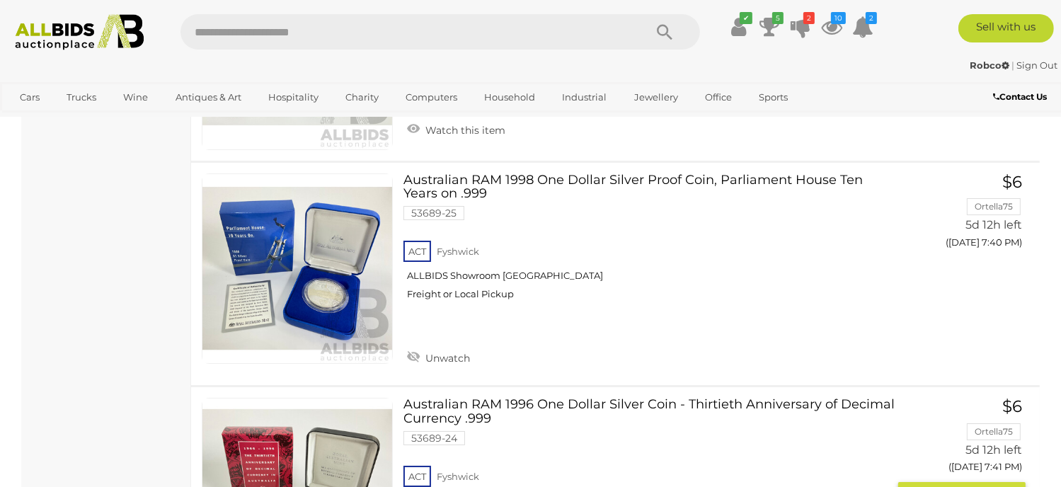
scroll to position [5002, 0]
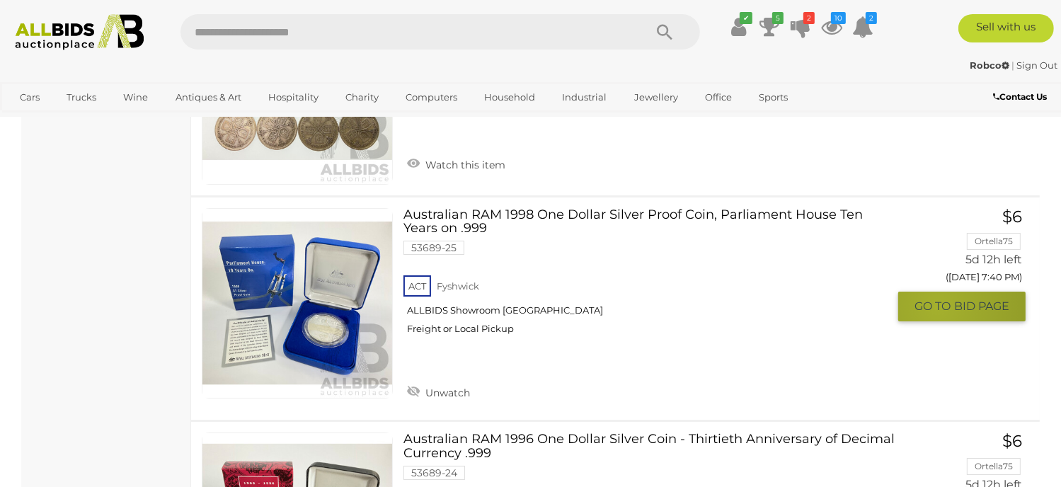
click at [937, 299] on span "GO TO" at bounding box center [934, 306] width 40 height 15
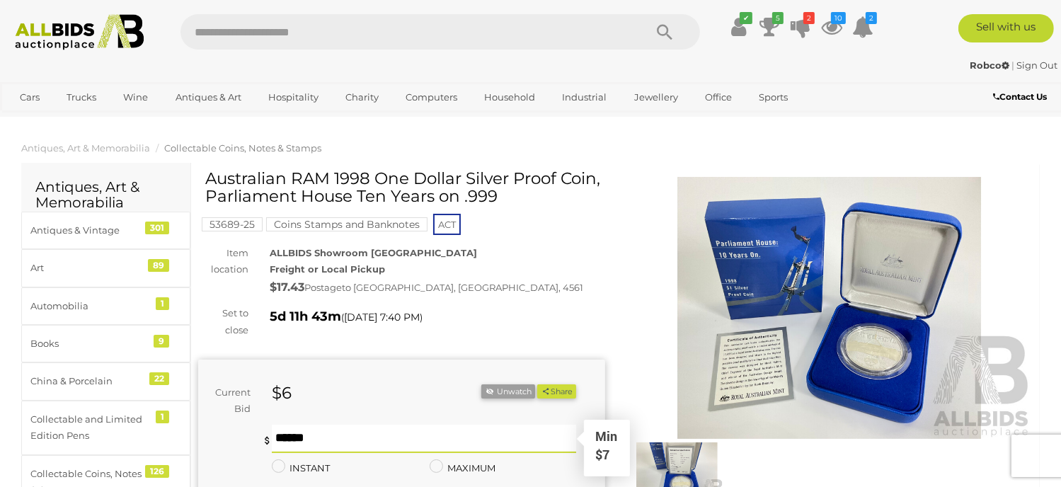
click at [286, 434] on input "text" at bounding box center [424, 439] width 304 height 28
type input "**"
click at [537, 384] on button "Share" at bounding box center [556, 391] width 39 height 15
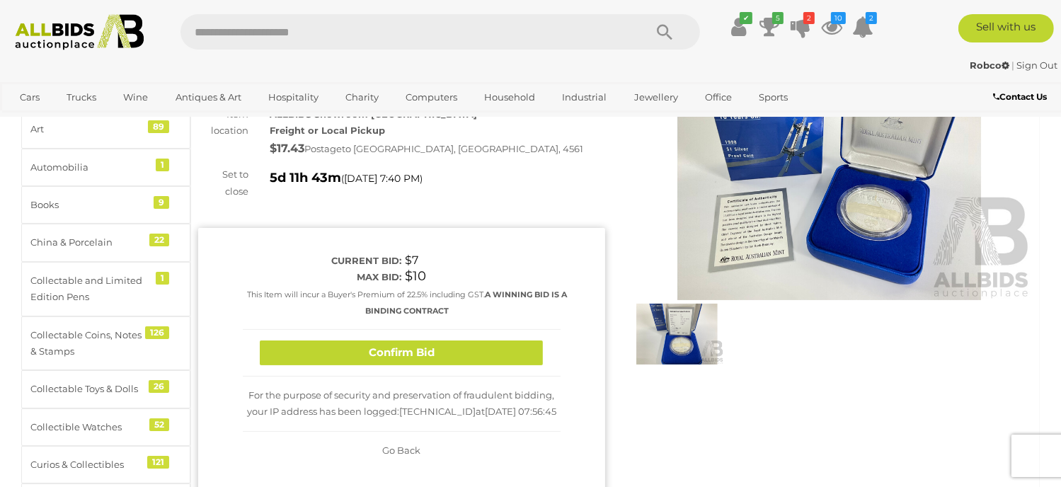
scroll to position [142, 0]
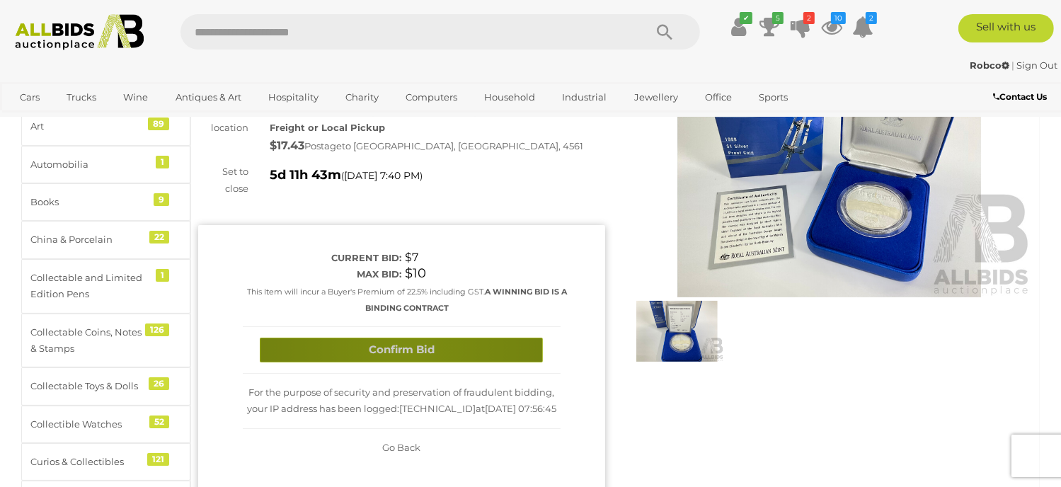
click at [405, 348] on button "Confirm Bid" at bounding box center [401, 349] width 283 height 25
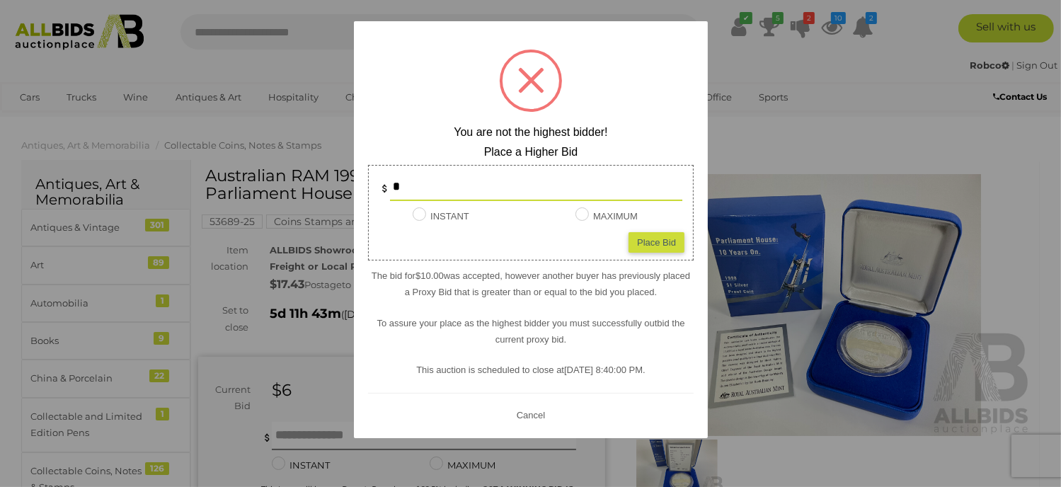
scroll to position [0, 0]
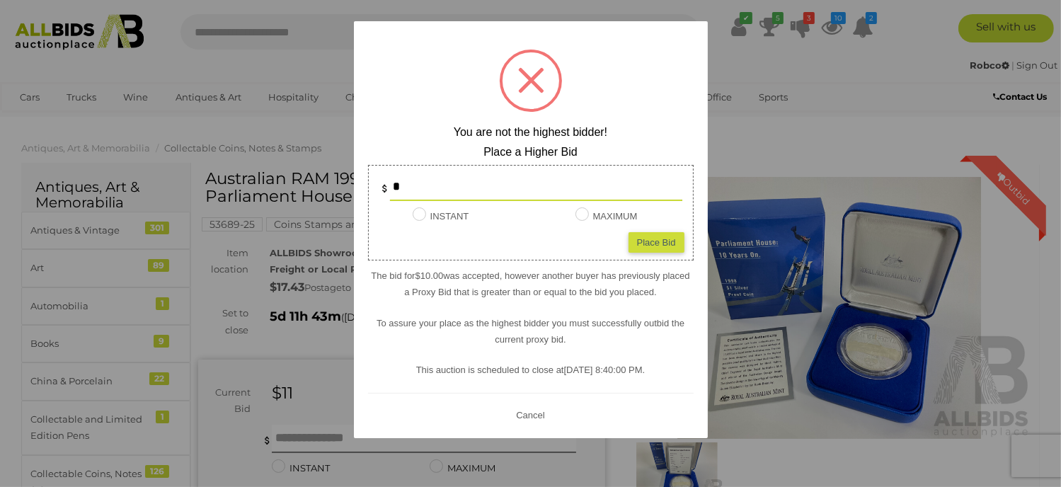
click at [531, 417] on button "Cancel" at bounding box center [530, 415] width 37 height 18
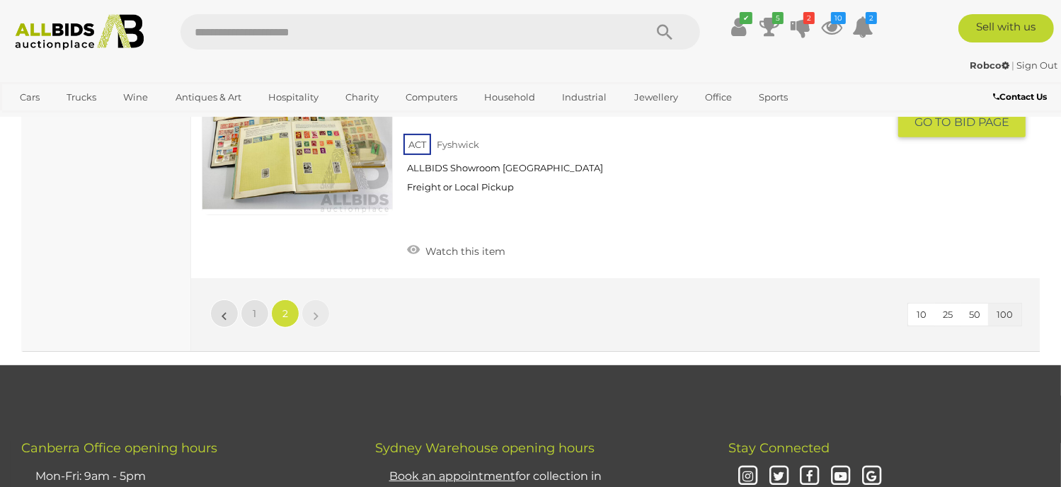
scroll to position [5873, 0]
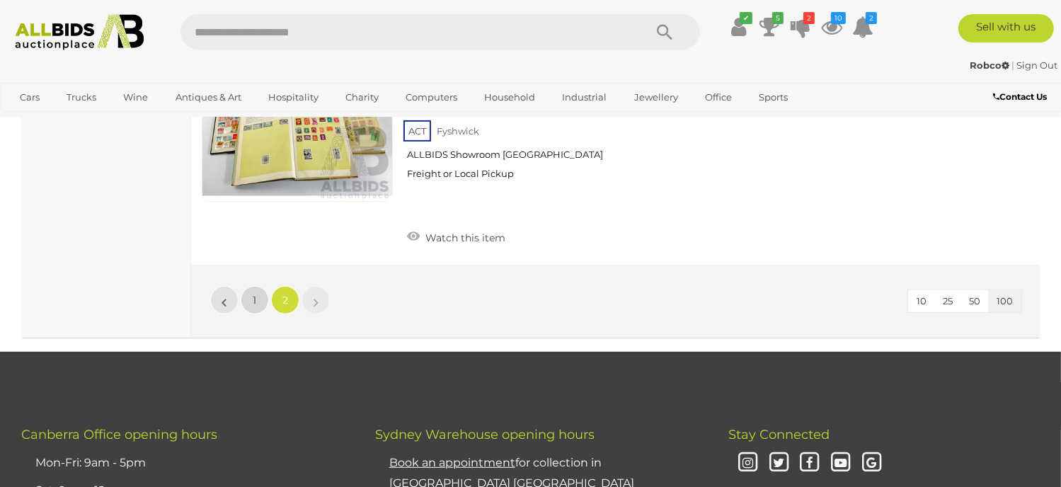
click at [254, 294] on span "1" at bounding box center [255, 300] width 4 height 13
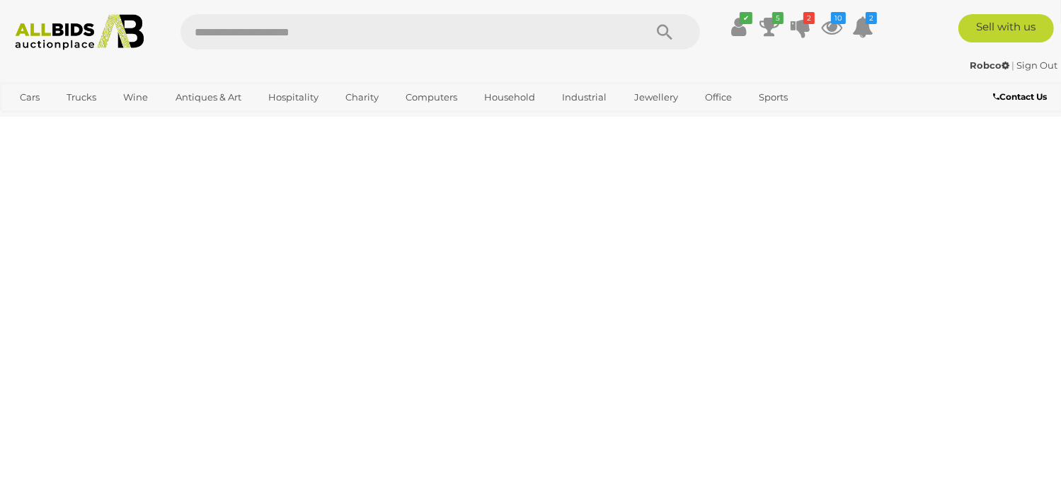
scroll to position [190, 0]
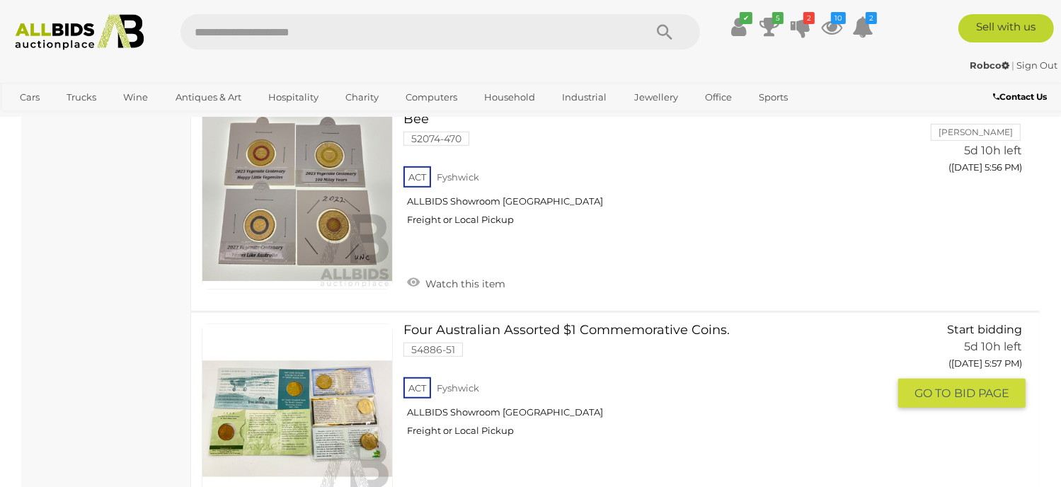
scroll to position [6226, 0]
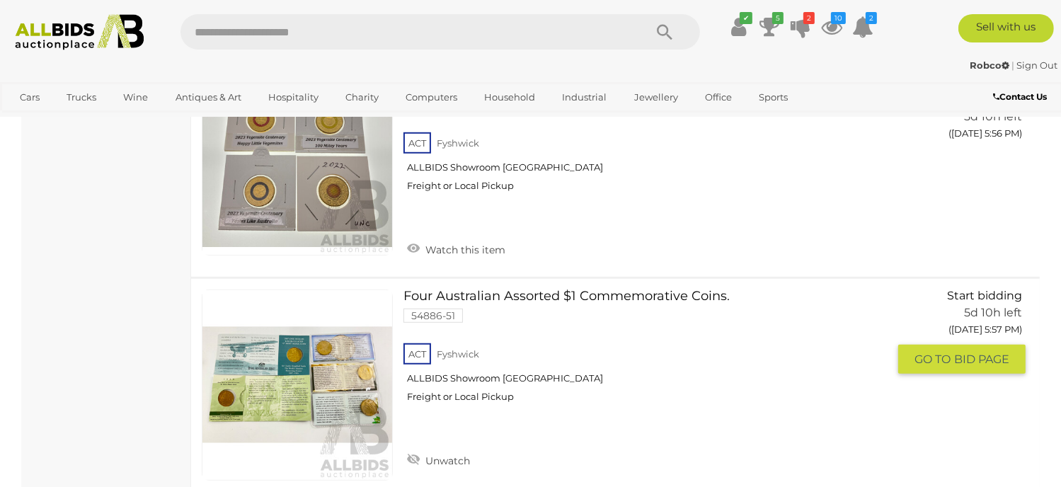
click at [938, 352] on span "GO TO" at bounding box center [934, 359] width 40 height 15
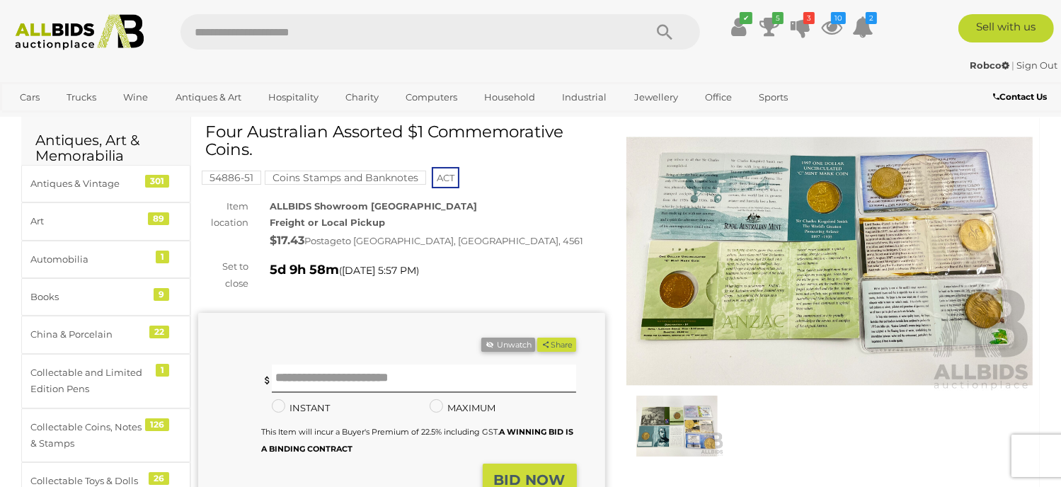
scroll to position [71, 0]
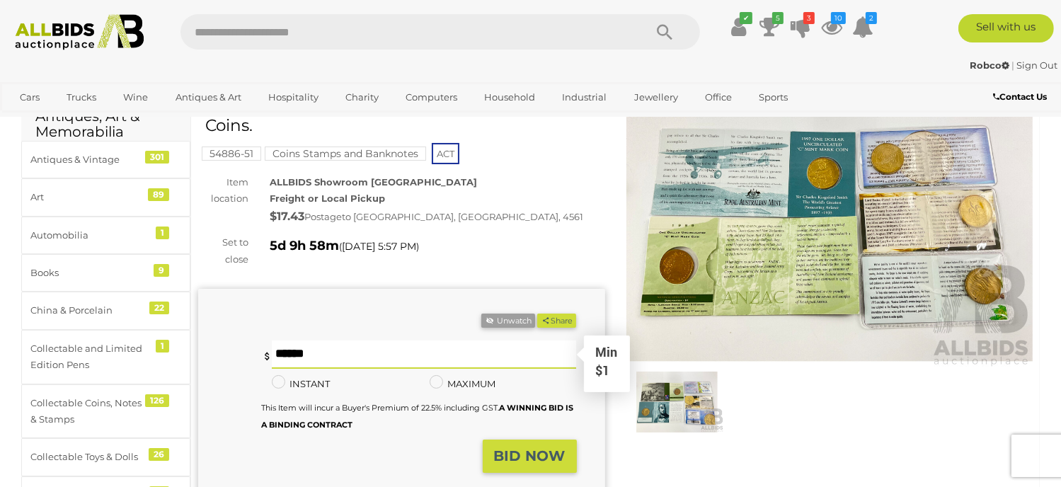
click at [332, 347] on input "text" at bounding box center [424, 354] width 304 height 28
type input "**"
click at [537, 313] on button "Share" at bounding box center [556, 320] width 39 height 15
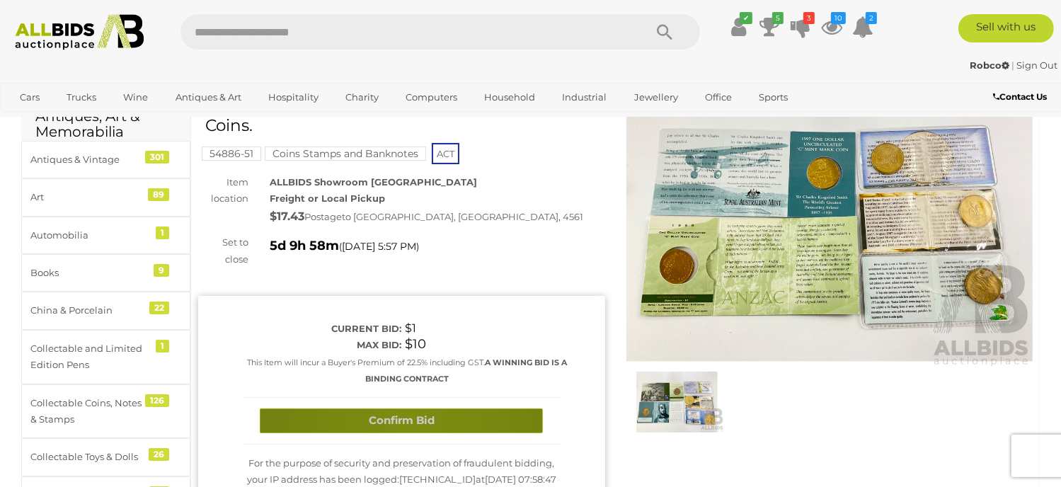
click at [412, 418] on button "Confirm Bid" at bounding box center [401, 420] width 283 height 25
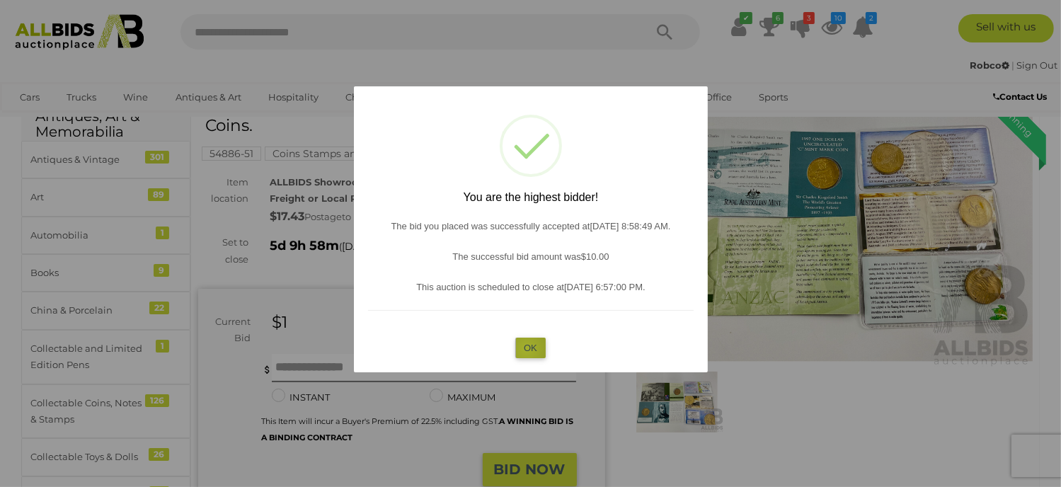
click at [526, 348] on button "OK" at bounding box center [530, 347] width 30 height 21
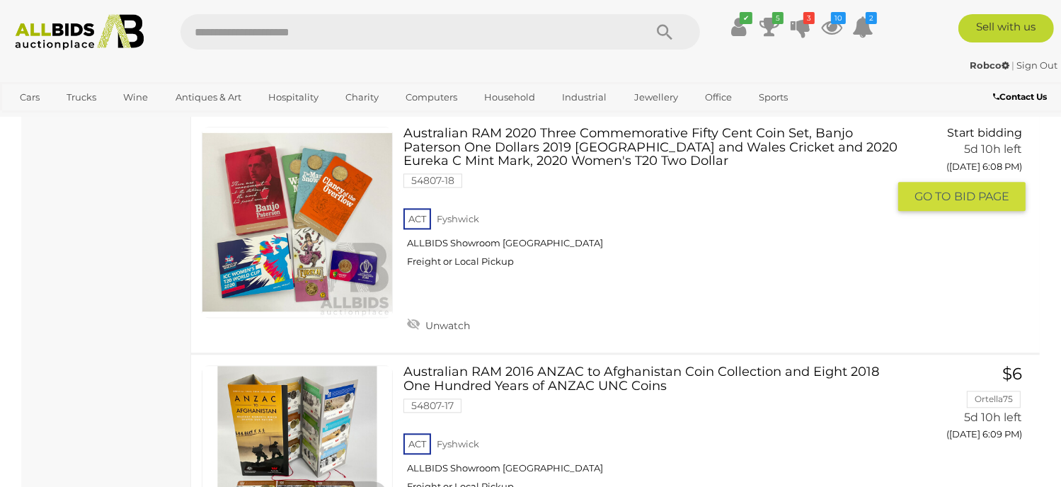
scroll to position [8458, 0]
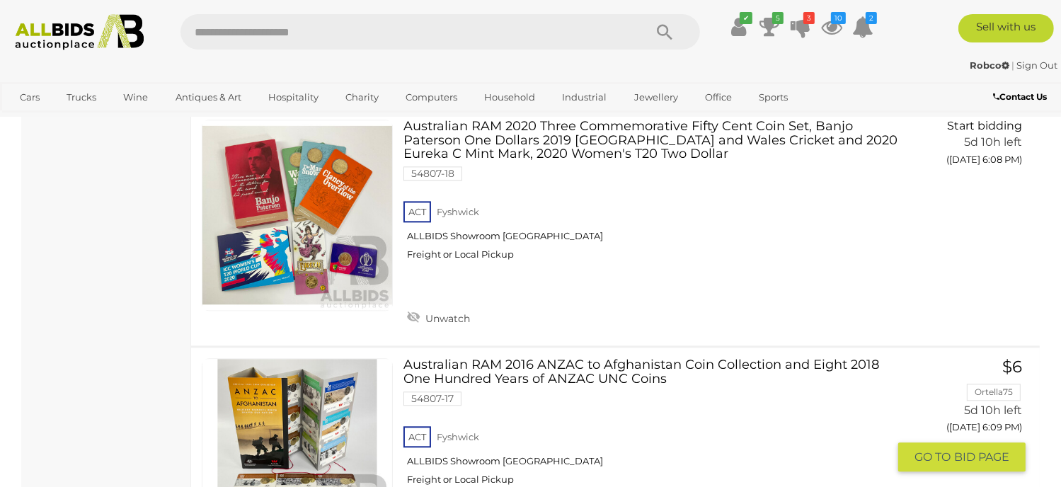
click at [299, 358] on link at bounding box center [297, 453] width 191 height 191
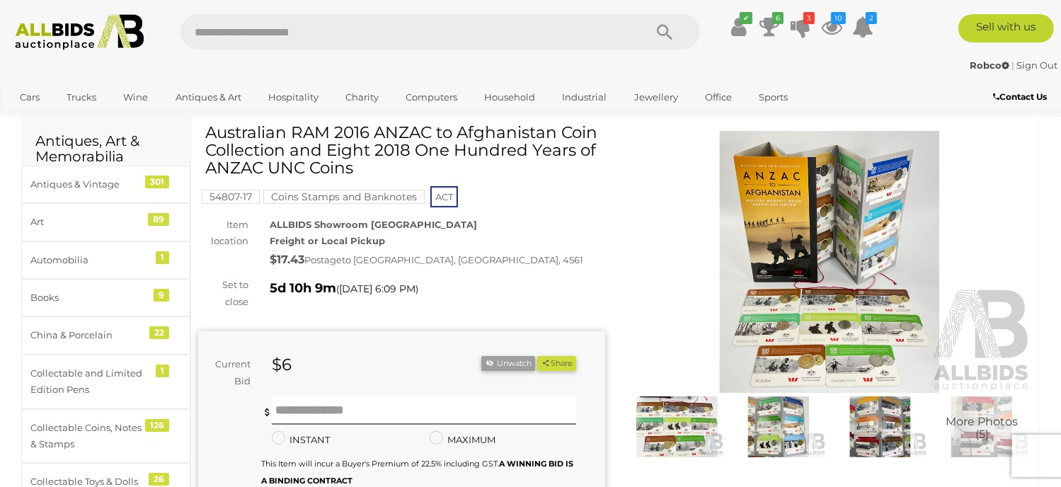
scroll to position [71, 0]
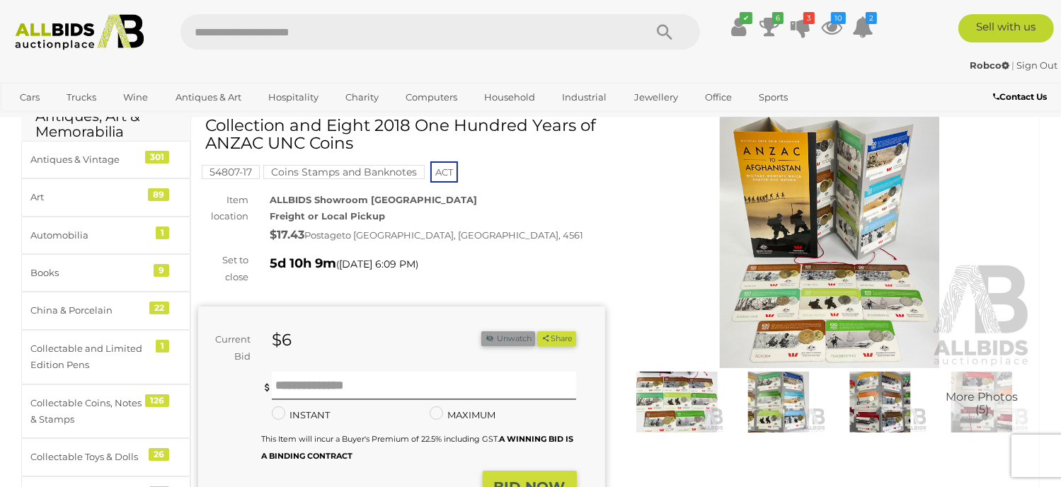
click at [507, 335] on button "Unwatch" at bounding box center [508, 338] width 54 height 15
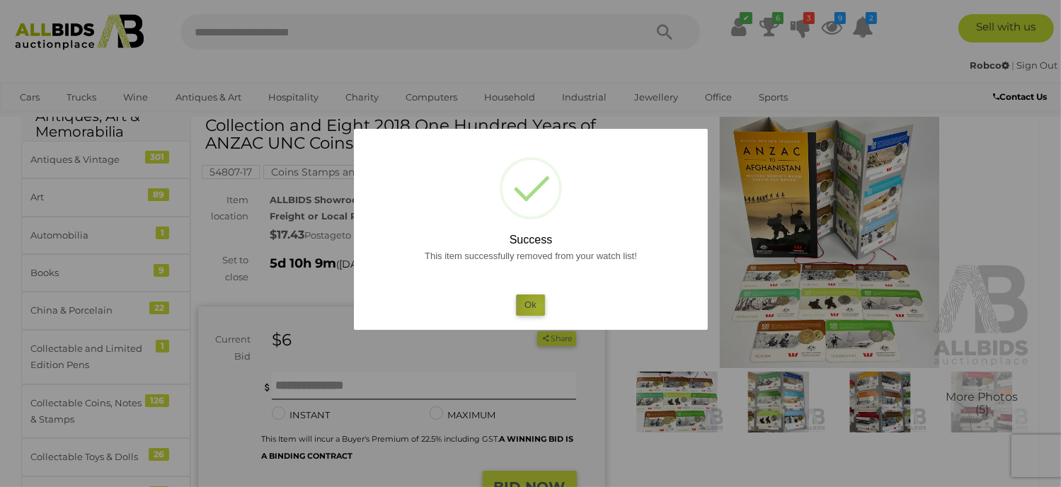
click at [538, 307] on button "Ok" at bounding box center [530, 304] width 29 height 21
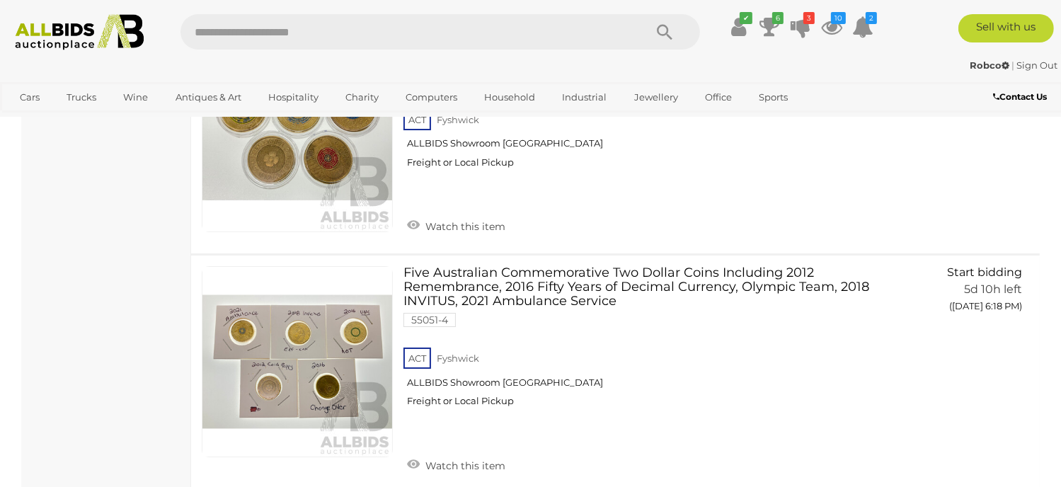
scroll to position [10571, 0]
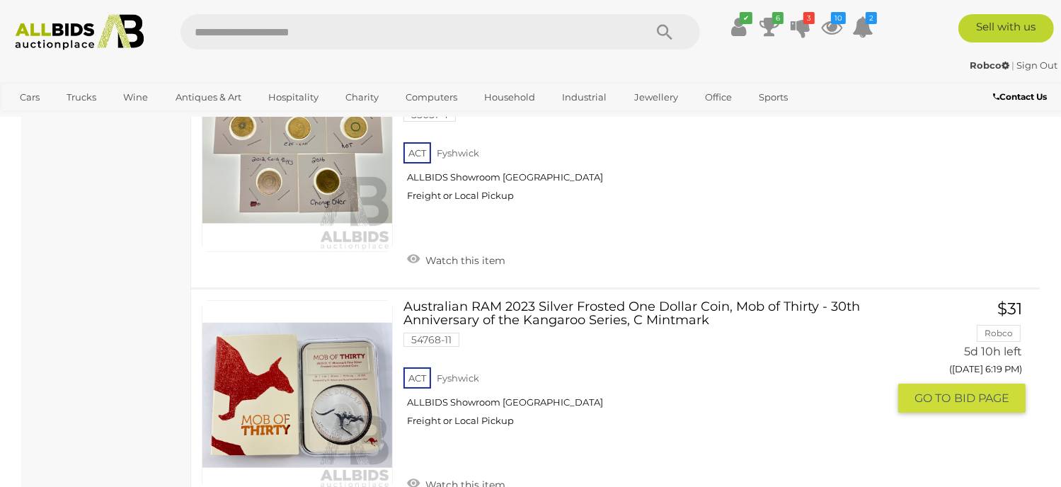
click at [357, 300] on link at bounding box center [297, 395] width 191 height 191
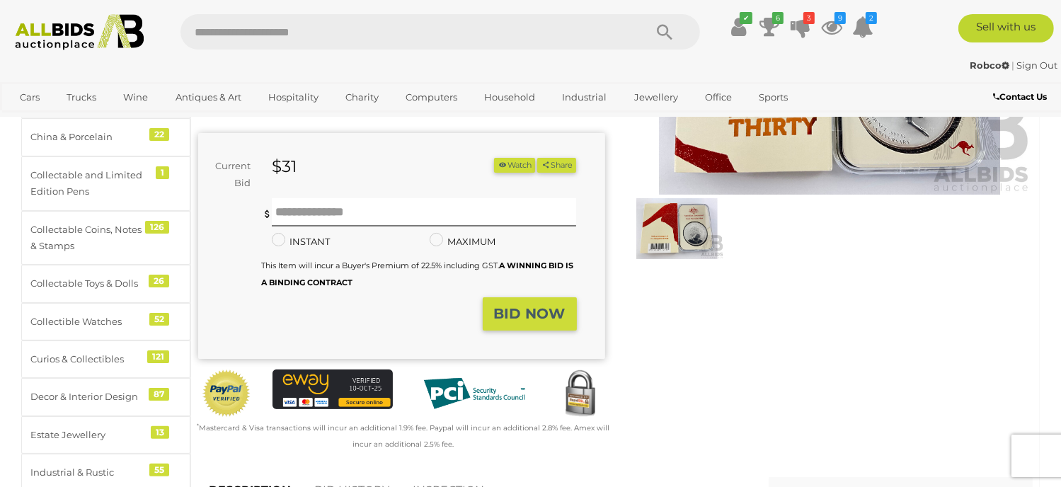
scroll to position [283, 0]
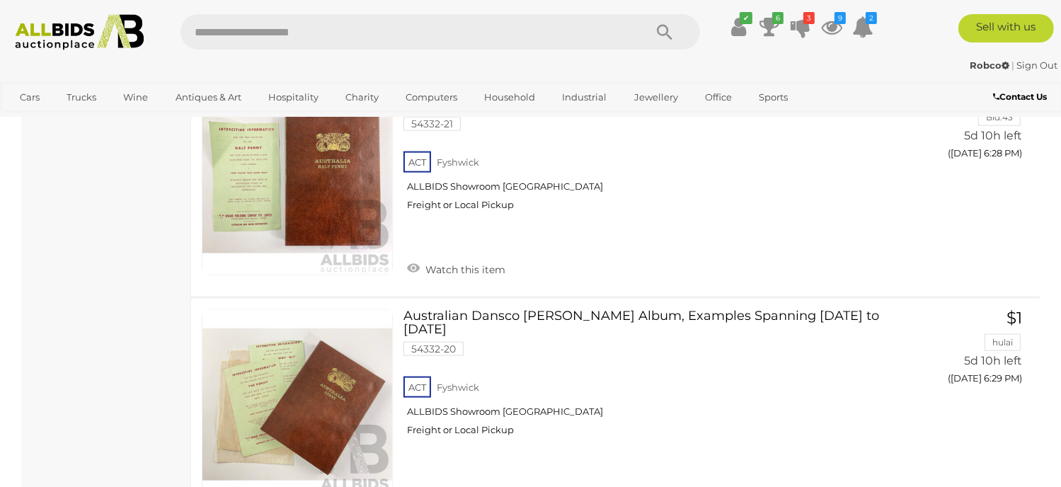
scroll to position [12316, 0]
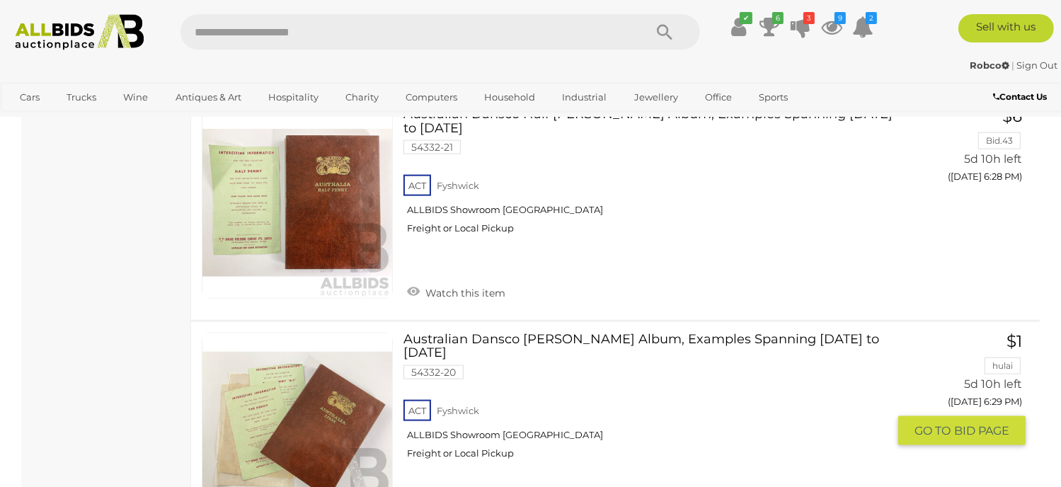
click at [351, 333] on link at bounding box center [297, 428] width 191 height 191
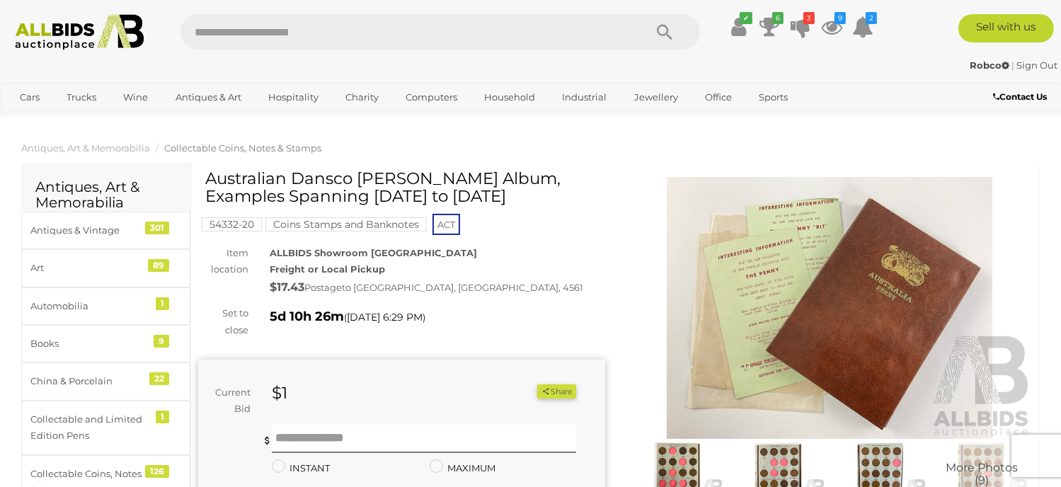
scroll to position [212, 0]
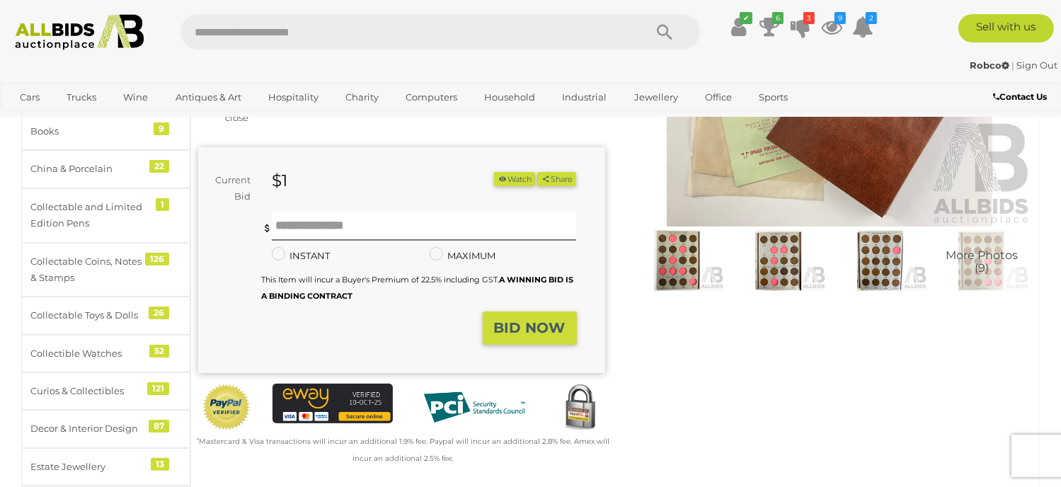
click at [981, 254] on span "More Photos (9)" at bounding box center [981, 262] width 72 height 25
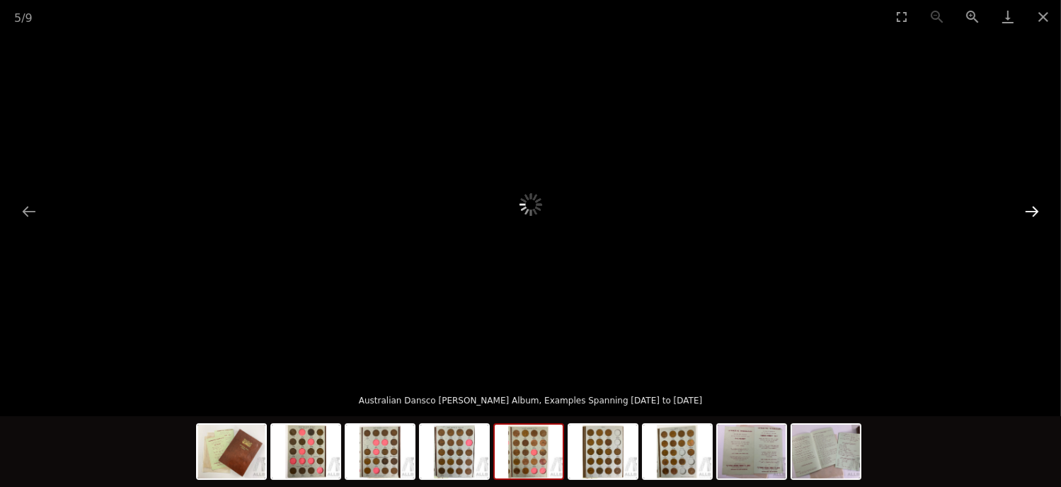
click at [1027, 206] on button "Next slide" at bounding box center [1032, 211] width 30 height 28
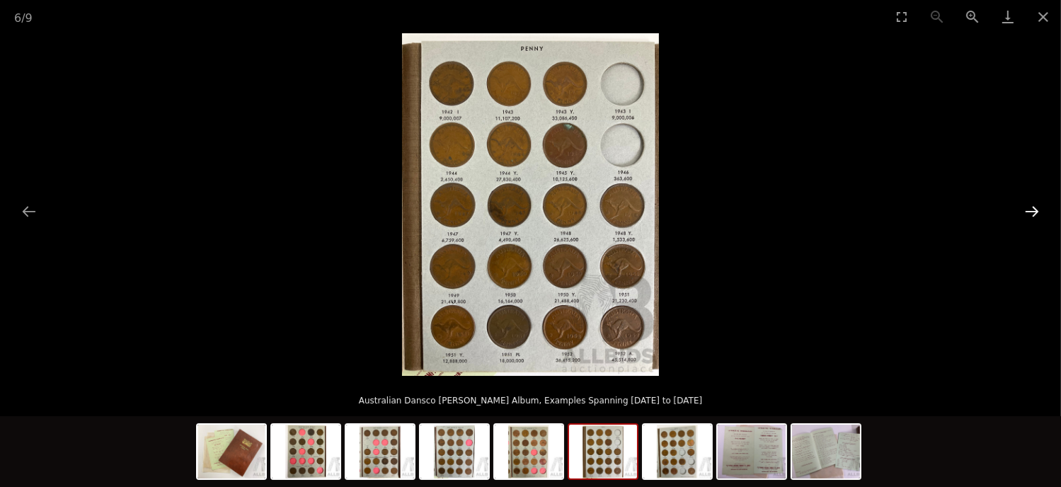
click at [1035, 209] on button "Next slide" at bounding box center [1032, 211] width 30 height 28
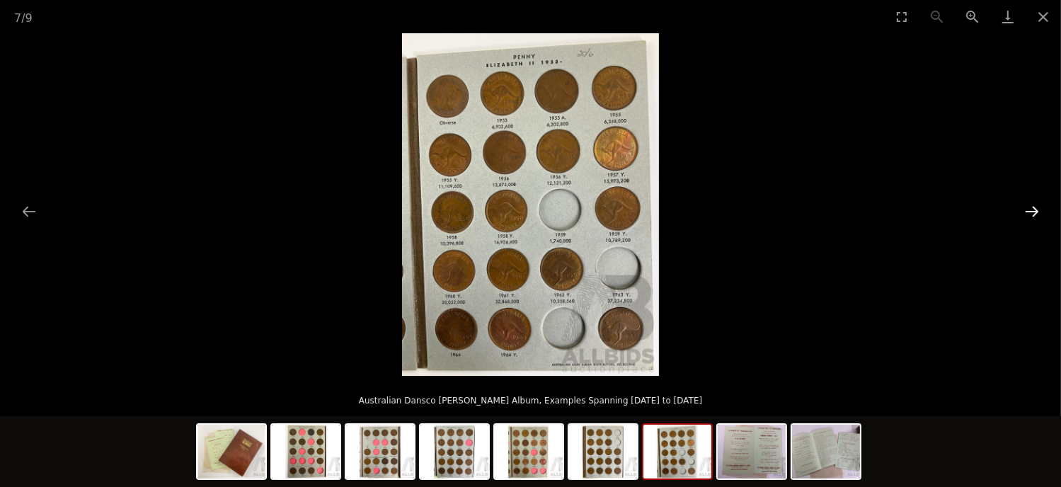
click at [1027, 204] on button "Next slide" at bounding box center [1032, 211] width 30 height 28
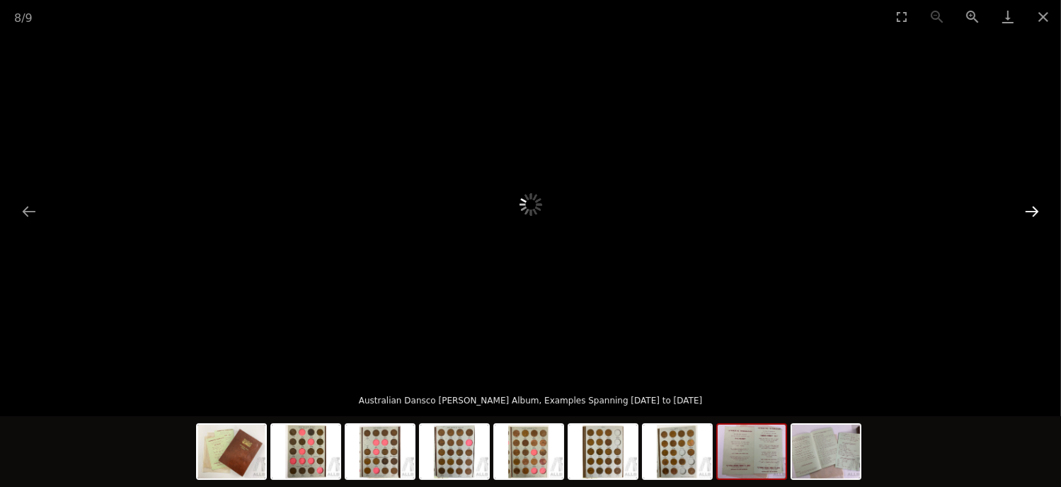
click at [1027, 204] on button "Next slide" at bounding box center [1032, 211] width 30 height 28
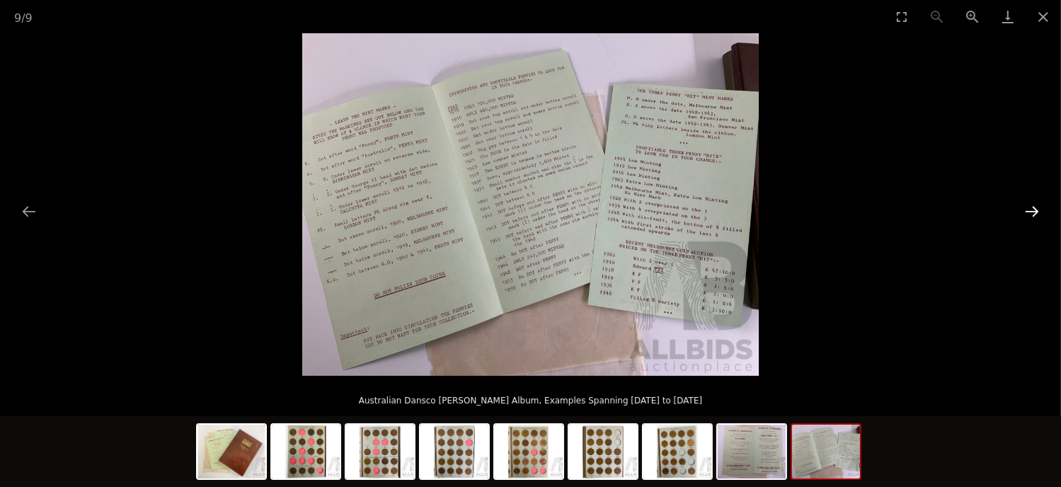
click at [1035, 208] on button "Next slide" at bounding box center [1032, 211] width 30 height 28
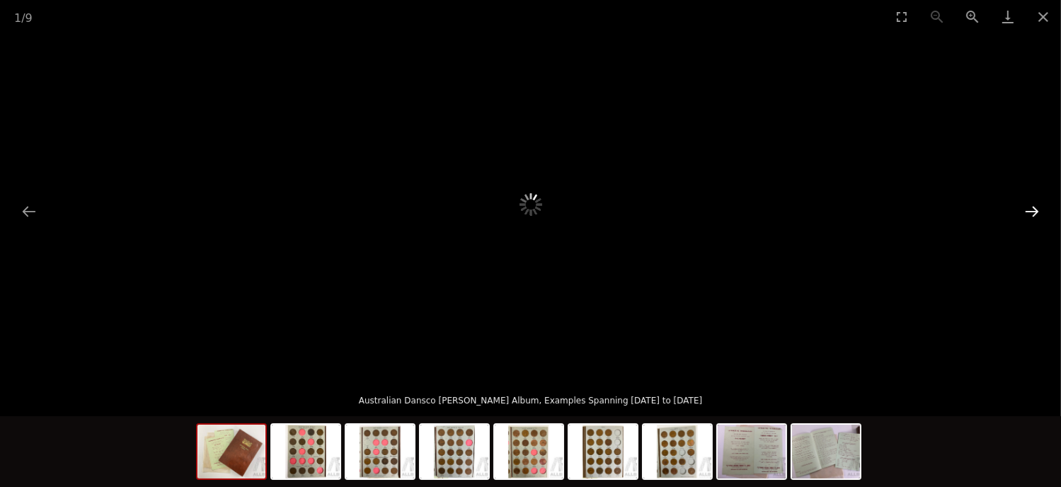
click at [1035, 207] on button "Next slide" at bounding box center [1032, 211] width 30 height 28
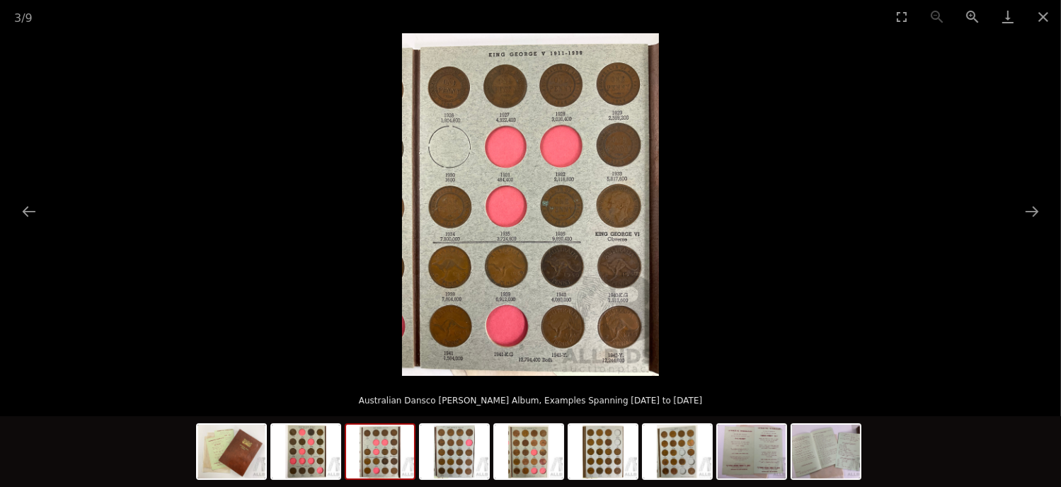
click at [619, 210] on img at bounding box center [530, 204] width 257 height 342
click at [969, 15] on button "Zoom in" at bounding box center [971, 16] width 35 height 33
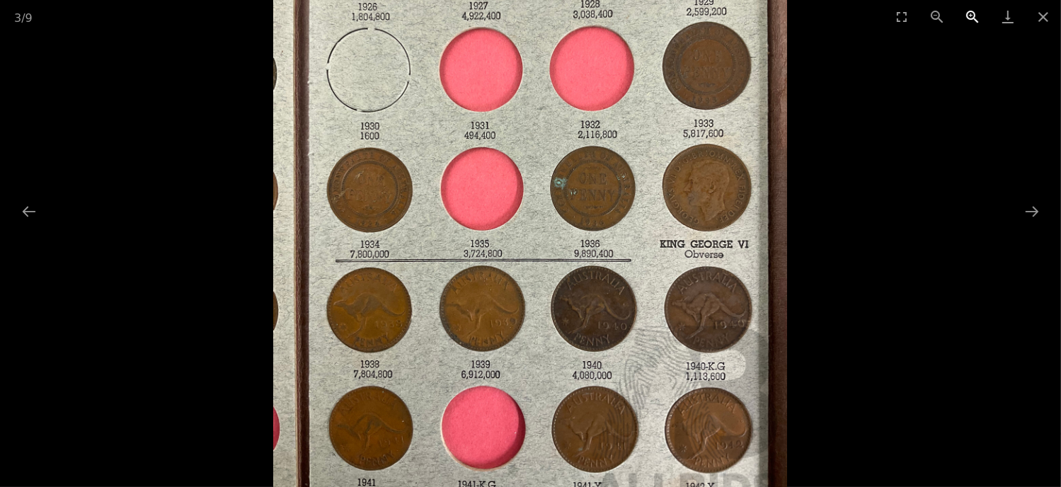
click at [969, 16] on button "Zoom in" at bounding box center [971, 16] width 35 height 33
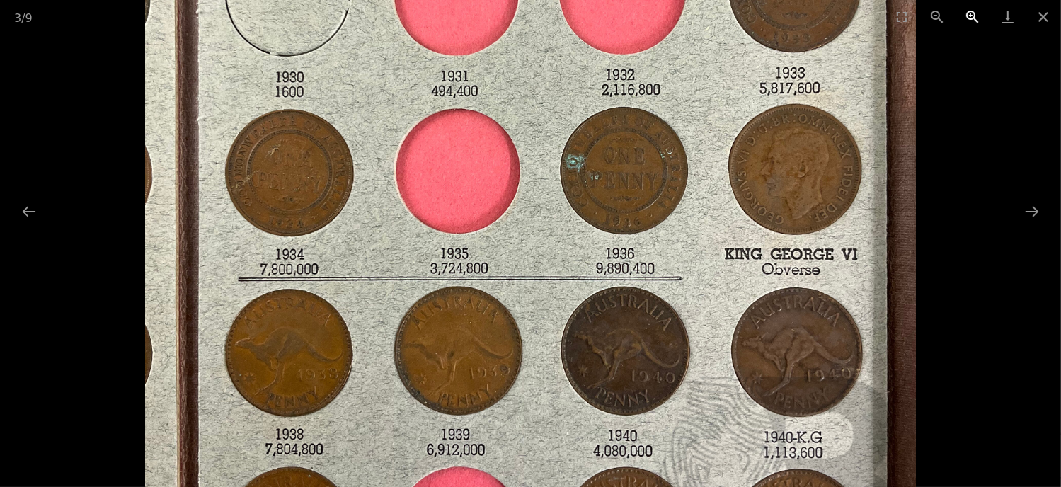
click at [962, 19] on button "Zoom in" at bounding box center [971, 16] width 35 height 33
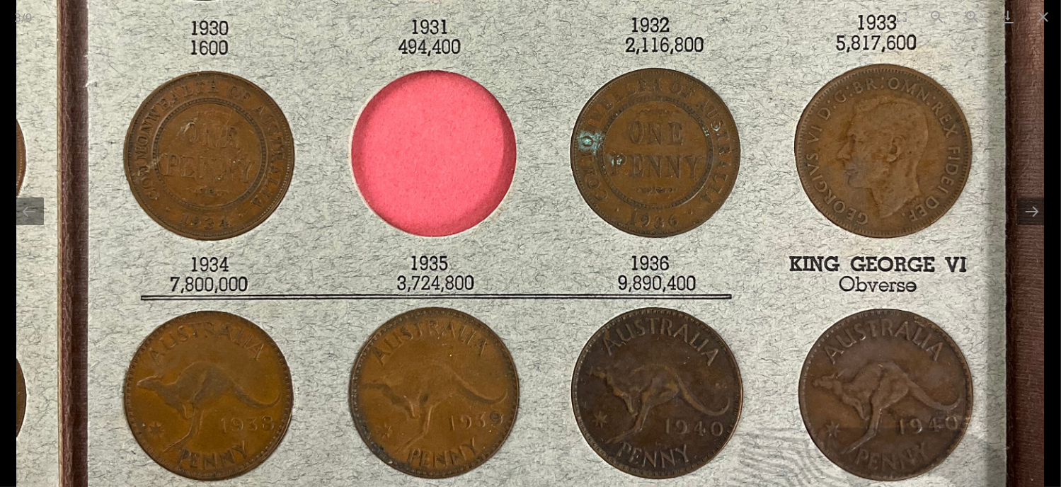
scroll to position [71, 0]
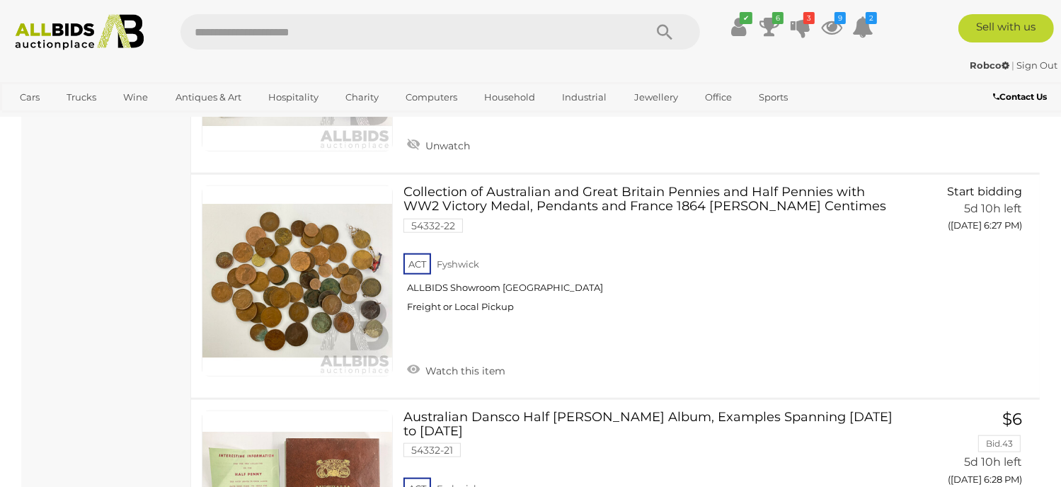
scroll to position [12099, 0]
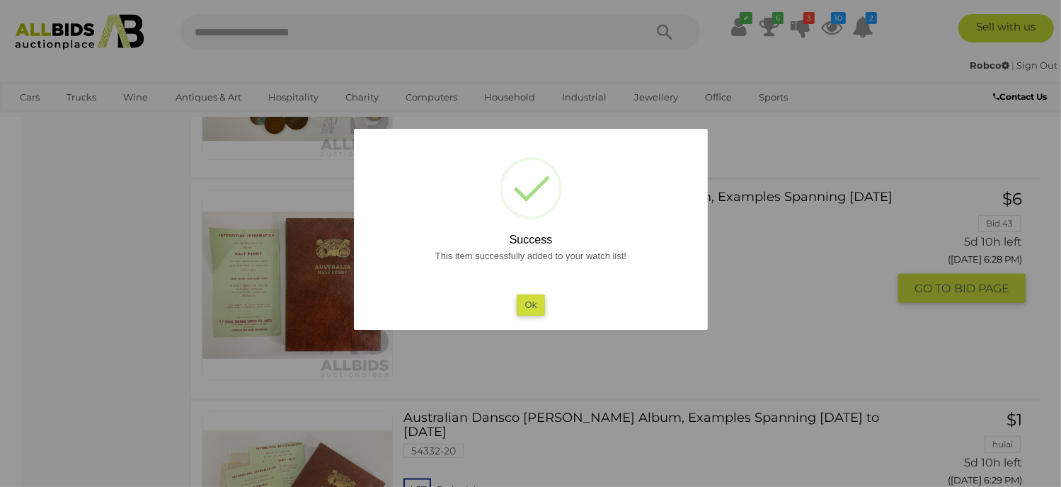
click at [529, 299] on button "Ok" at bounding box center [530, 304] width 29 height 21
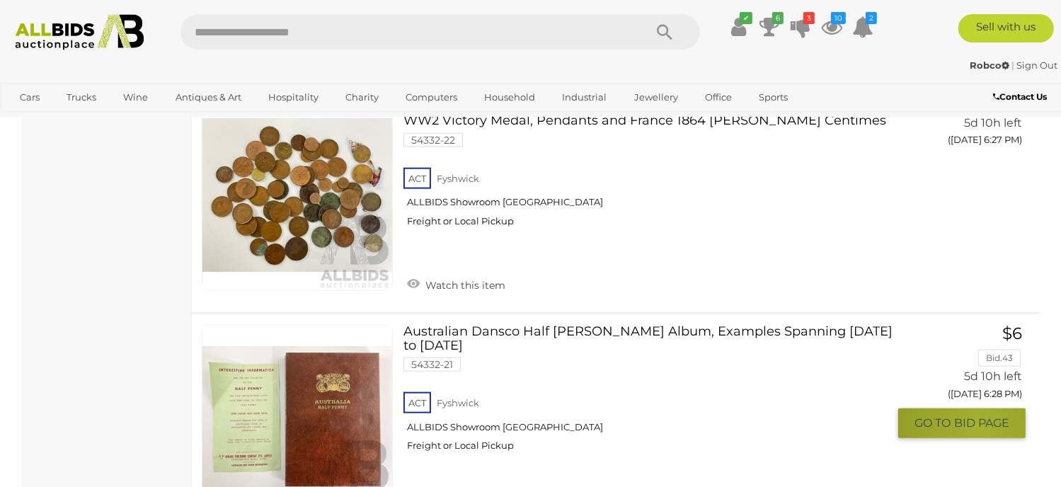
click at [979, 415] on span "BID PAGE" at bounding box center [981, 422] width 55 height 15
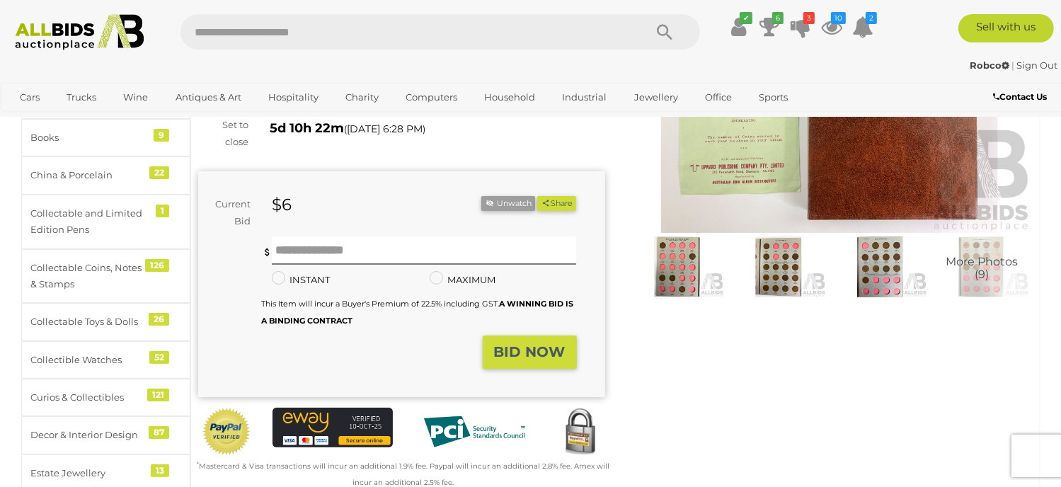
scroll to position [212, 0]
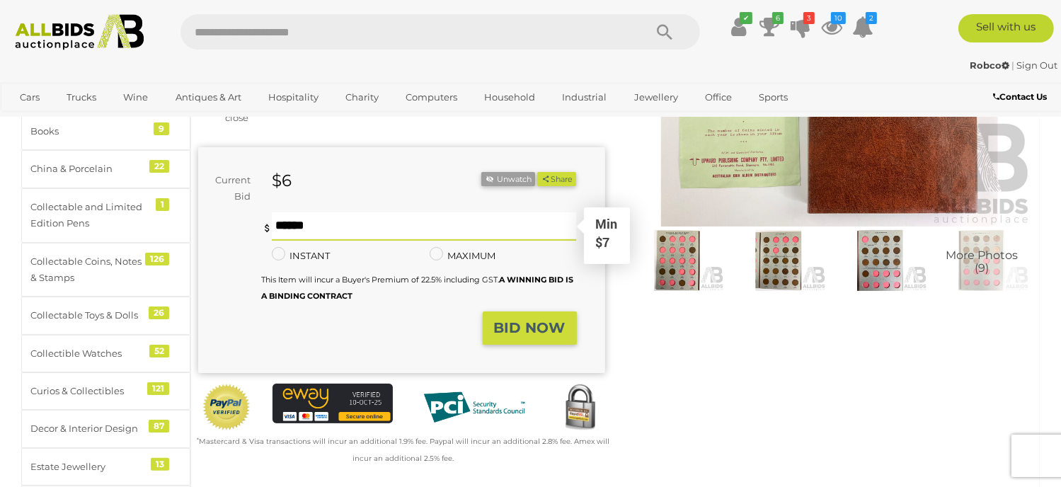
click at [292, 224] on input "text" at bounding box center [424, 226] width 304 height 28
type input "**"
click at [537, 172] on button "Share" at bounding box center [556, 179] width 39 height 15
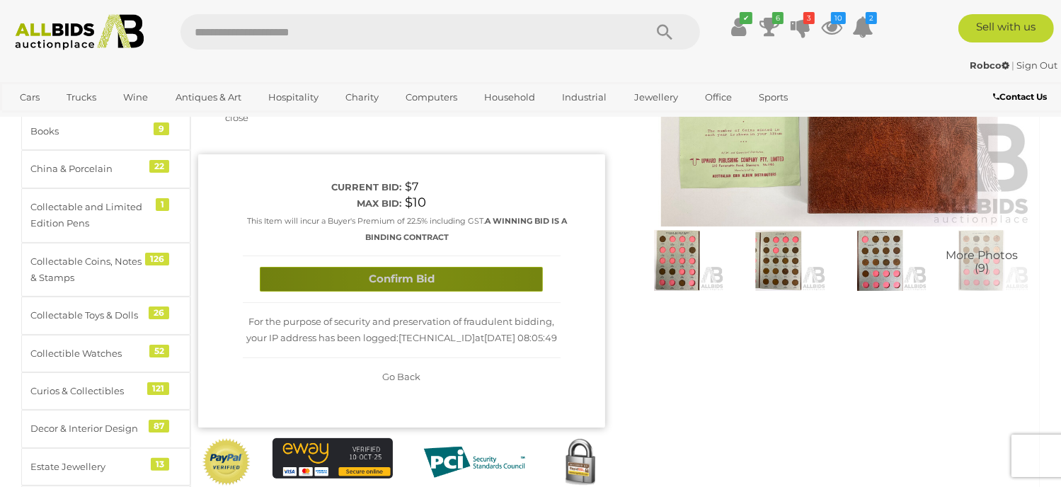
click at [430, 277] on button "Confirm Bid" at bounding box center [401, 279] width 283 height 25
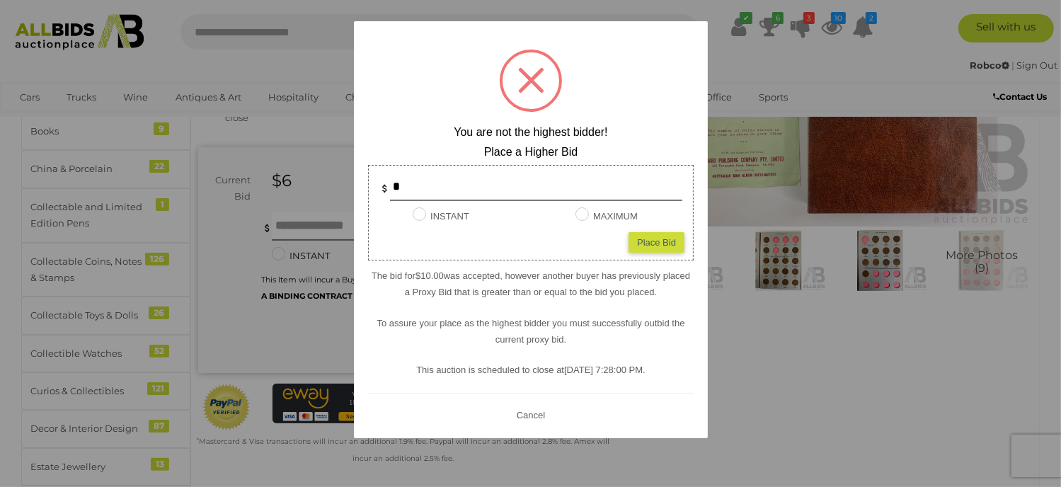
click at [529, 410] on button "Cancel" at bounding box center [530, 415] width 37 height 18
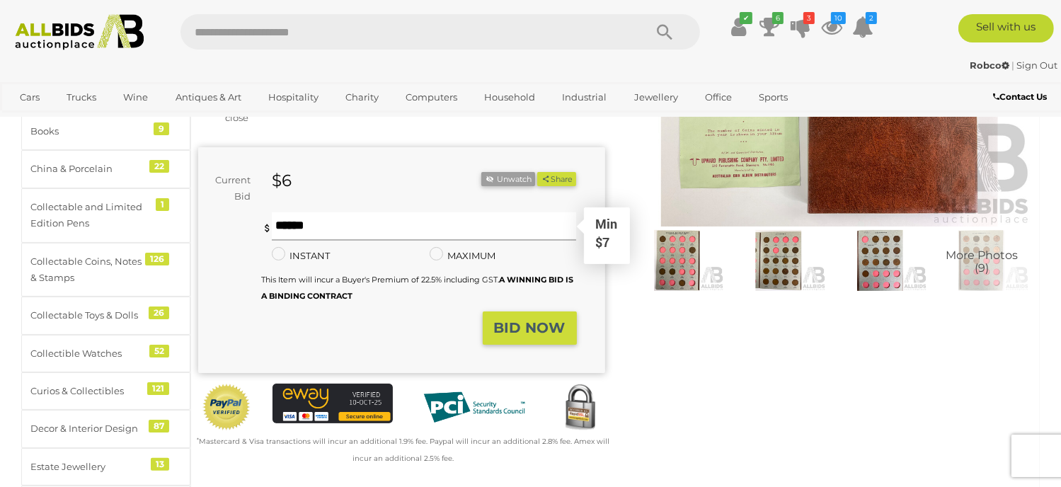
click at [299, 220] on input "text" at bounding box center [424, 226] width 304 height 28
type input "**"
click at [537, 172] on button "Share" at bounding box center [556, 179] width 39 height 15
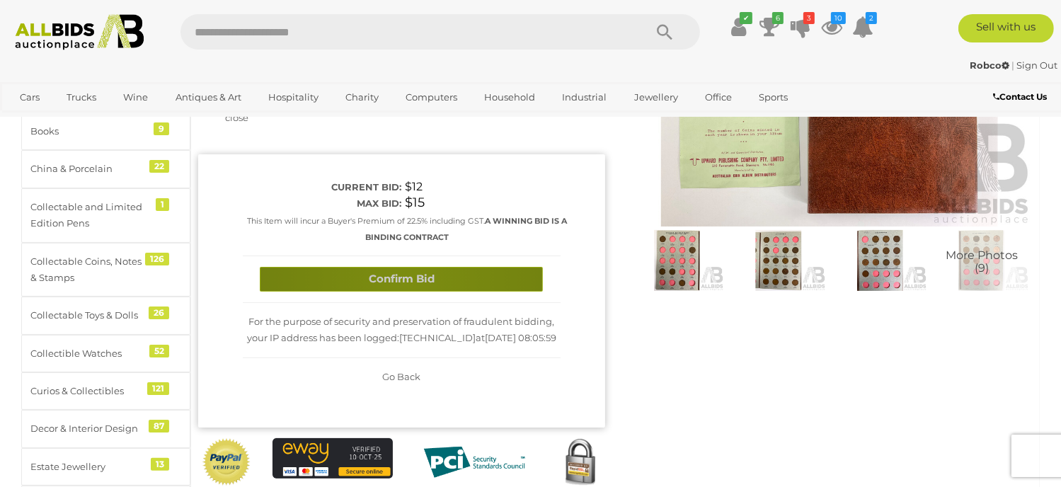
click at [406, 282] on button "Confirm Bid" at bounding box center [401, 279] width 283 height 25
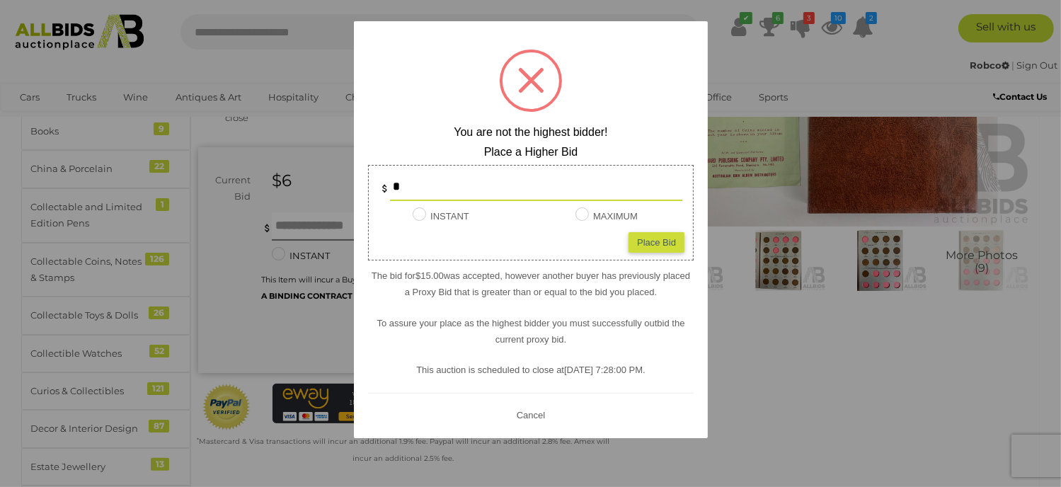
click at [536, 418] on button "Cancel" at bounding box center [530, 415] width 37 height 18
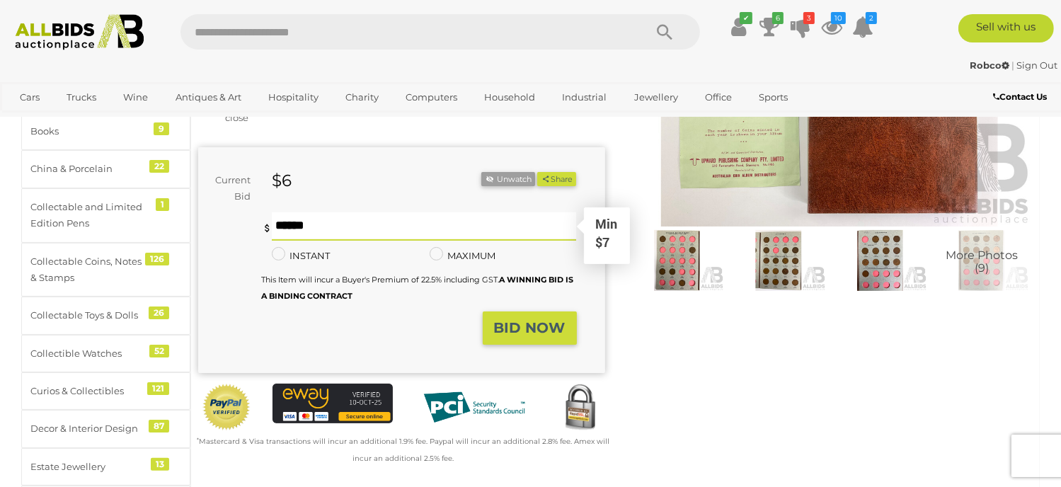
click at [292, 222] on input "text" at bounding box center [424, 226] width 304 height 28
type input "**"
click at [537, 172] on button "Share" at bounding box center [556, 179] width 39 height 15
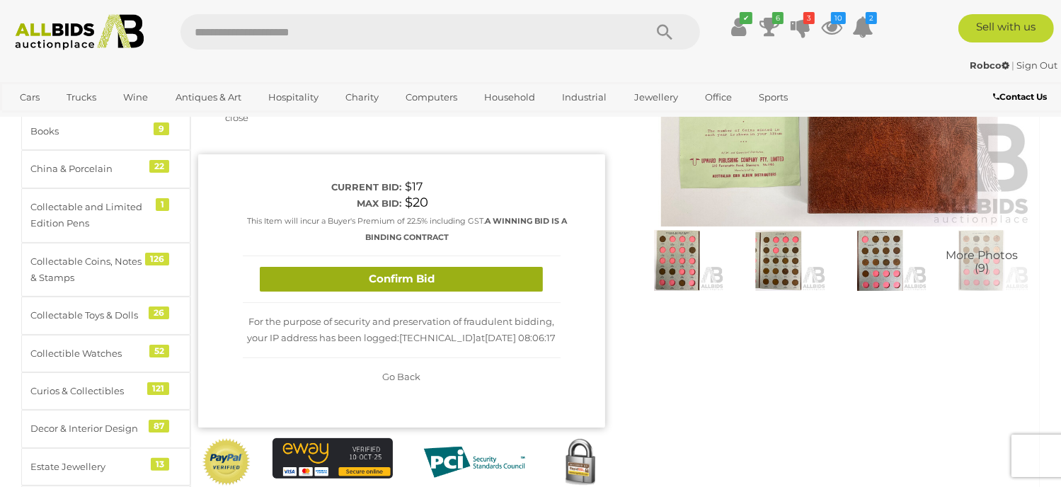
click at [354, 279] on button "Confirm Bid" at bounding box center [401, 279] width 283 height 25
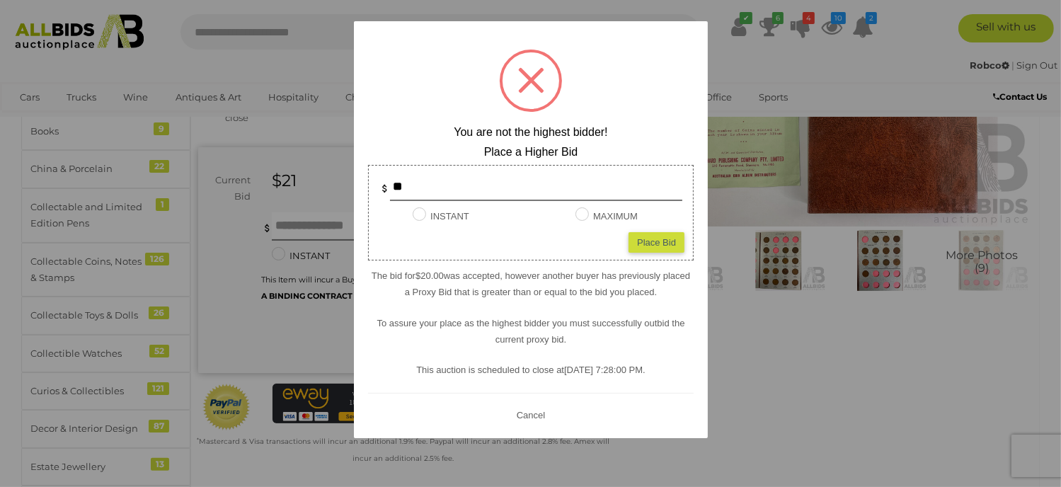
drag, startPoint x: 537, startPoint y: 421, endPoint x: 456, endPoint y: 360, distance: 101.0
click at [529, 415] on button "Cancel" at bounding box center [530, 415] width 37 height 18
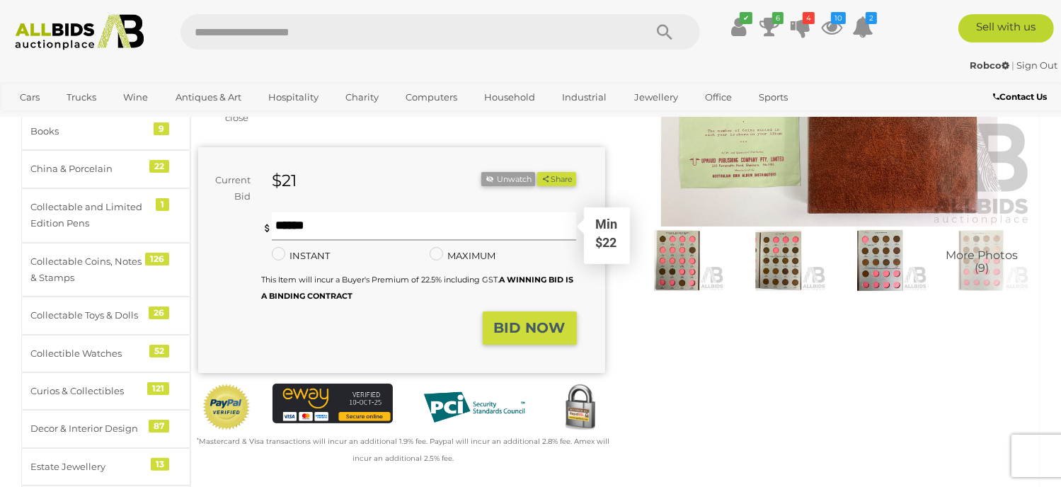
click at [296, 221] on input "text" at bounding box center [424, 226] width 304 height 28
type input "**"
click at [537, 172] on button "Share" at bounding box center [556, 179] width 39 height 15
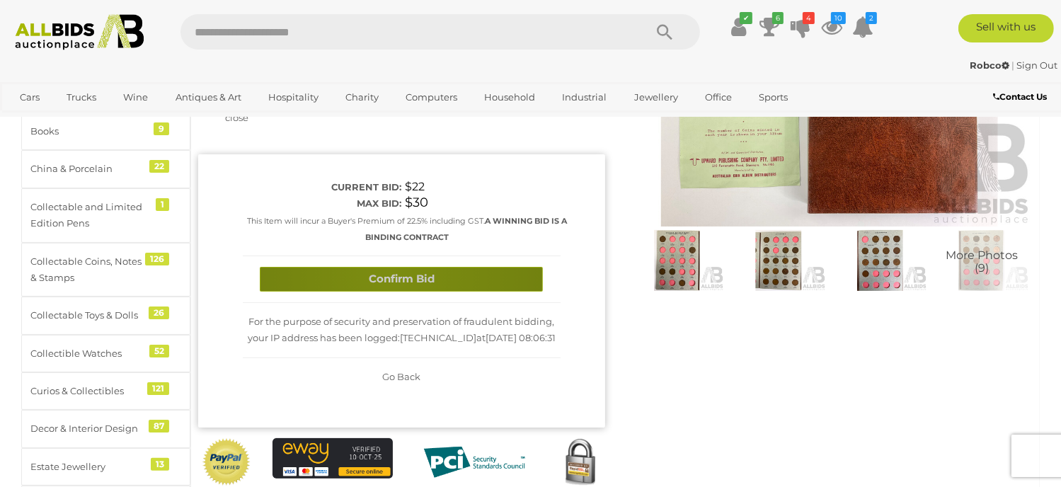
click at [389, 274] on button "Confirm Bid" at bounding box center [401, 279] width 283 height 25
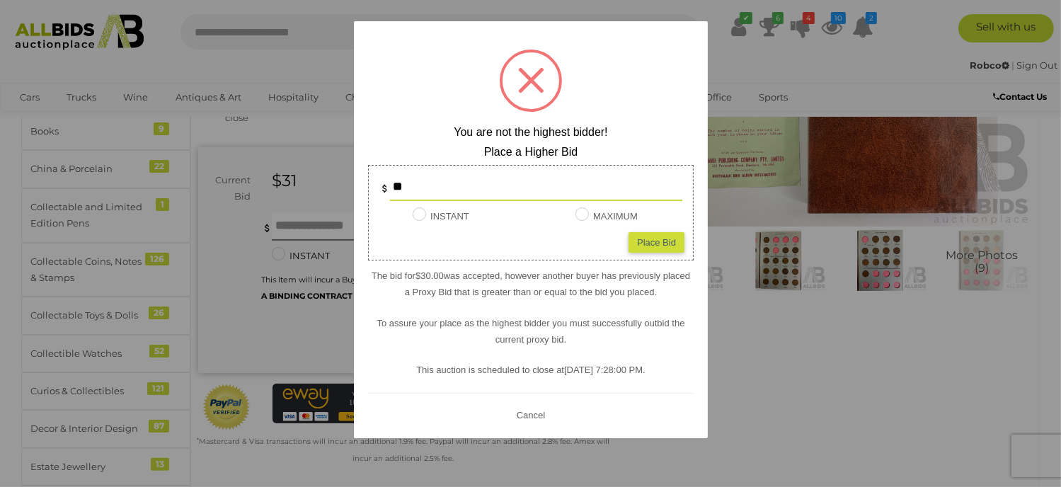
drag, startPoint x: 534, startPoint y: 414, endPoint x: 447, endPoint y: 348, distance: 109.1
click at [533, 412] on button "Cancel" at bounding box center [530, 415] width 37 height 18
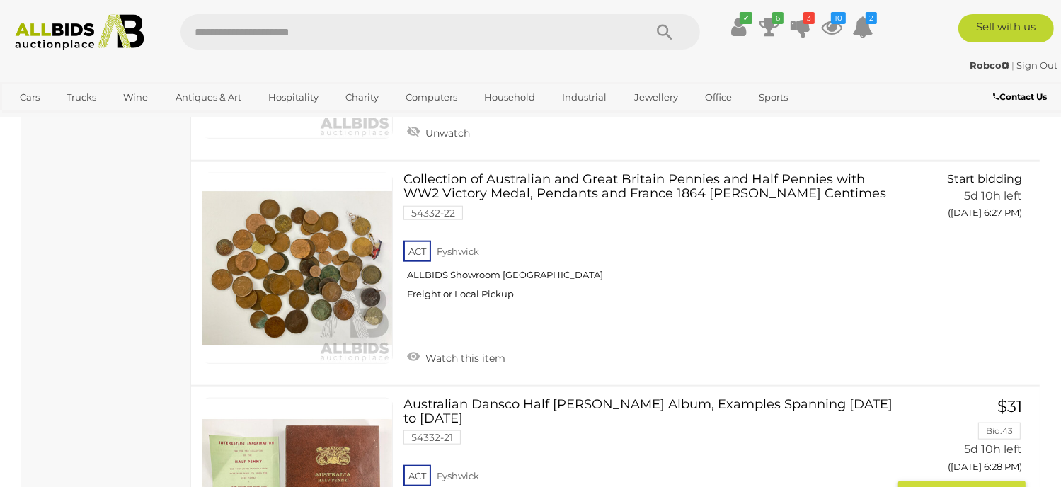
scroll to position [12238, 0]
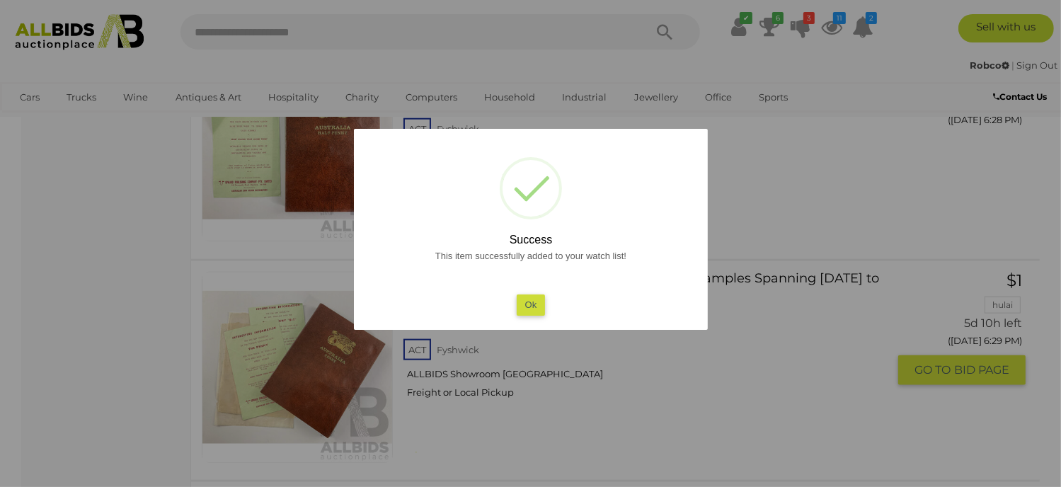
click at [519, 308] on button "Ok" at bounding box center [530, 304] width 29 height 21
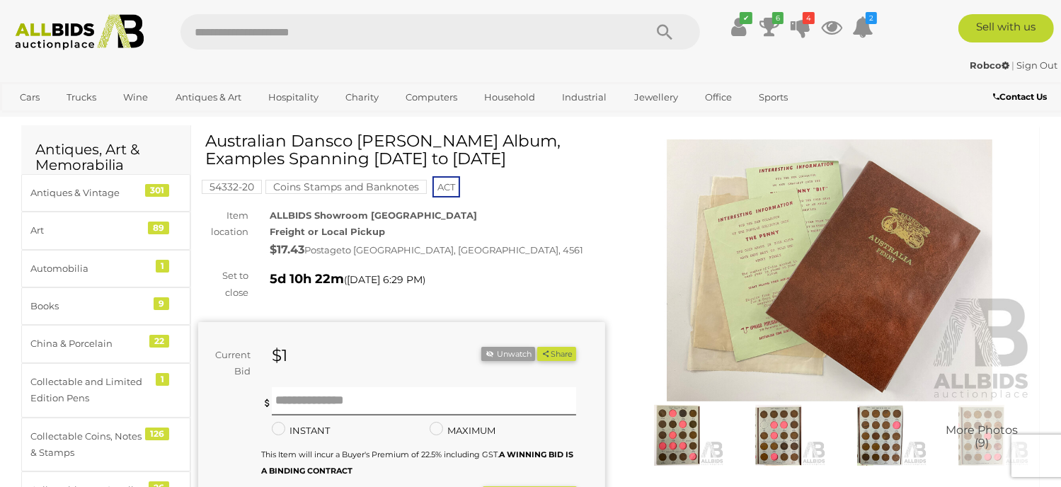
scroll to position [212, 0]
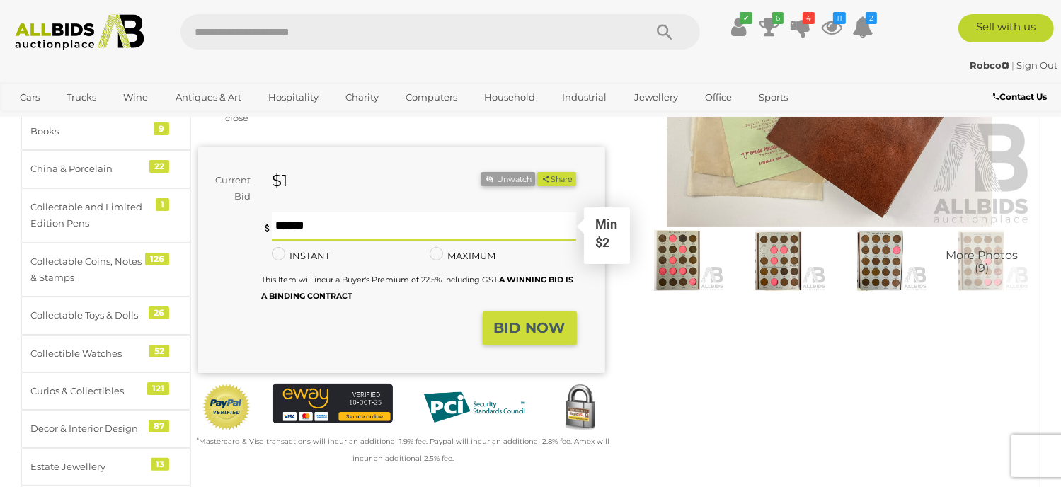
click at [277, 223] on input "text" at bounding box center [424, 226] width 304 height 28
type input "**"
click at [537, 172] on button "Share" at bounding box center [556, 179] width 39 height 15
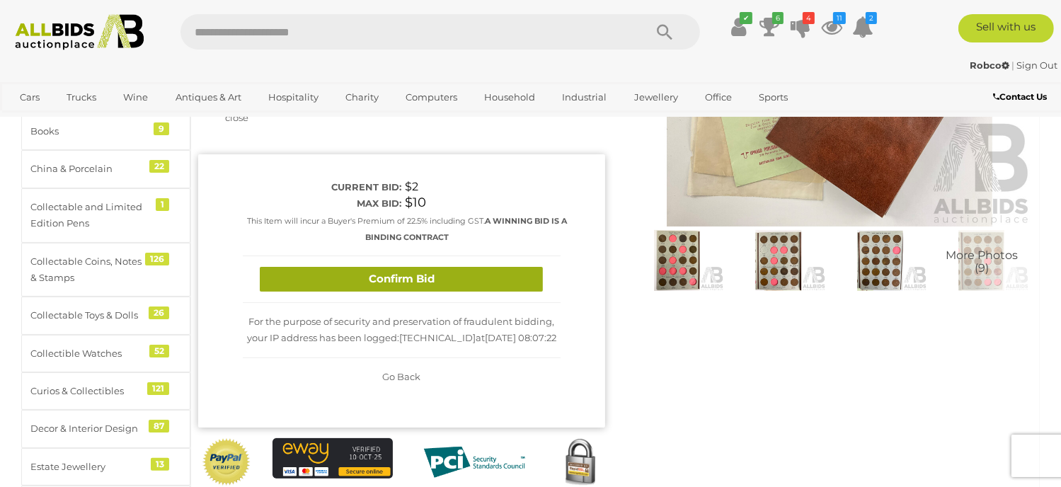
click at [364, 273] on button "Confirm Bid" at bounding box center [401, 279] width 283 height 25
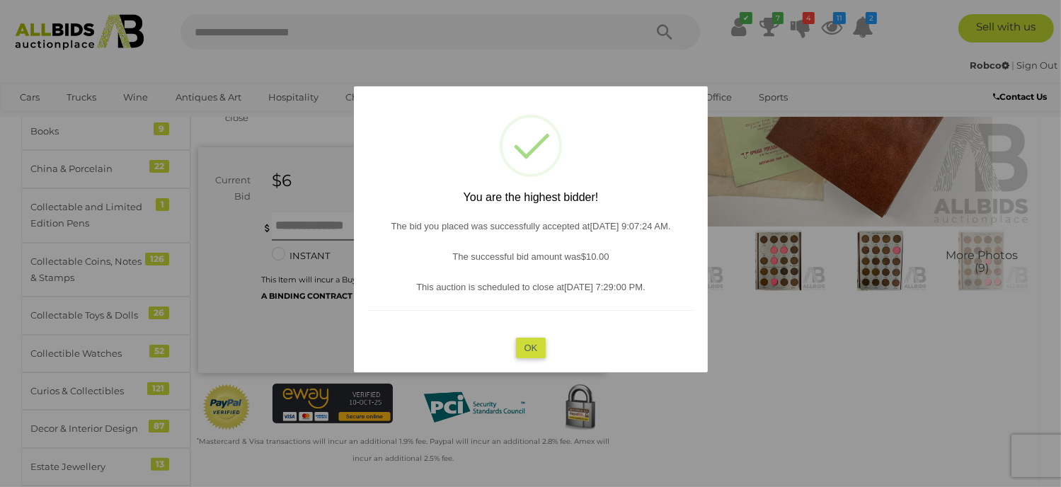
click at [532, 350] on button "OK" at bounding box center [530, 347] width 30 height 21
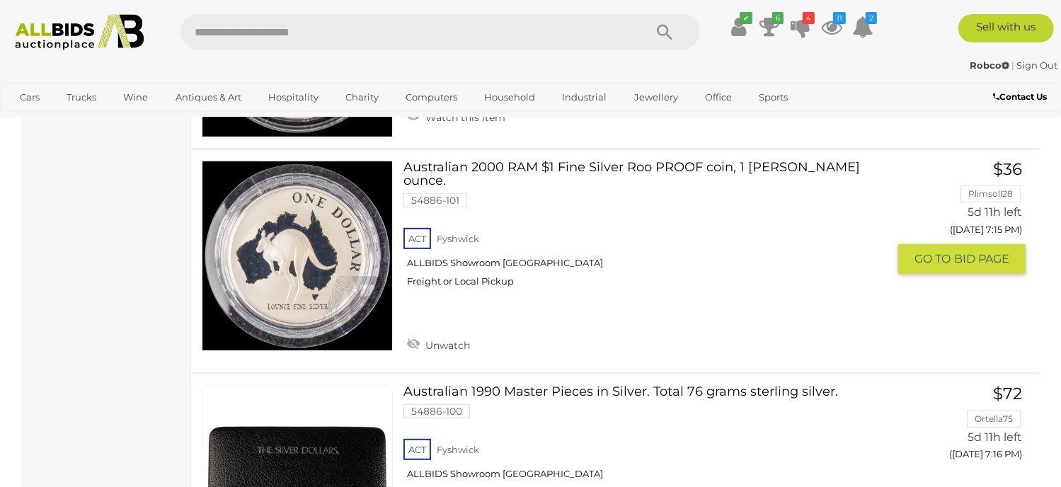
scroll to position [21863, 0]
